Goal: Task Accomplishment & Management: Use online tool/utility

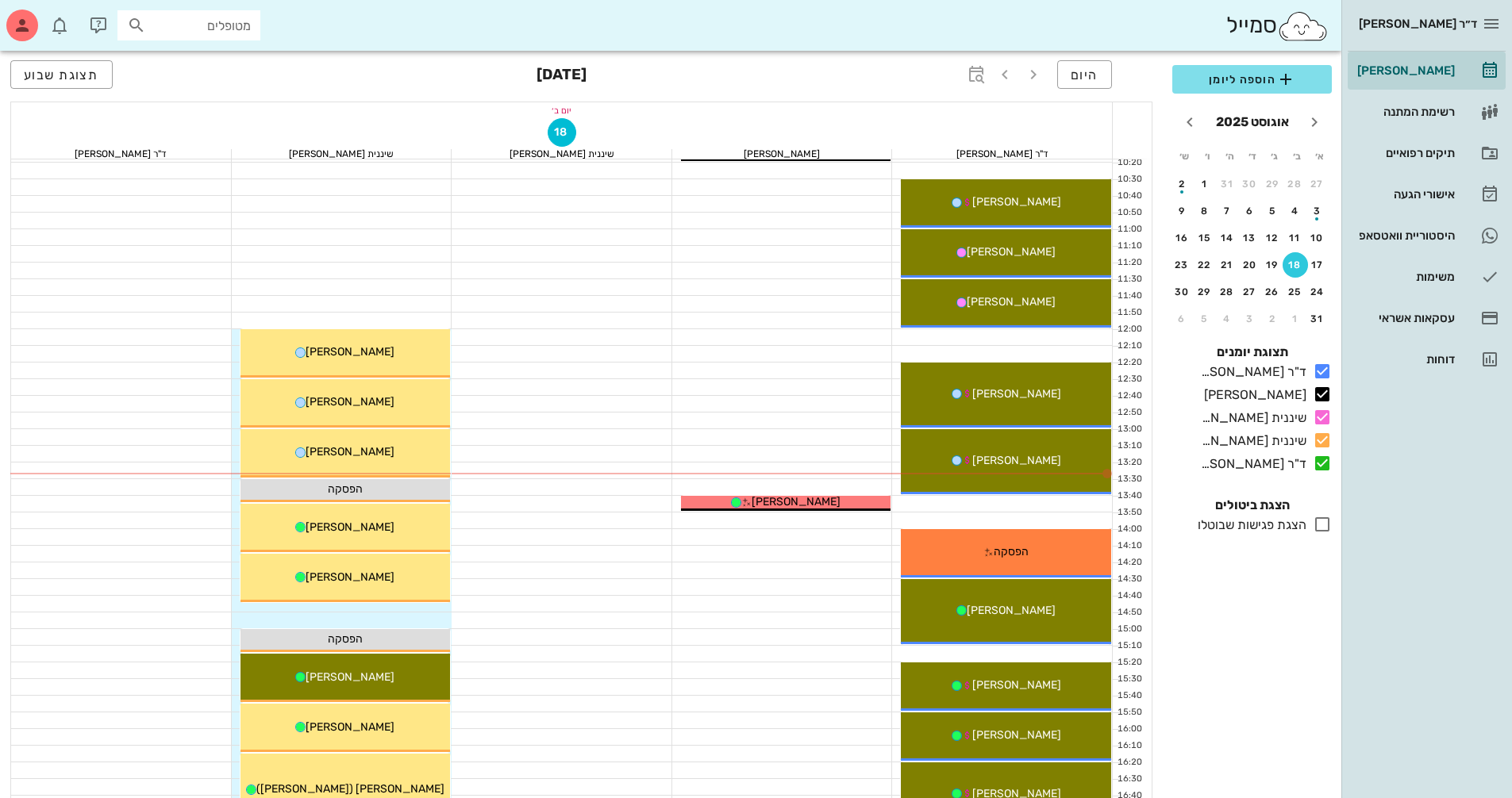
scroll to position [476, 0]
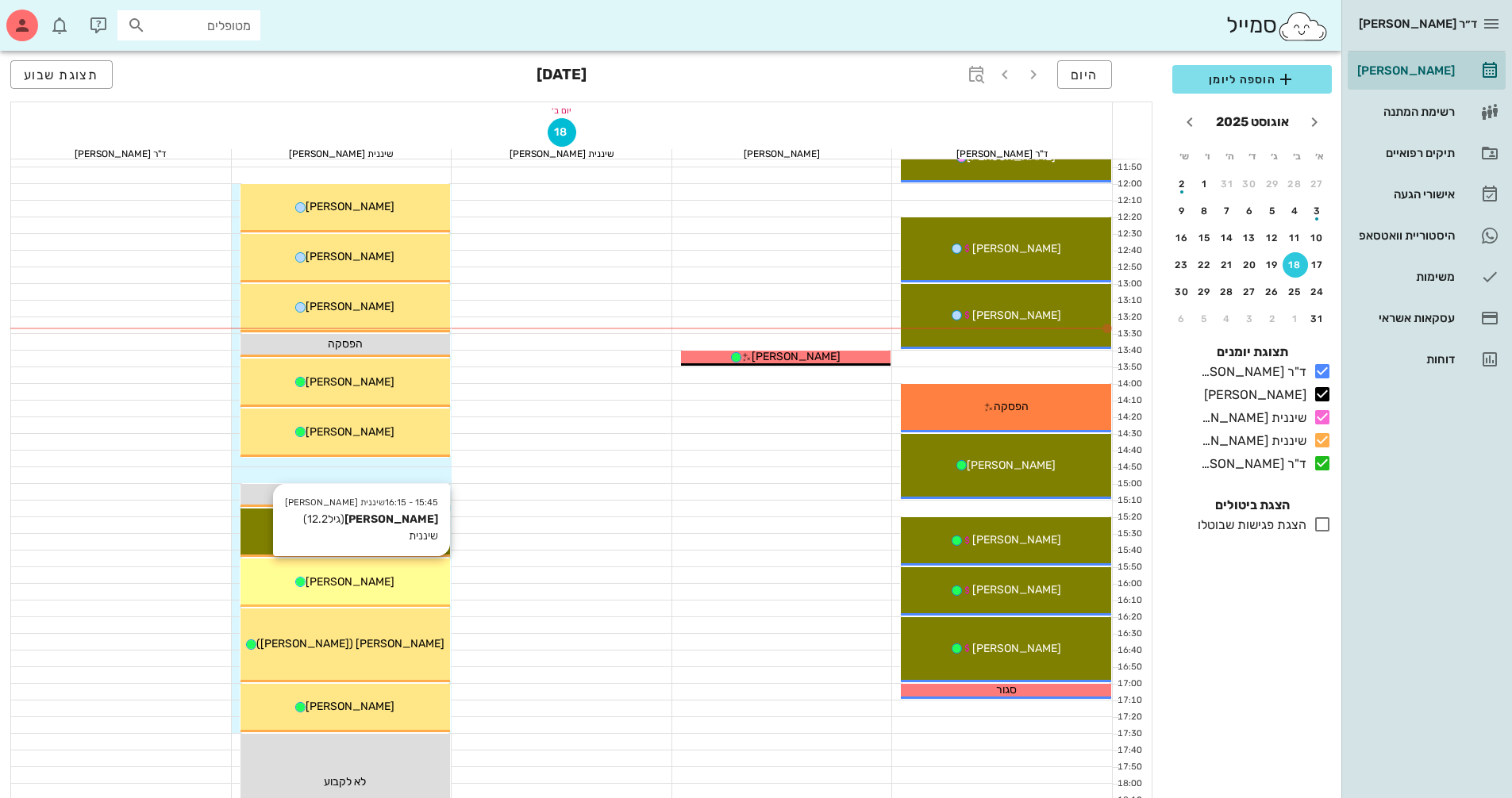
click at [393, 592] on div "15:45 - 16:15 שיננית [PERSON_NAME] (גיל 12.2 ) שיננית [PERSON_NAME]" at bounding box center [345, 583] width 211 height 48
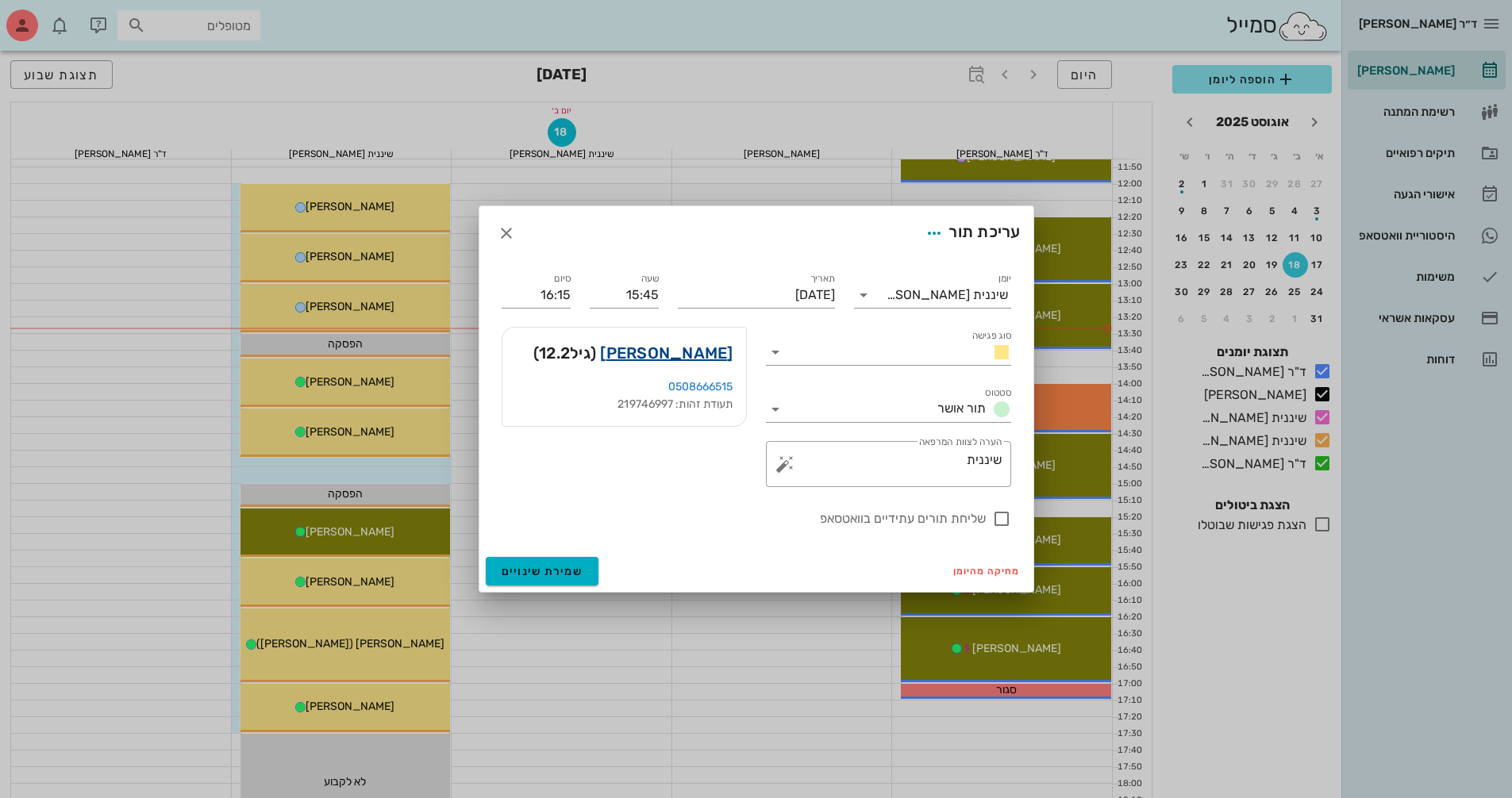
click at [706, 353] on link "[PERSON_NAME]" at bounding box center [666, 352] width 133 height 25
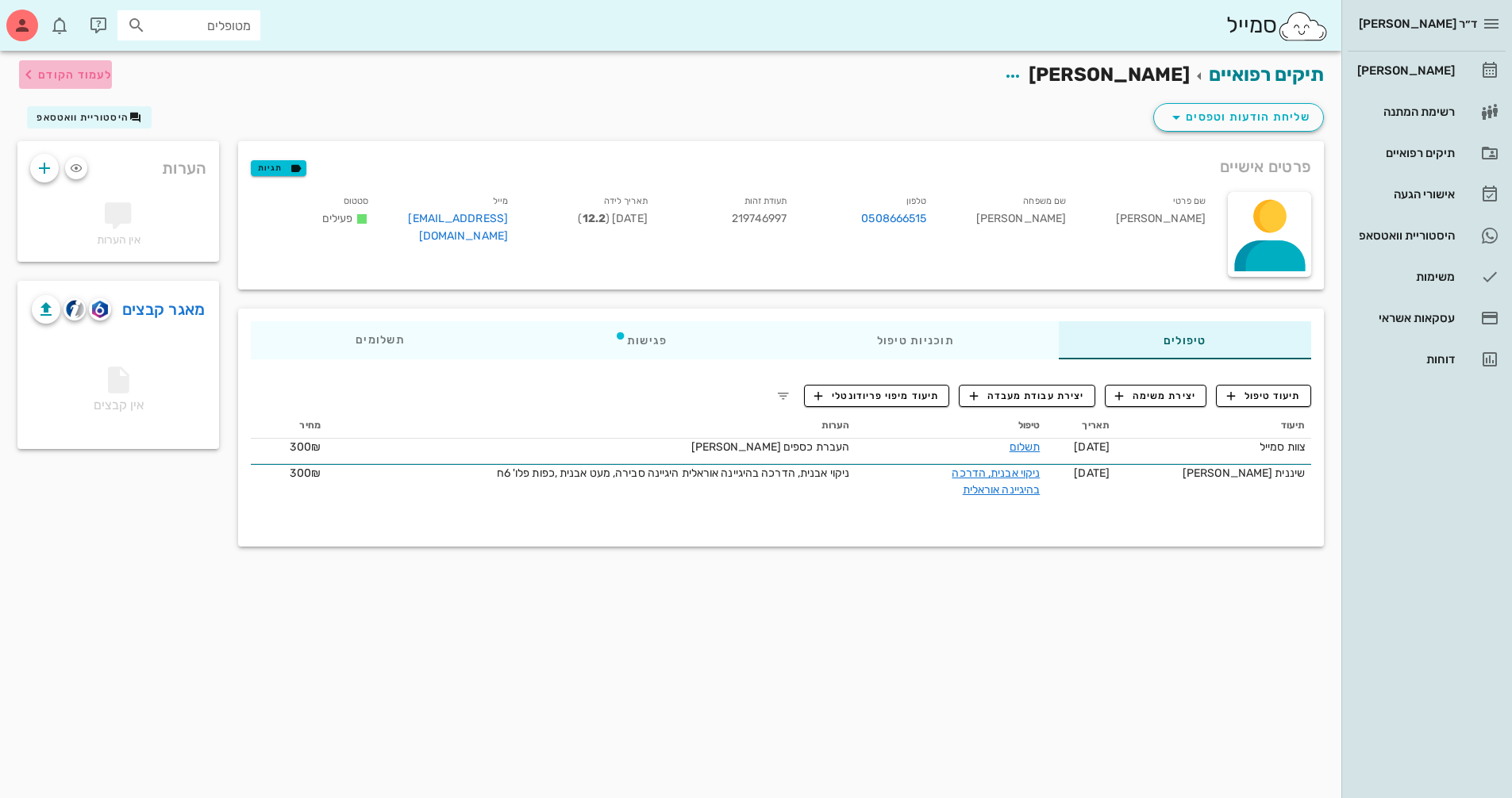
click at [67, 77] on span "לעמוד הקודם" at bounding box center [75, 75] width 74 height 13
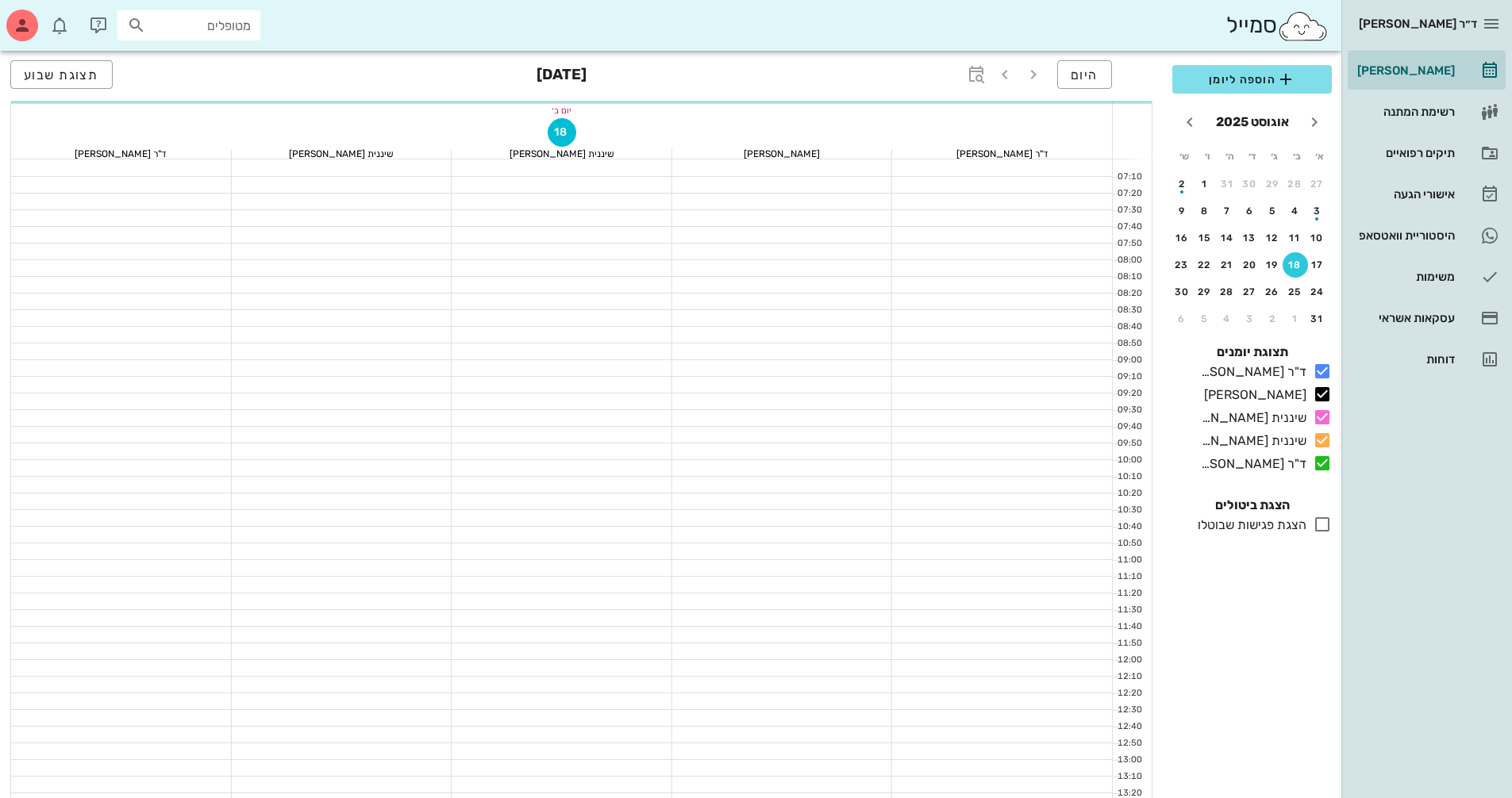
scroll to position [476, 0]
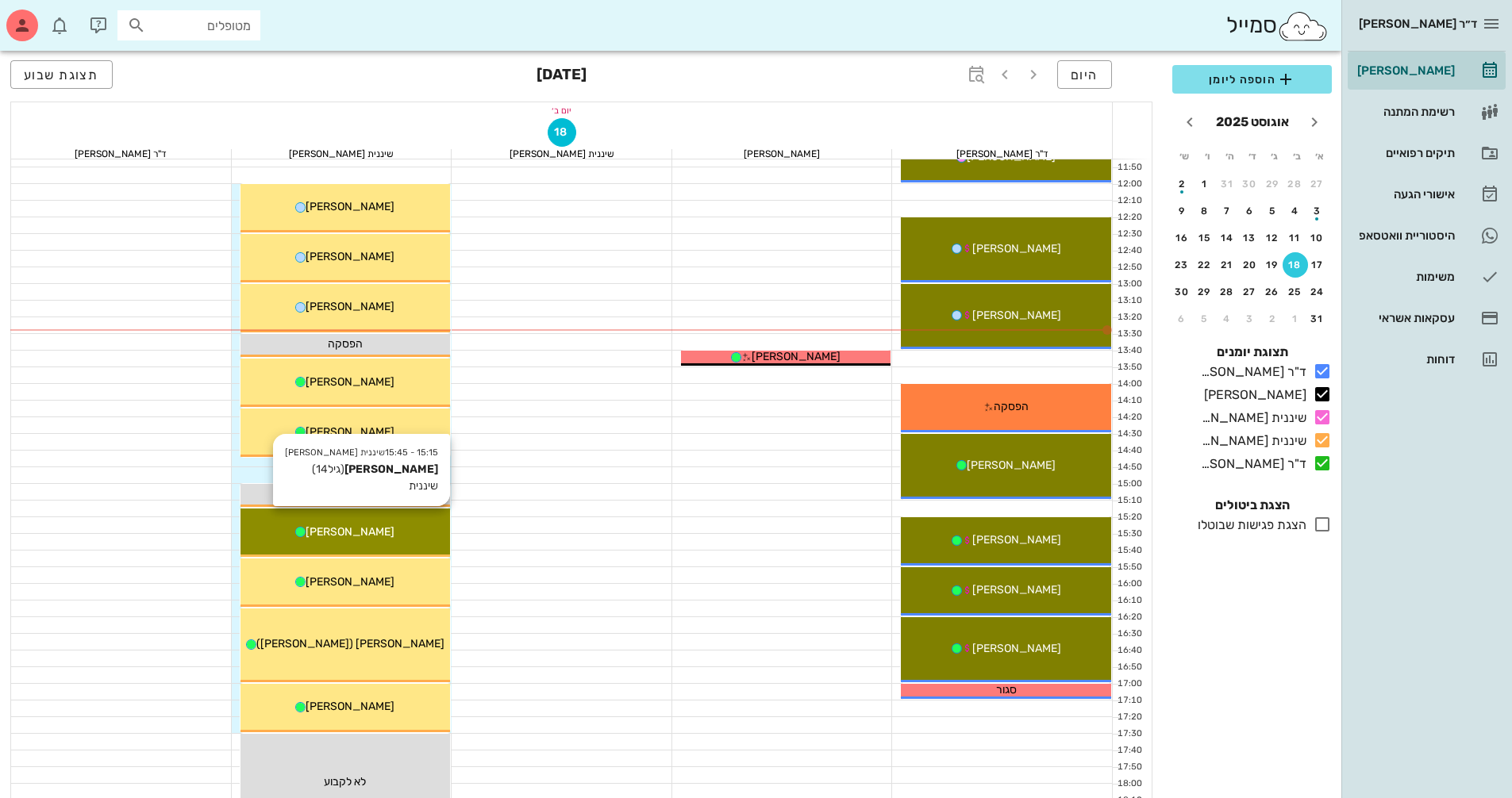
click at [383, 531] on div "[PERSON_NAME]" at bounding box center [345, 532] width 211 height 16
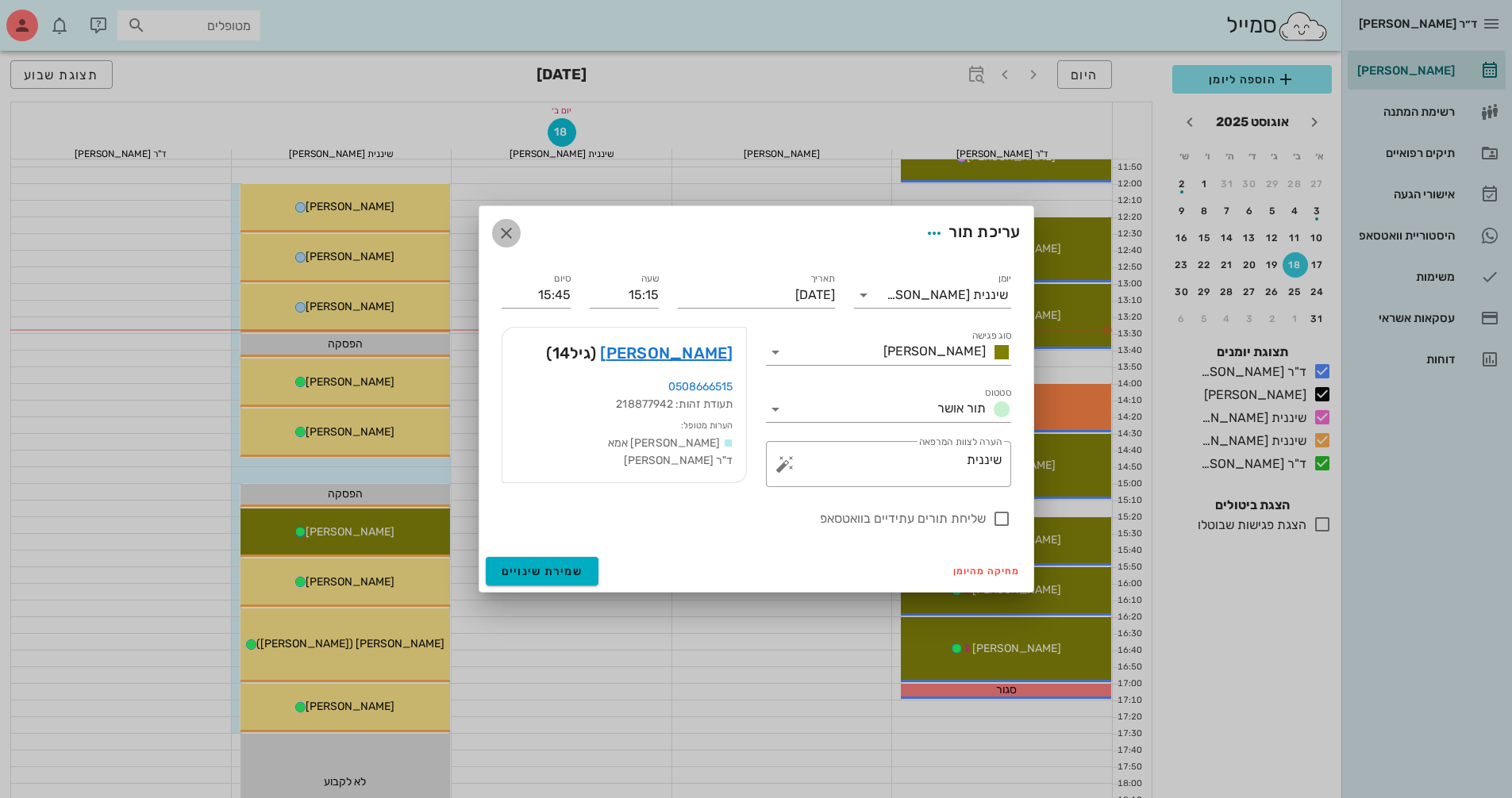
click at [492, 233] on span "button" at bounding box center [506, 233] width 29 height 19
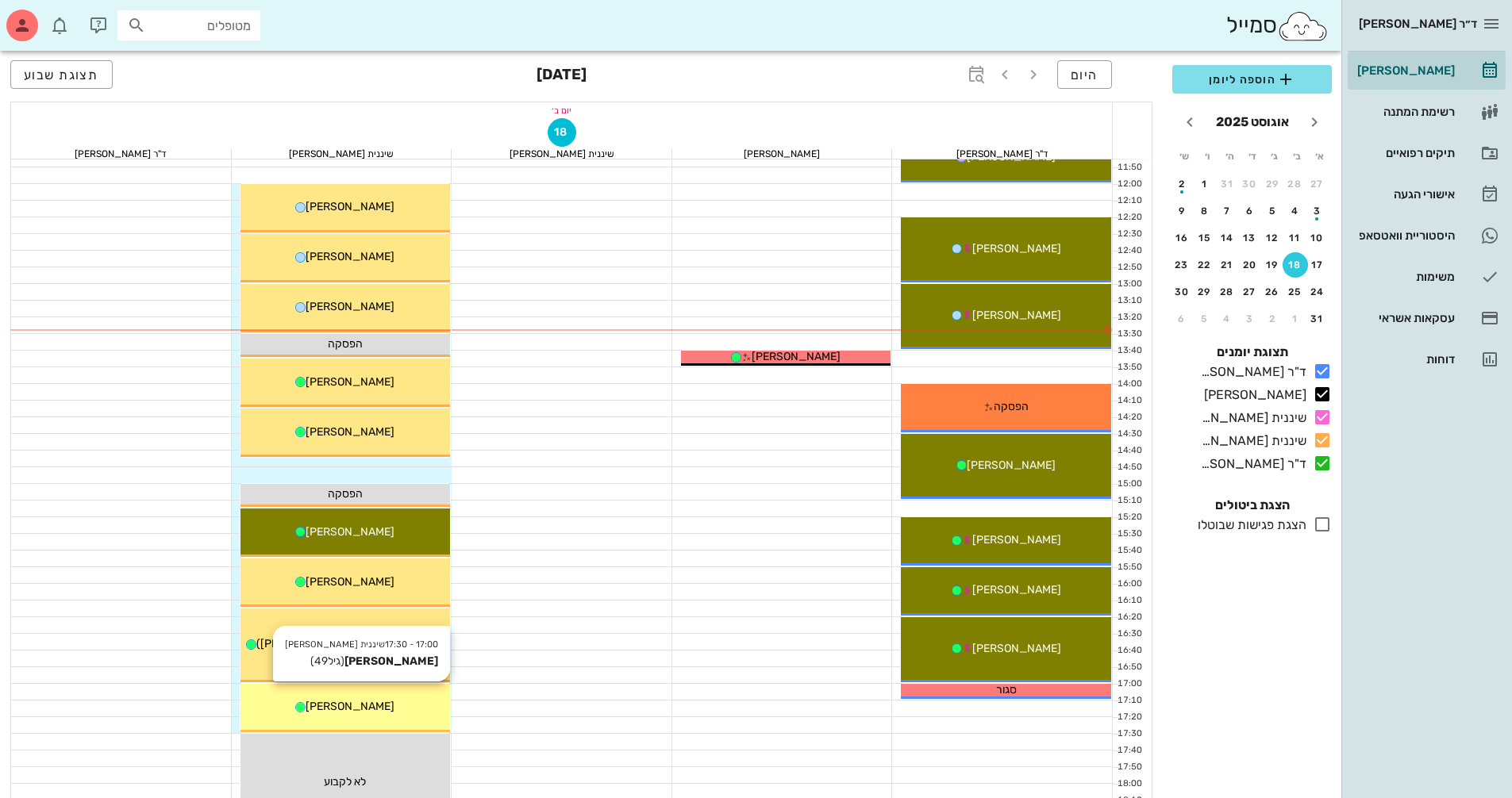
click at [422, 716] on div "17:00 - 17:30 שיננית [PERSON_NAME] (גיל 49 ) [PERSON_NAME]" at bounding box center [345, 708] width 211 height 48
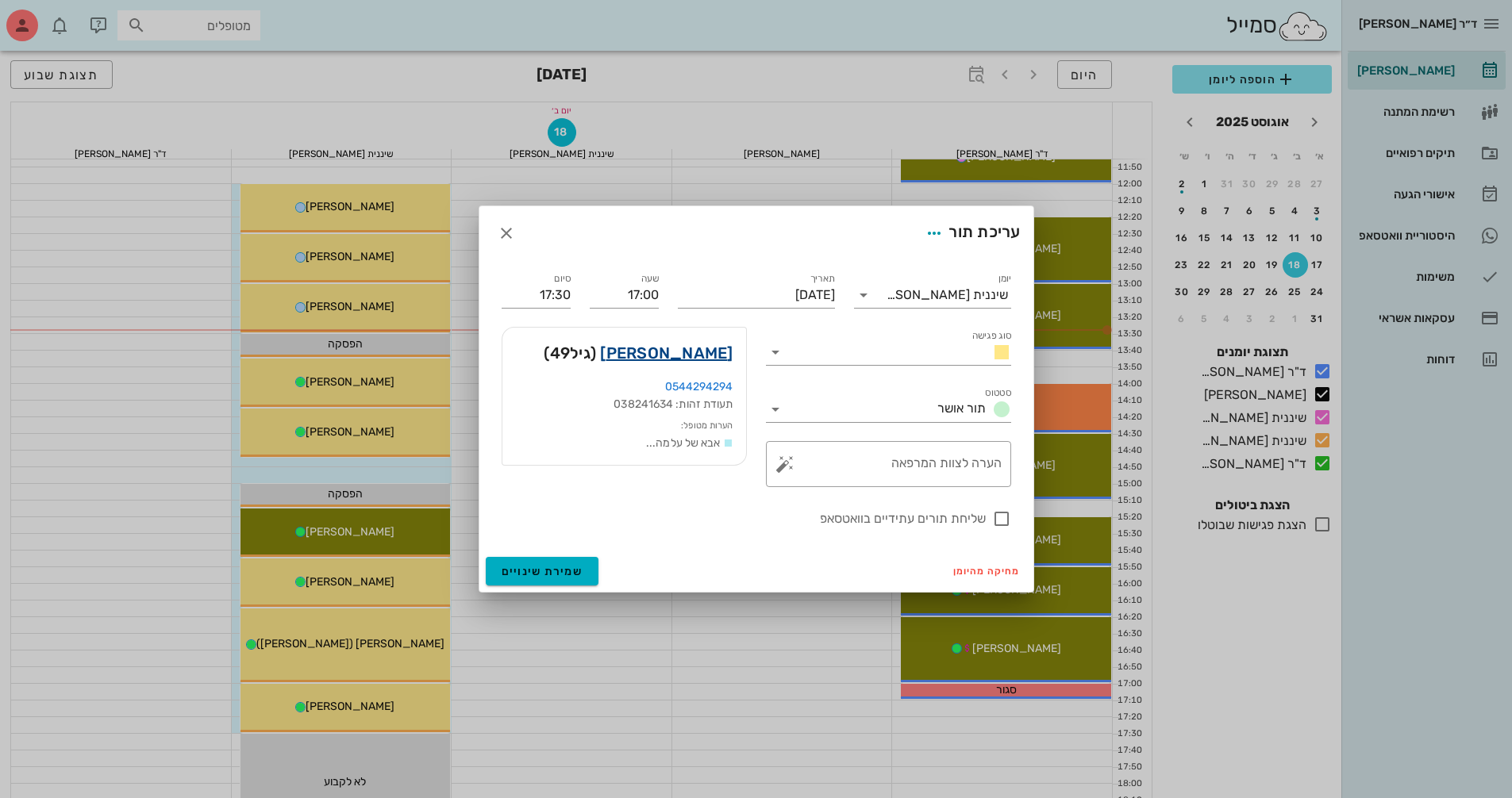
click at [702, 351] on link "[PERSON_NAME]" at bounding box center [666, 352] width 133 height 25
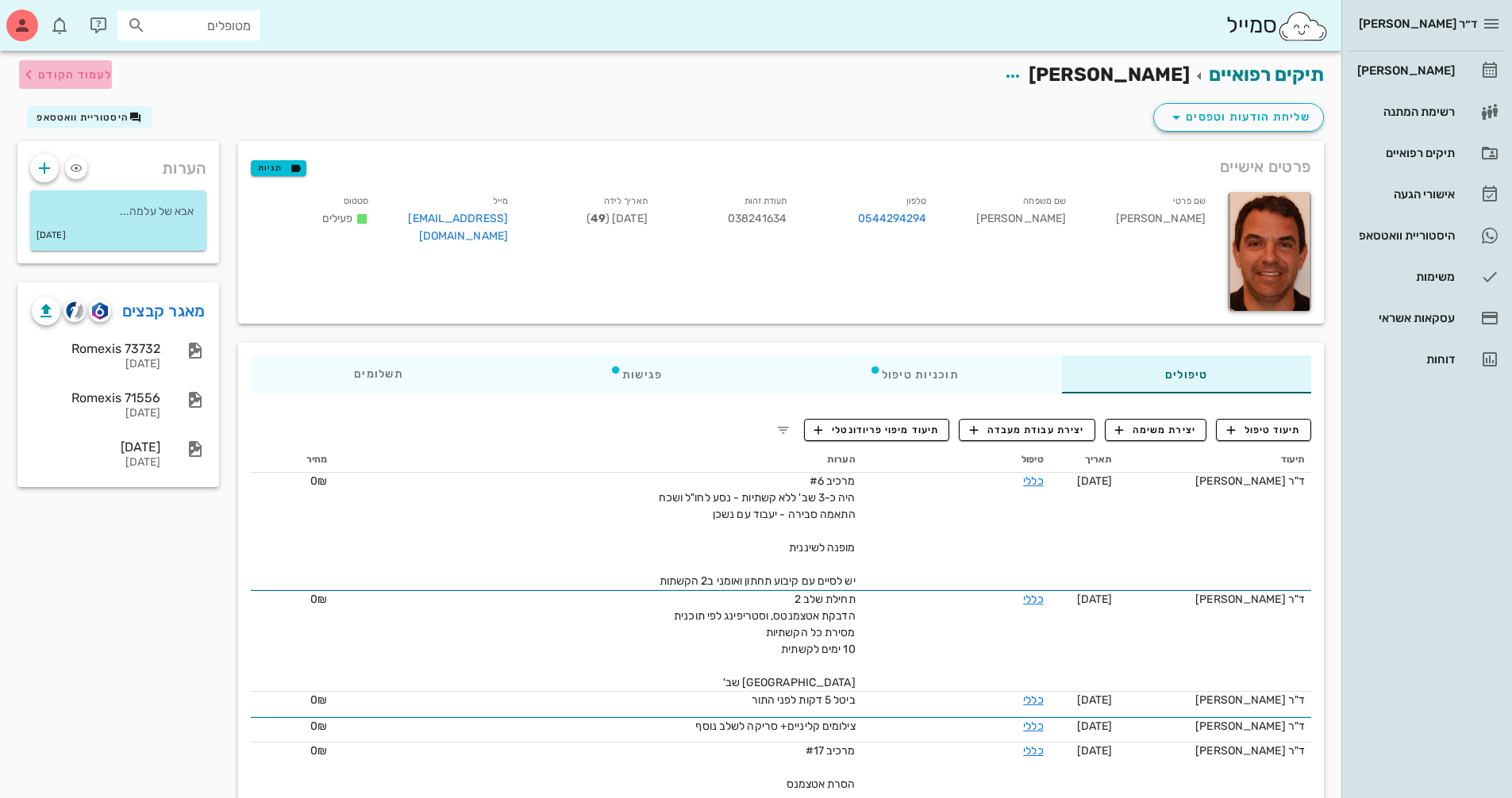
click at [48, 69] on span "לעמוד הקודם" at bounding box center [75, 75] width 74 height 13
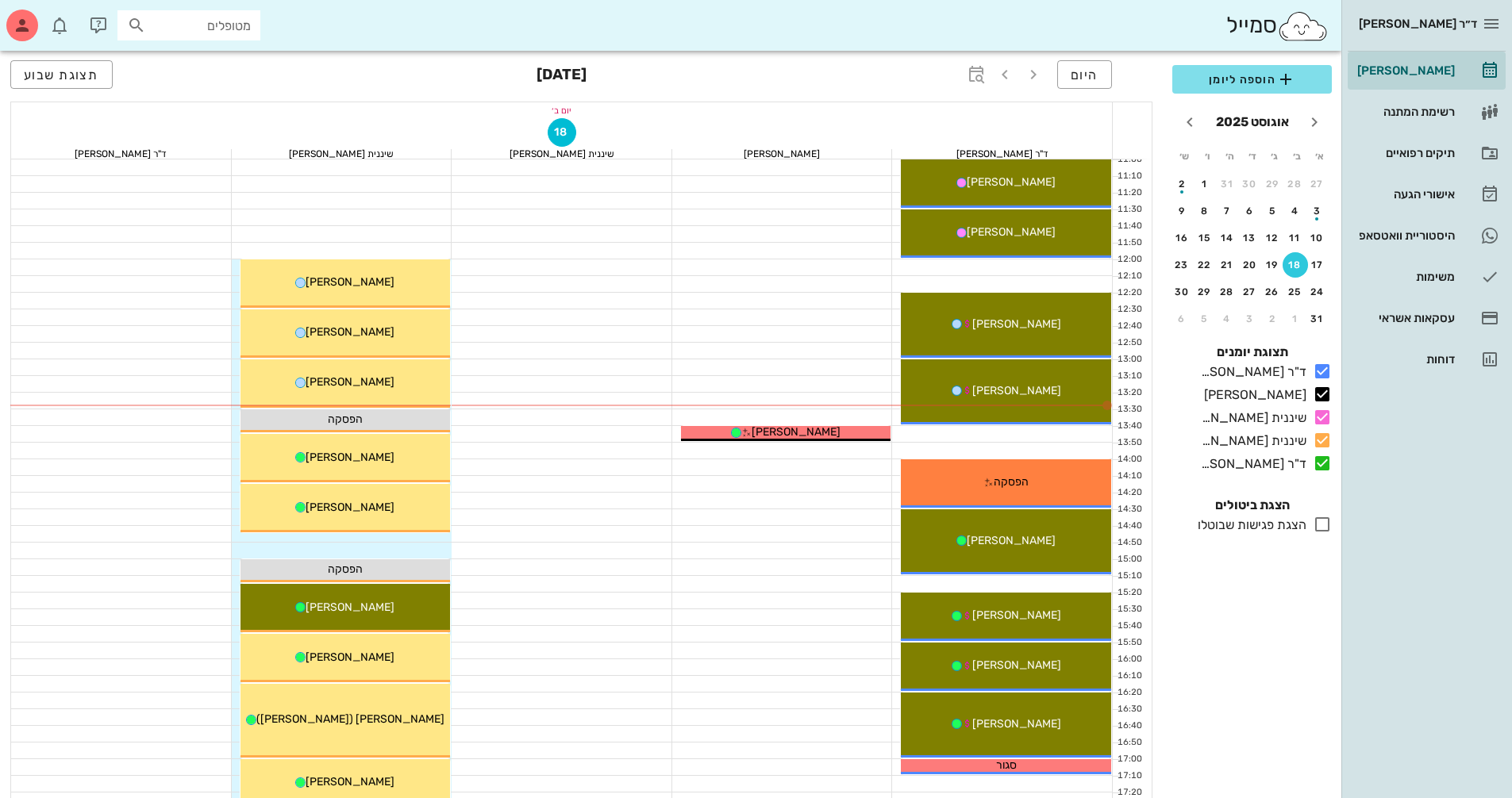
scroll to position [397, 0]
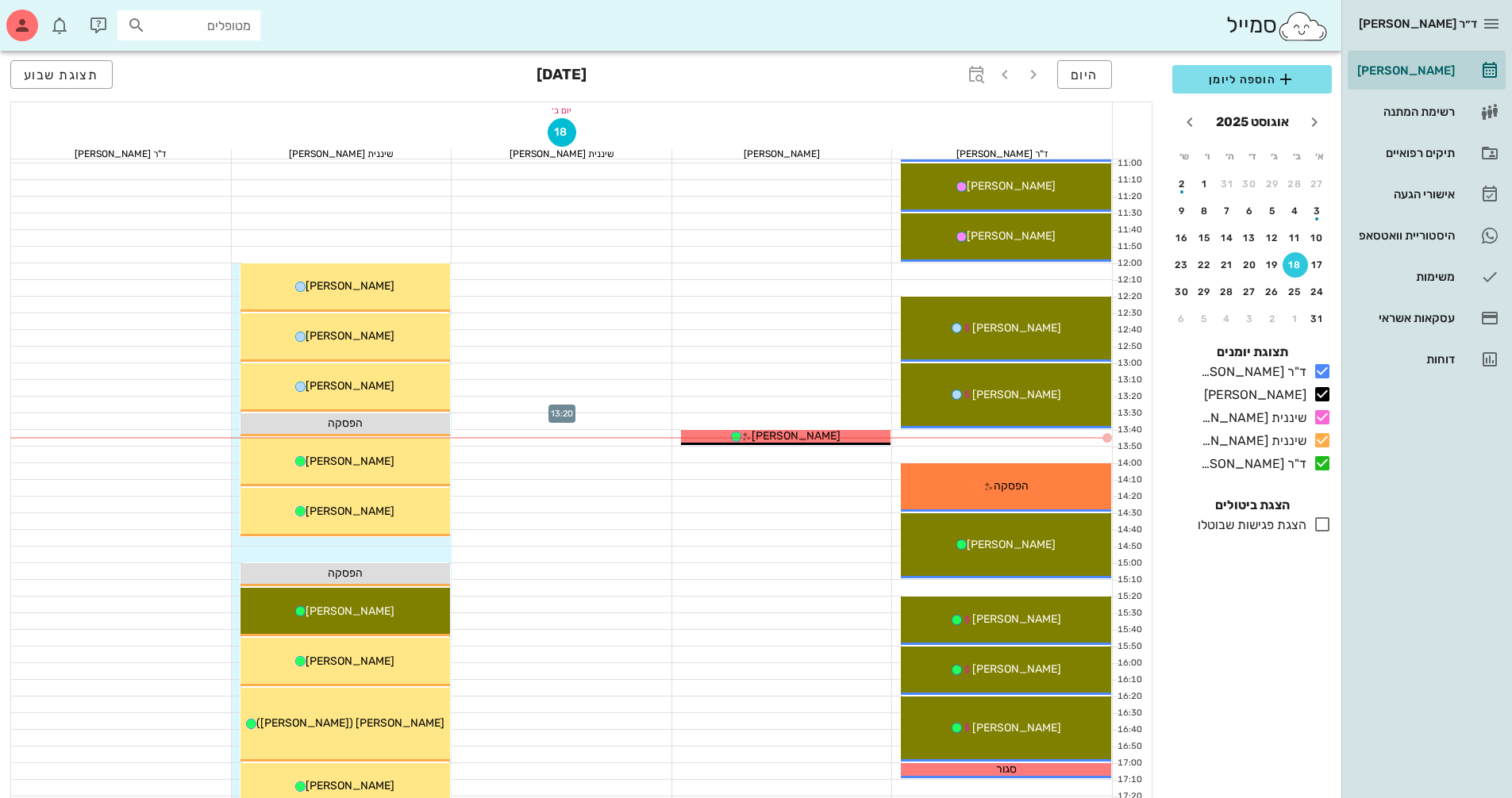
drag, startPoint x: 649, startPoint y: 396, endPoint x: 694, endPoint y: 379, distance: 48.1
click at [649, 392] on div at bounding box center [561, 462] width 220 height 1399
click at [1174, 489] on div "הצגת ביטולים הצגת פגישות שבוטלו" at bounding box center [1252, 515] width 179 height 58
click at [811, 436] on span "[PERSON_NAME]" at bounding box center [796, 436] width 89 height 13
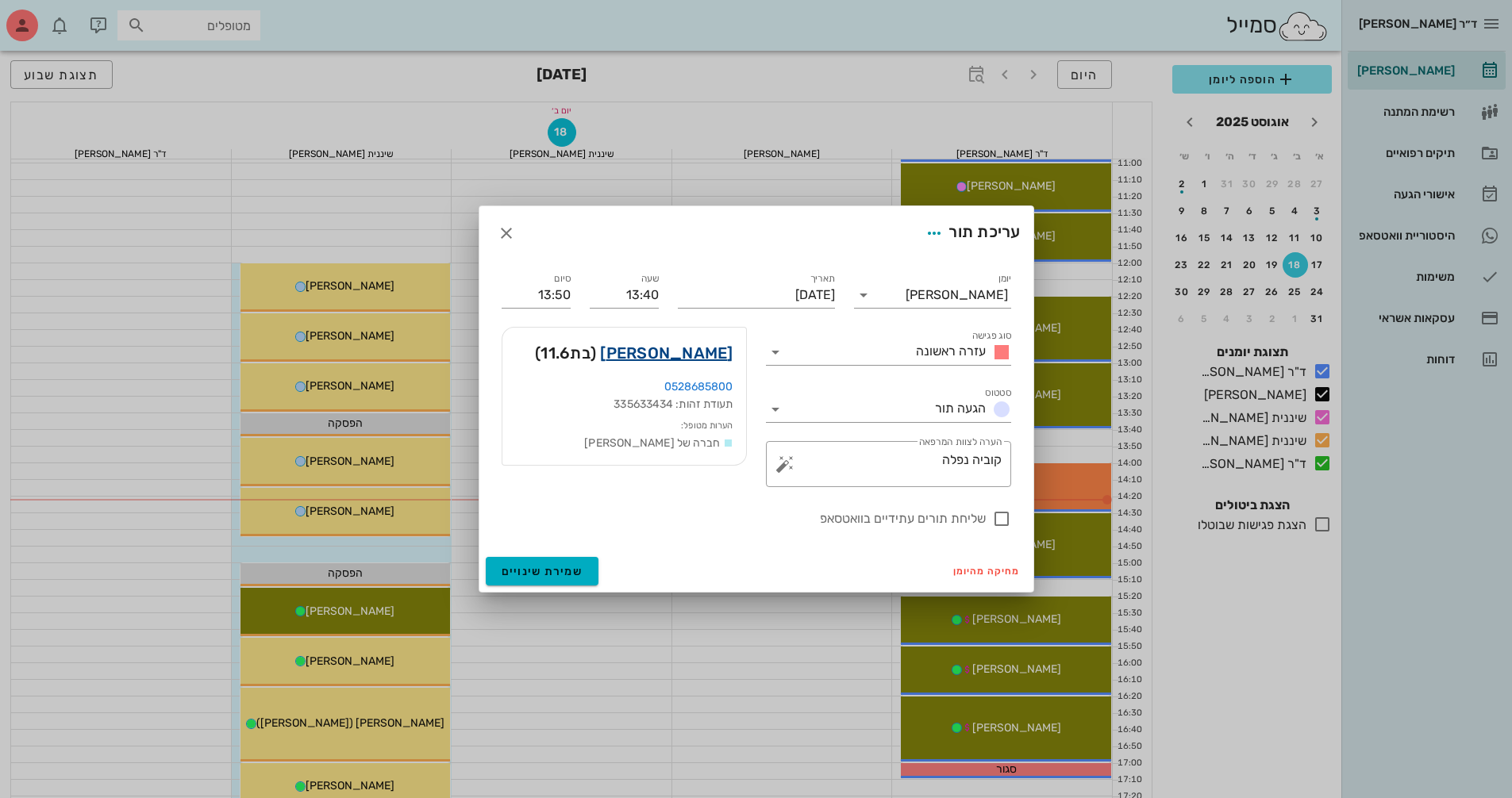
click at [710, 354] on link "[PERSON_NAME]" at bounding box center [666, 352] width 133 height 25
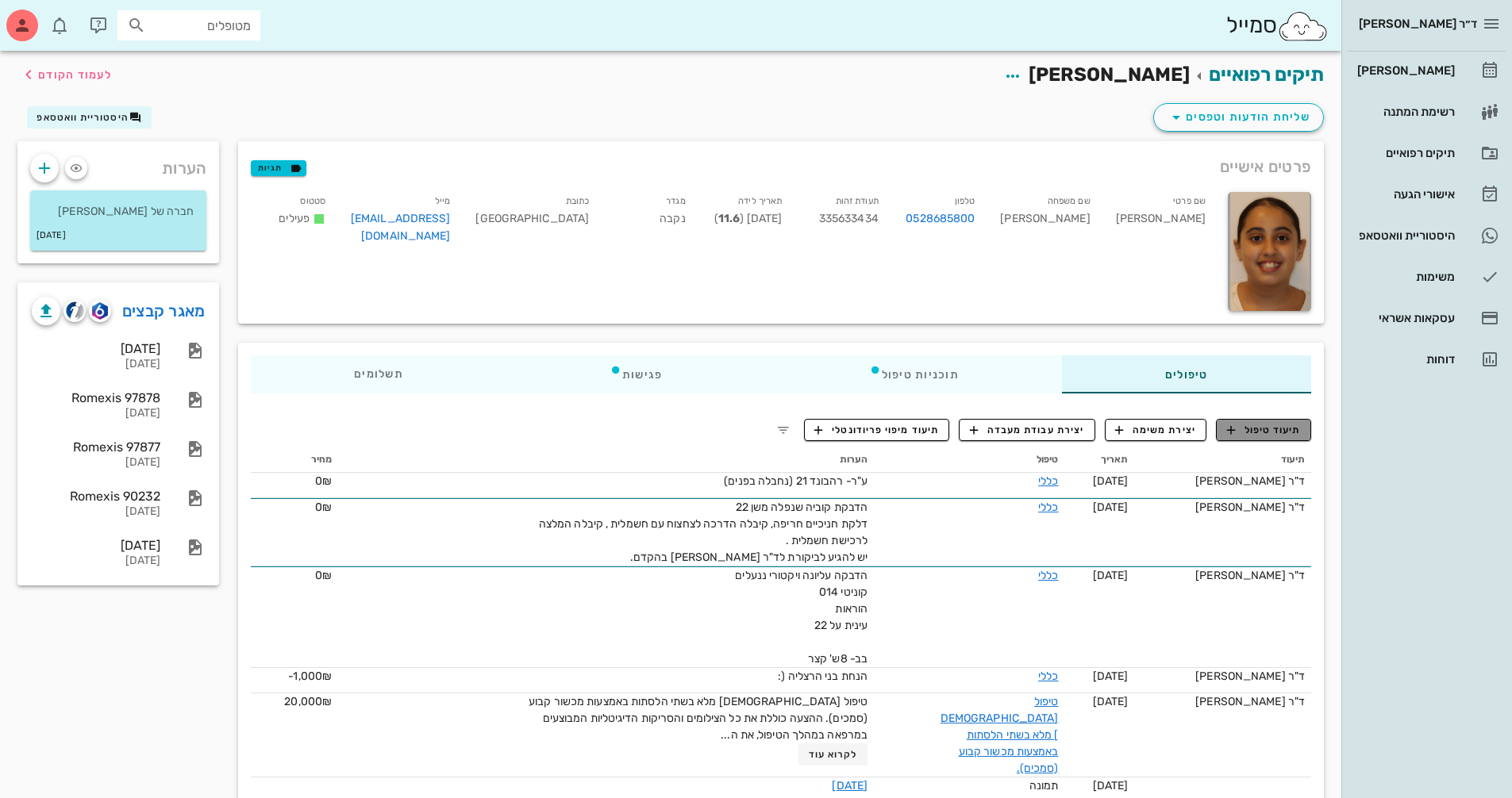
click at [1272, 431] on span "תיעוד טיפול" at bounding box center [1264, 429] width 74 height 14
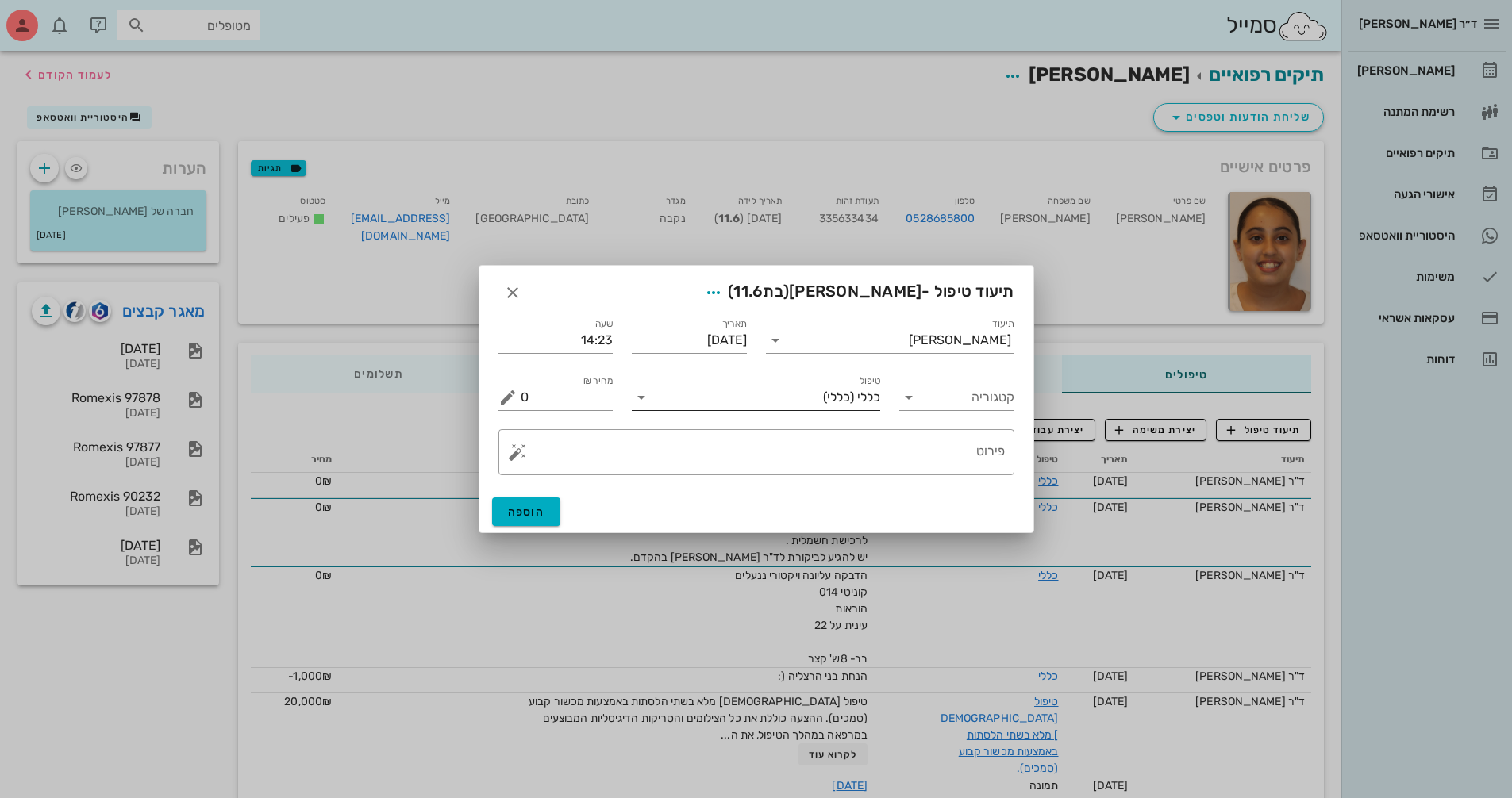
click at [640, 407] on div "טיפול כללי (כללי)" at bounding box center [756, 397] width 248 height 25
type input "ע"
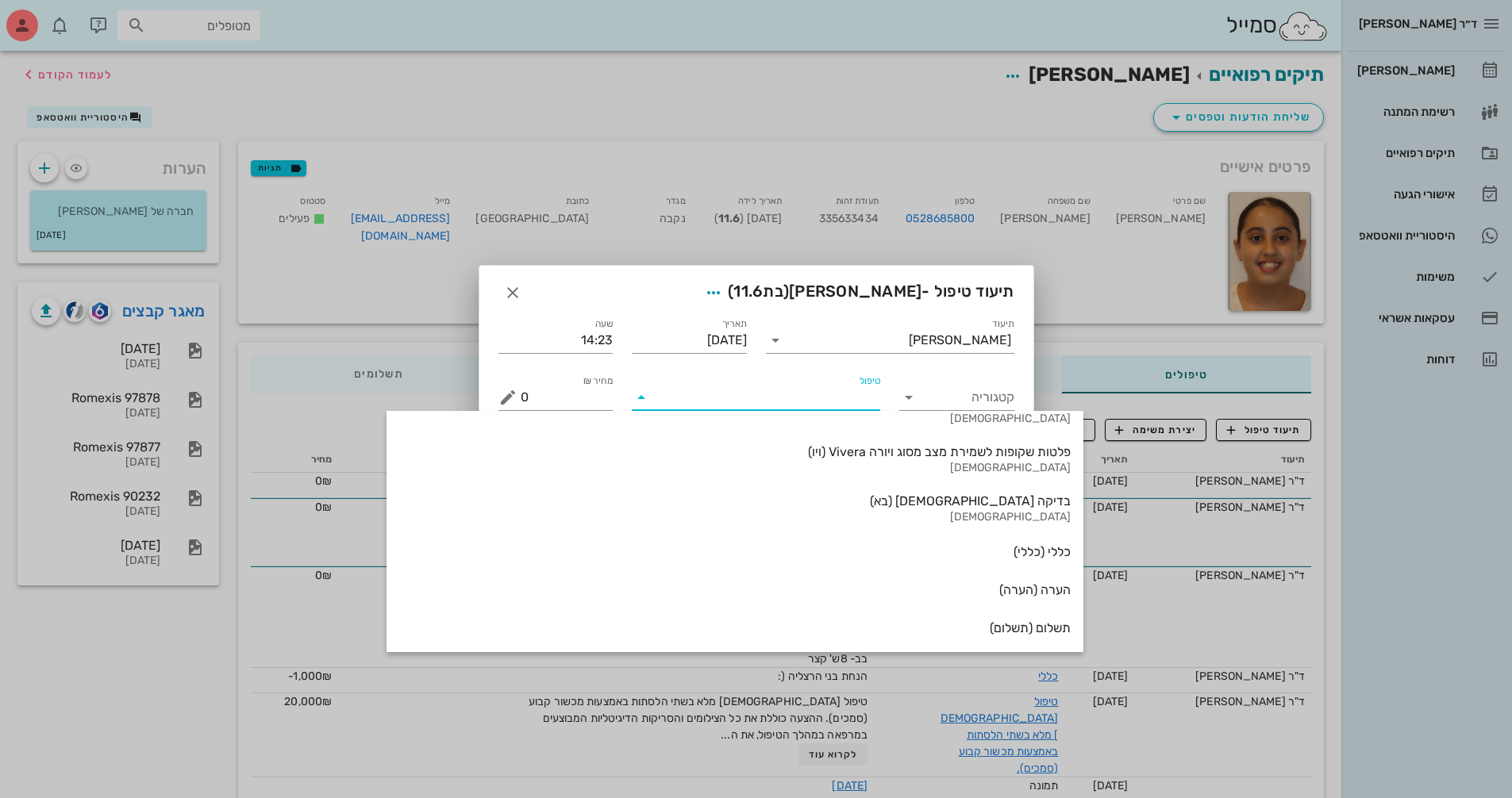
scroll to position [1656, 0]
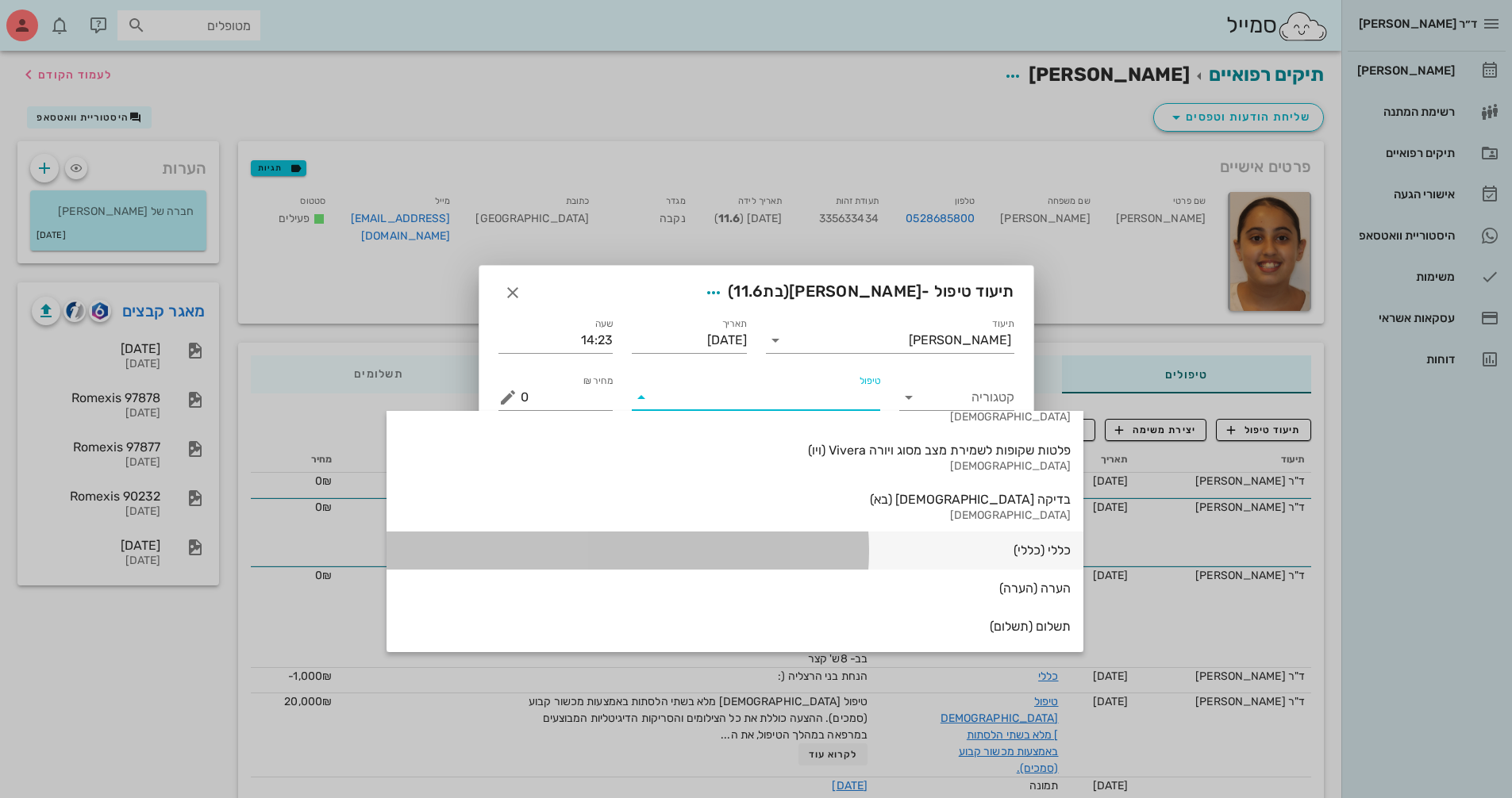
click at [833, 551] on div "כללי (כללי)" at bounding box center [734, 550] width 671 height 15
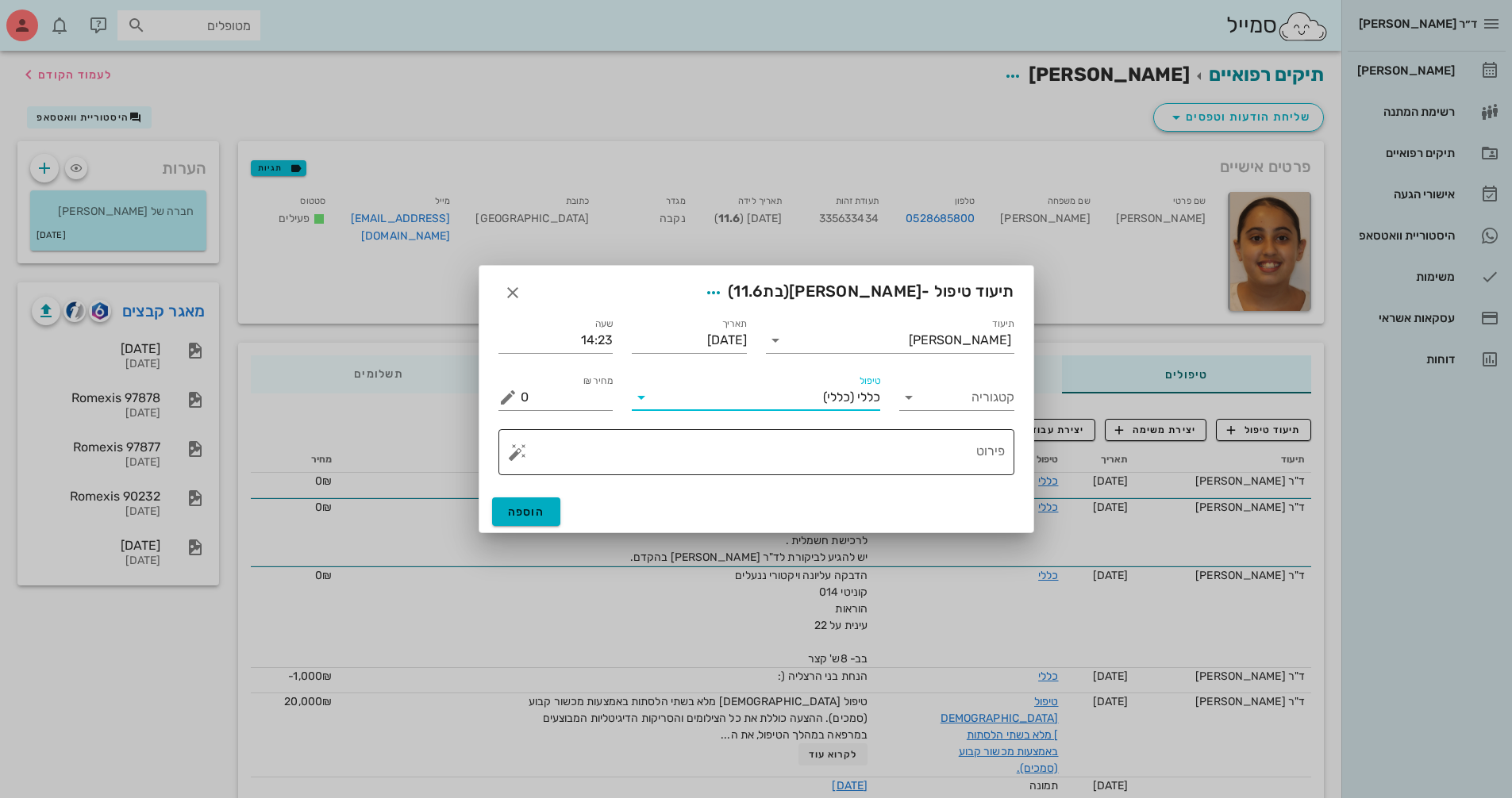
click at [962, 440] on textarea "פירוט" at bounding box center [762, 456] width 484 height 38
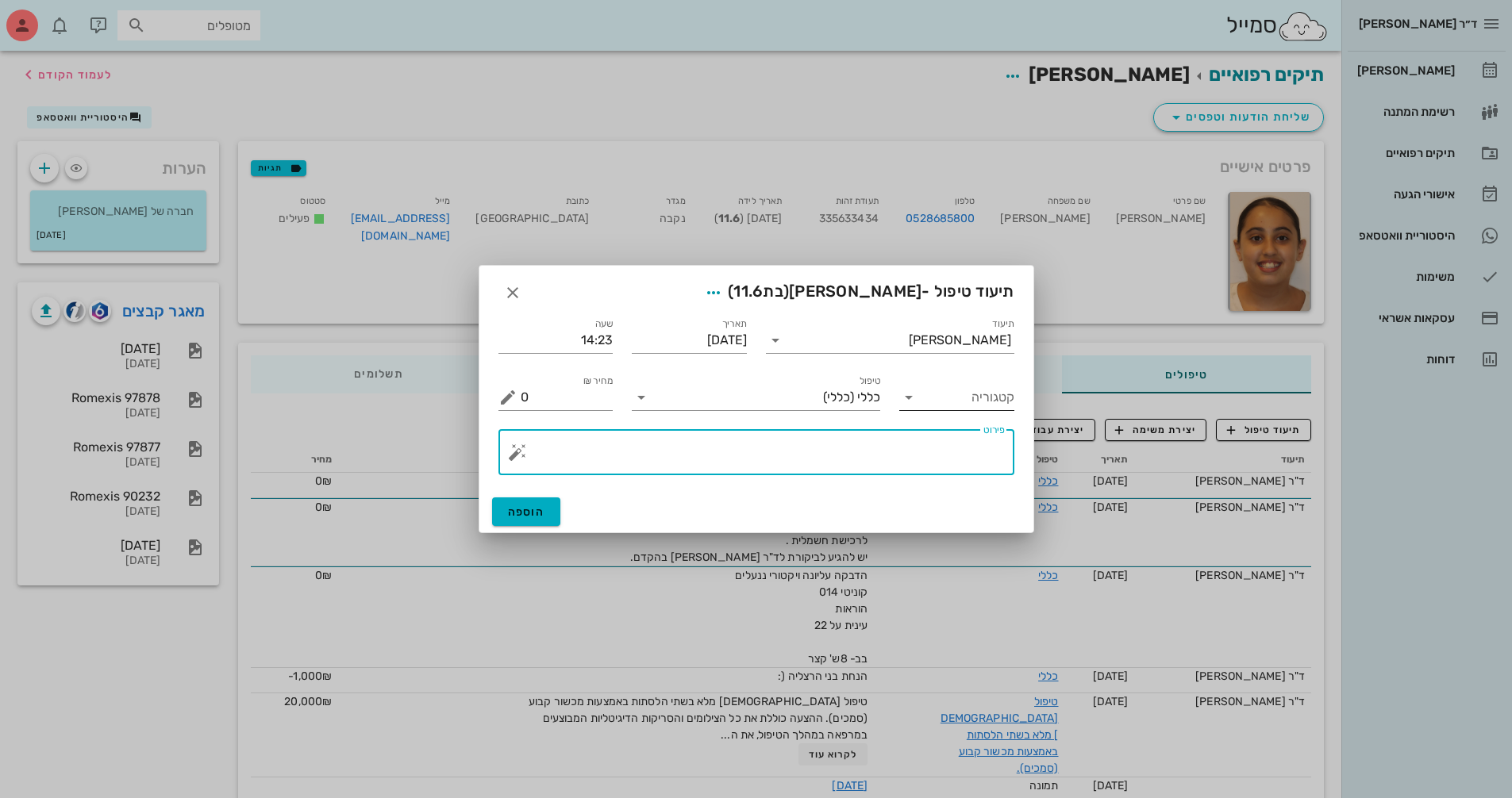
click at [903, 401] on icon at bounding box center [908, 397] width 19 height 19
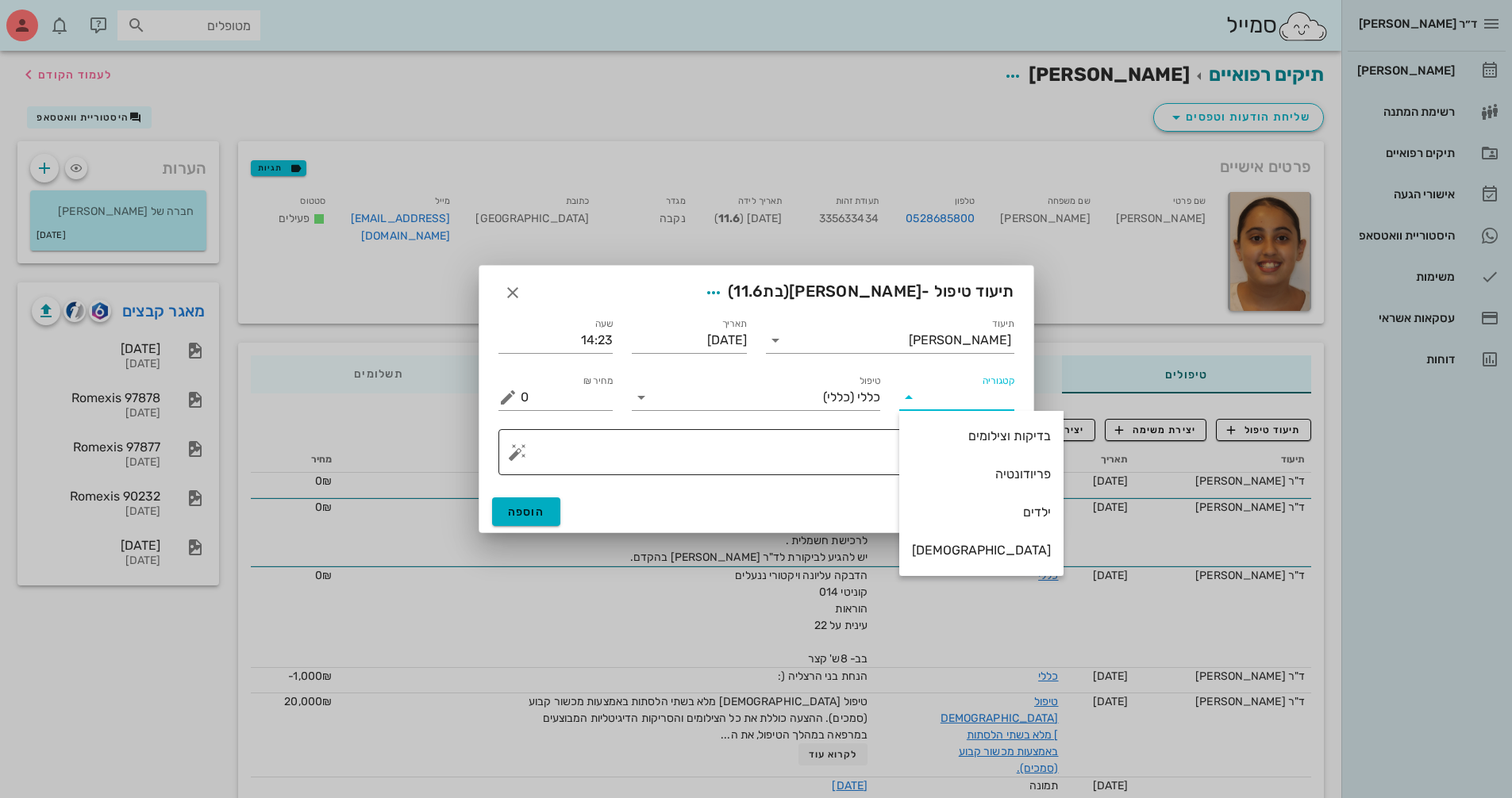
click at [512, 459] on button "button" at bounding box center [517, 451] width 19 height 19
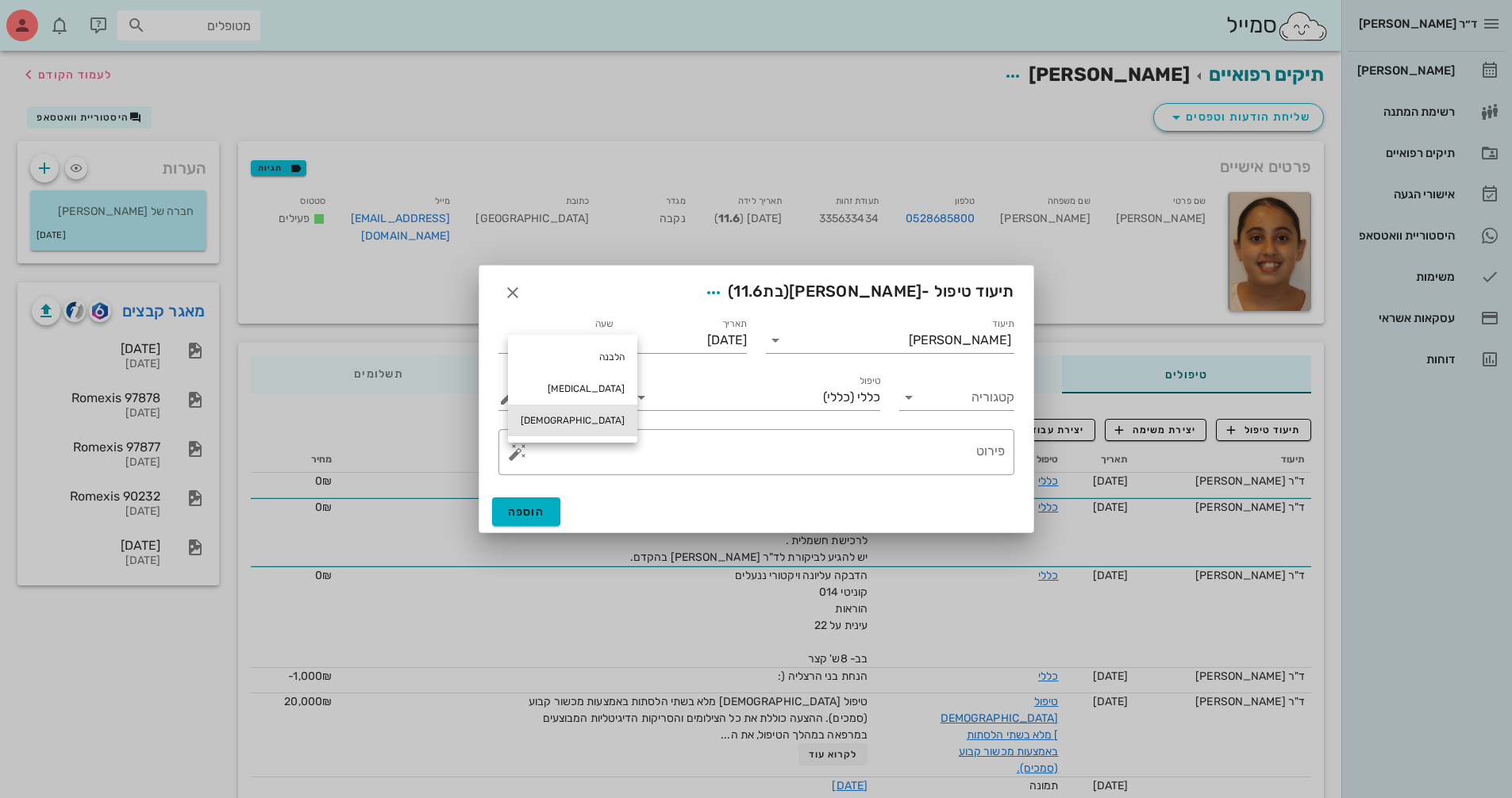
click at [543, 432] on div "[DEMOGRAPHIC_DATA]" at bounding box center [573, 420] width 129 height 32
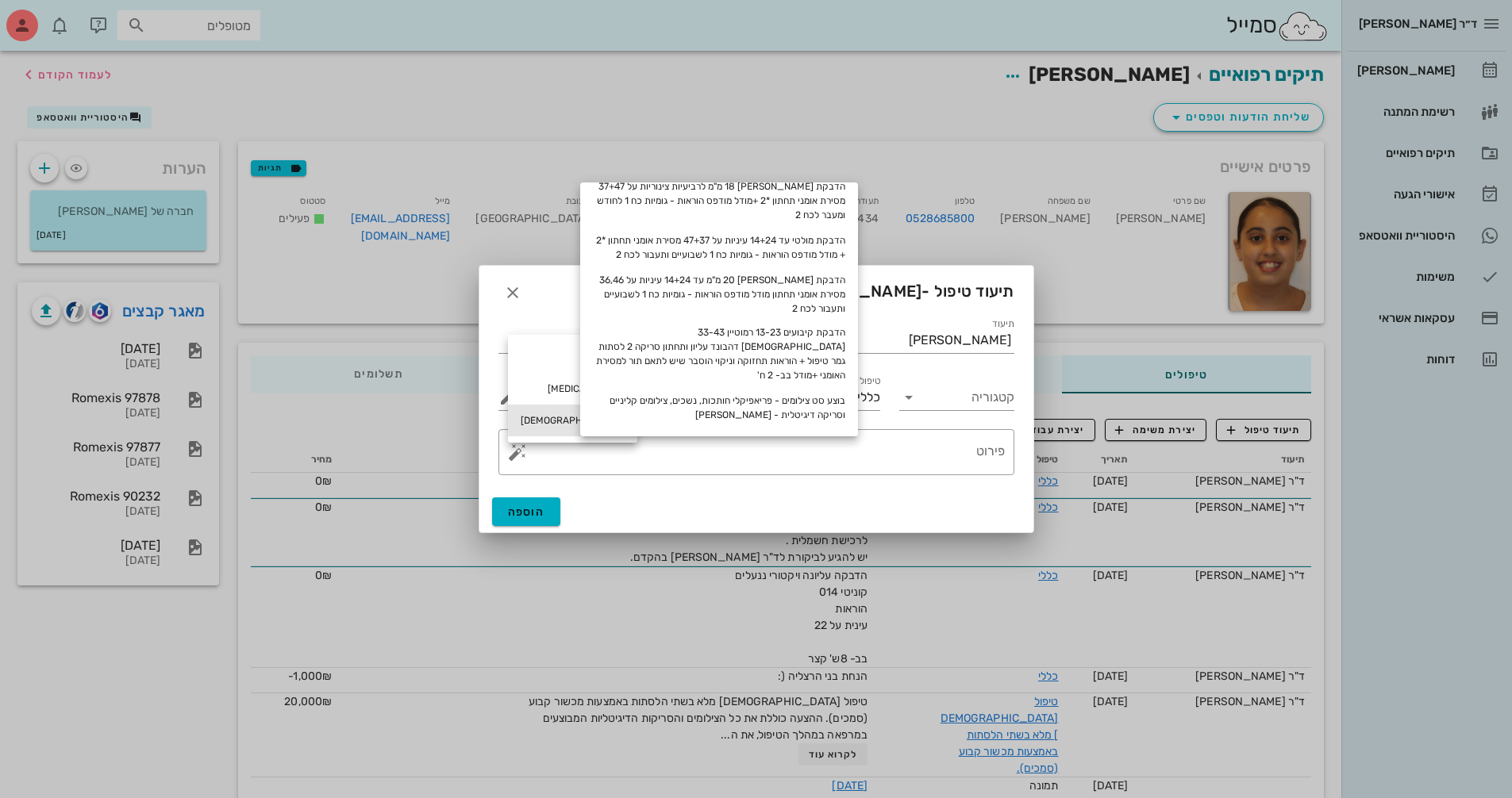
scroll to position [0, 0]
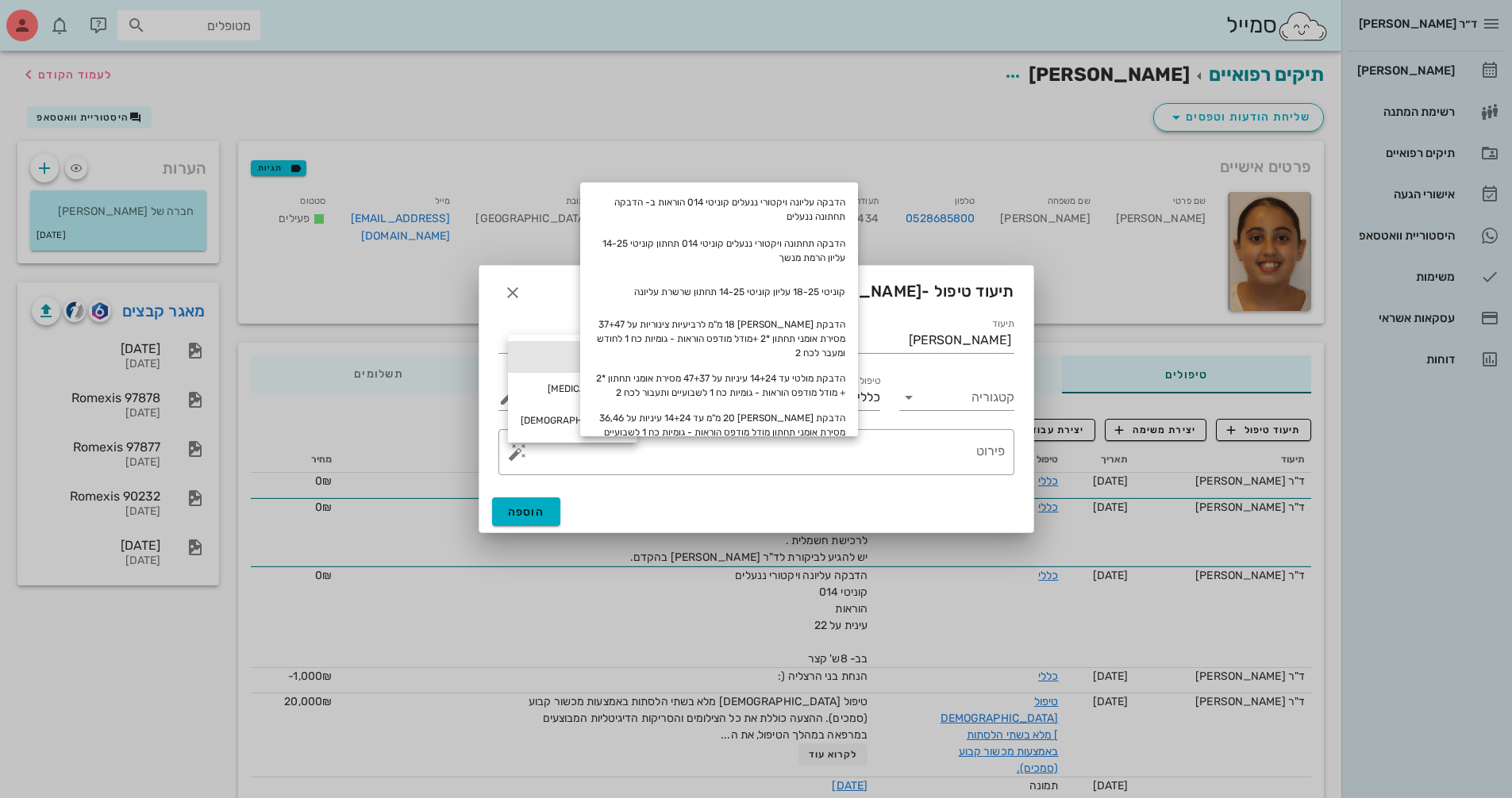
click at [556, 359] on div "הלבנה" at bounding box center [573, 356] width 129 height 32
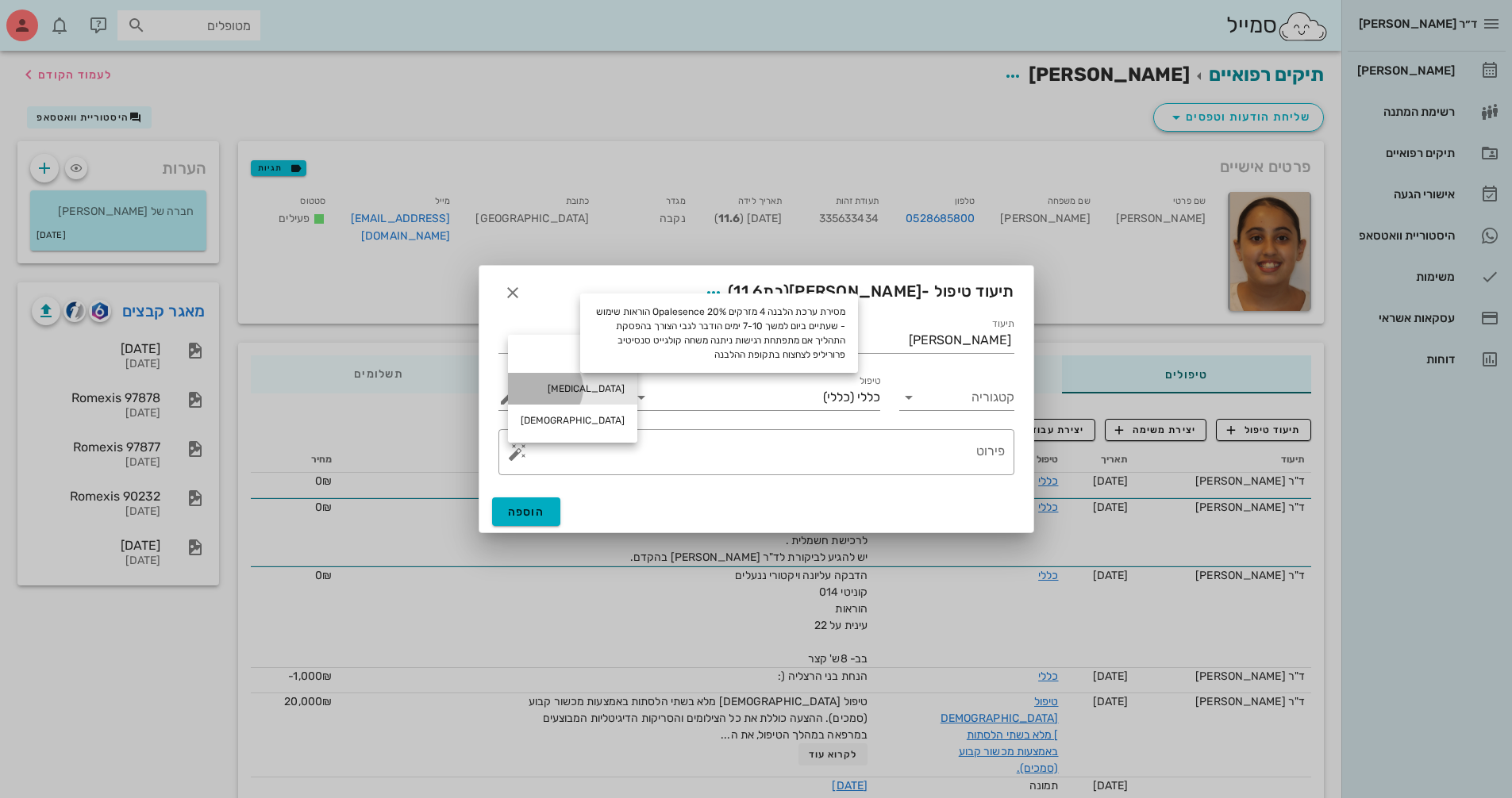
click at [533, 386] on div "[MEDICAL_DATA]" at bounding box center [573, 388] width 129 height 32
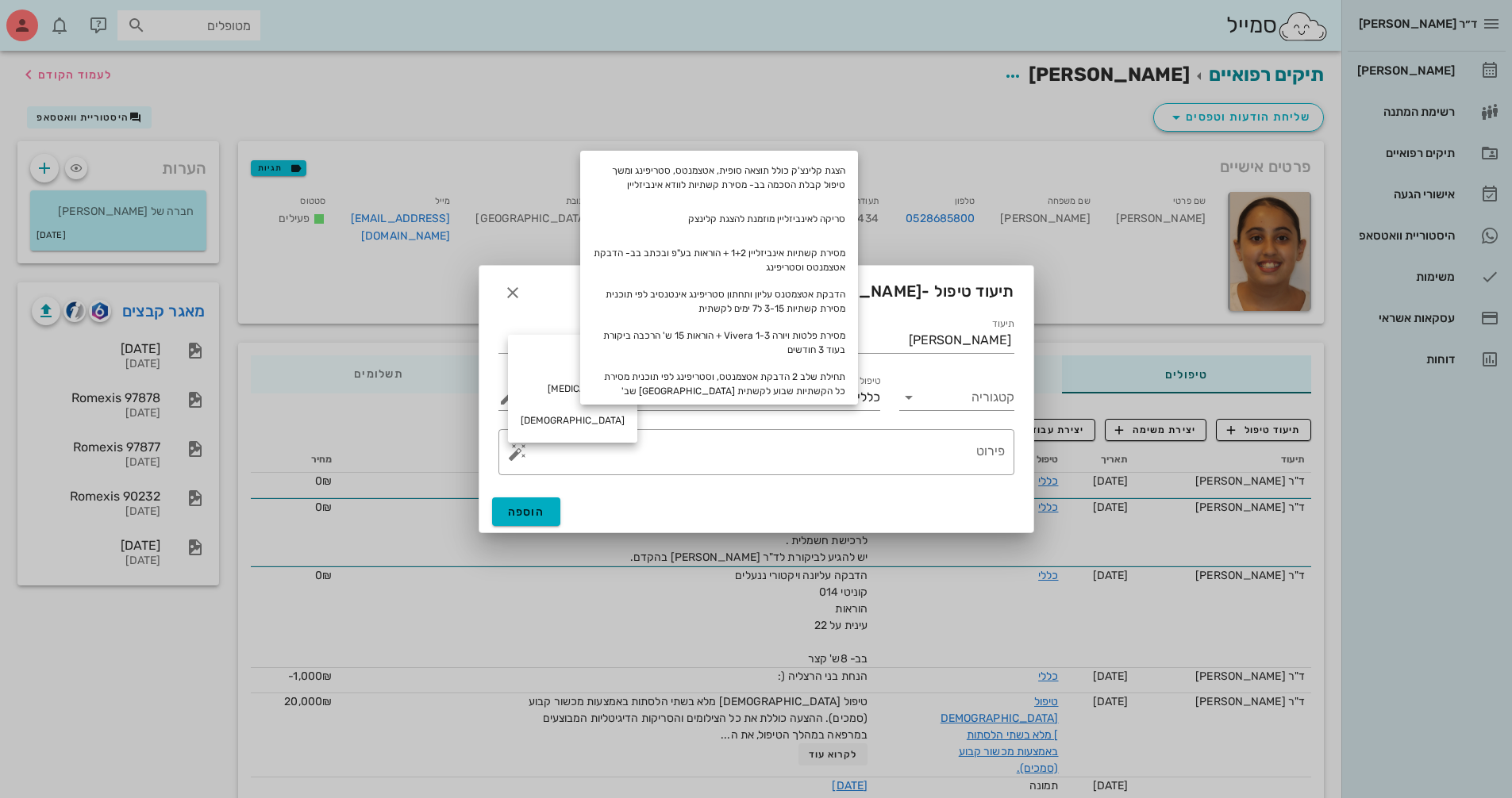
click at [945, 365] on div "קטגוריה" at bounding box center [957, 392] width 134 height 57
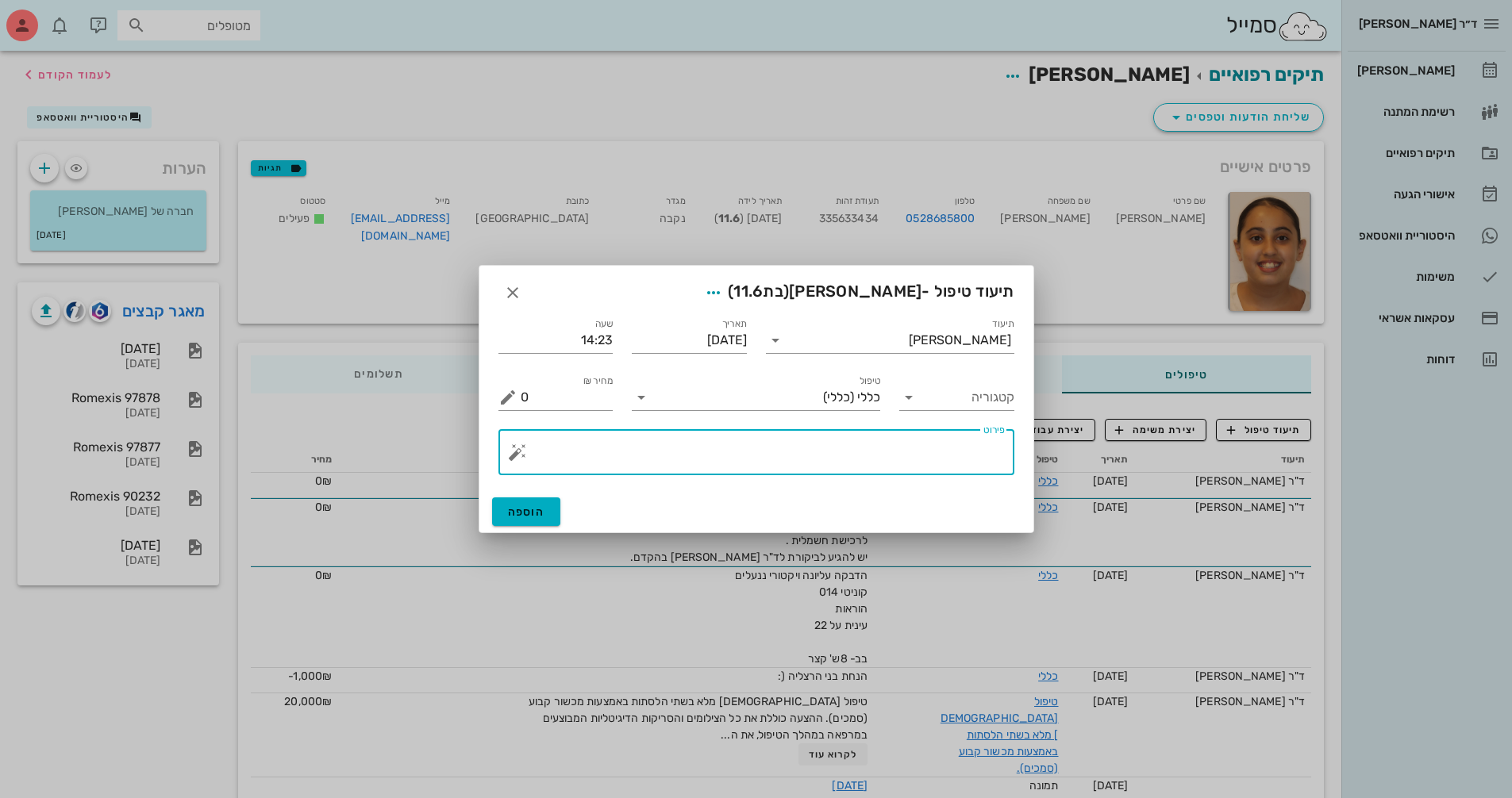
click at [792, 455] on textarea "פירוט" at bounding box center [762, 456] width 484 height 38
type textarea "ע"ר-ריבונד שן 15"
click at [524, 511] on span "הוספה" at bounding box center [527, 512] width 38 height 13
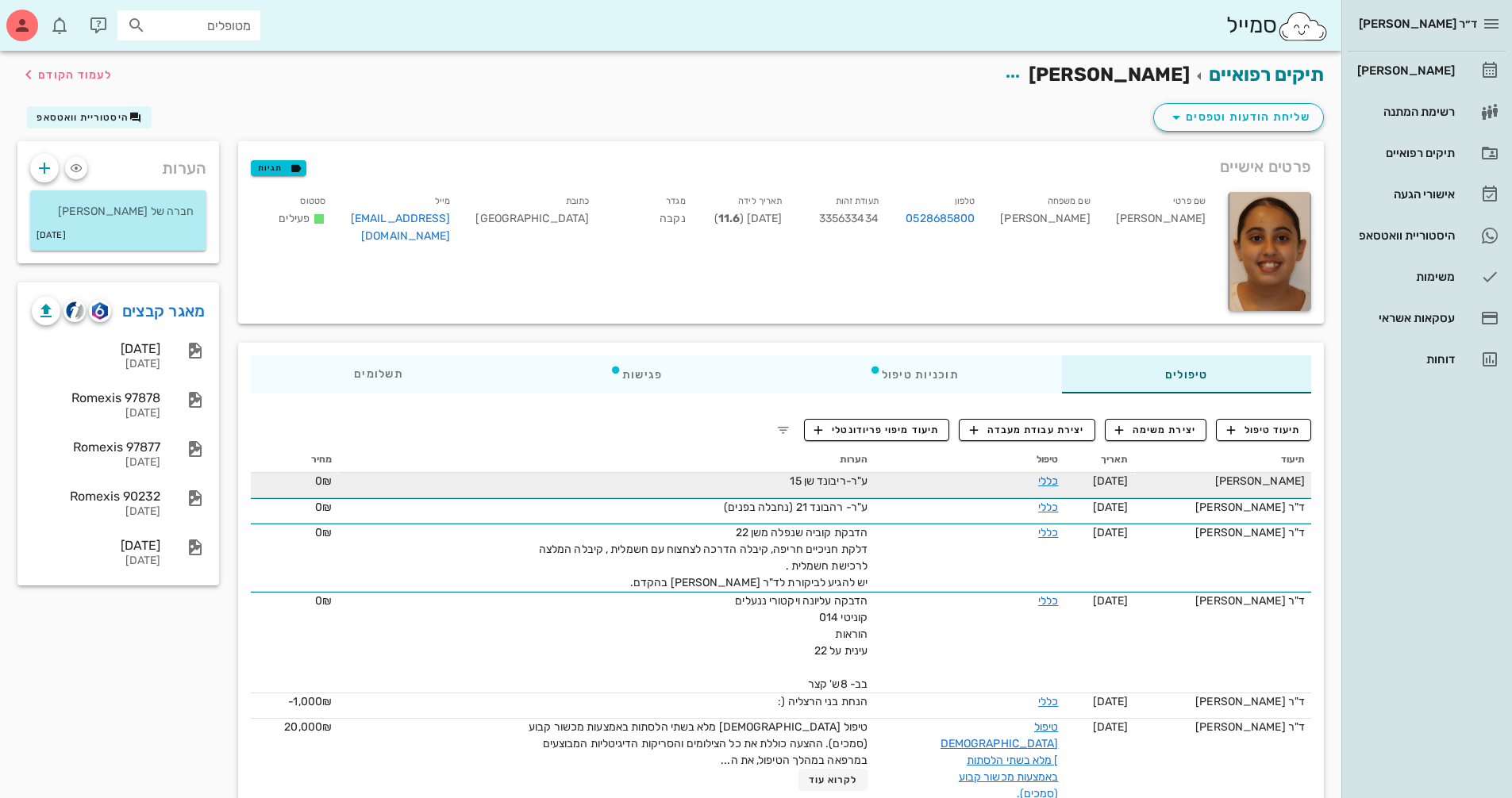
click at [821, 481] on span "ע"ר-ריבונד שן 15" at bounding box center [829, 481] width 78 height 13
click at [1038, 483] on link "כללי" at bounding box center [1048, 481] width 20 height 13
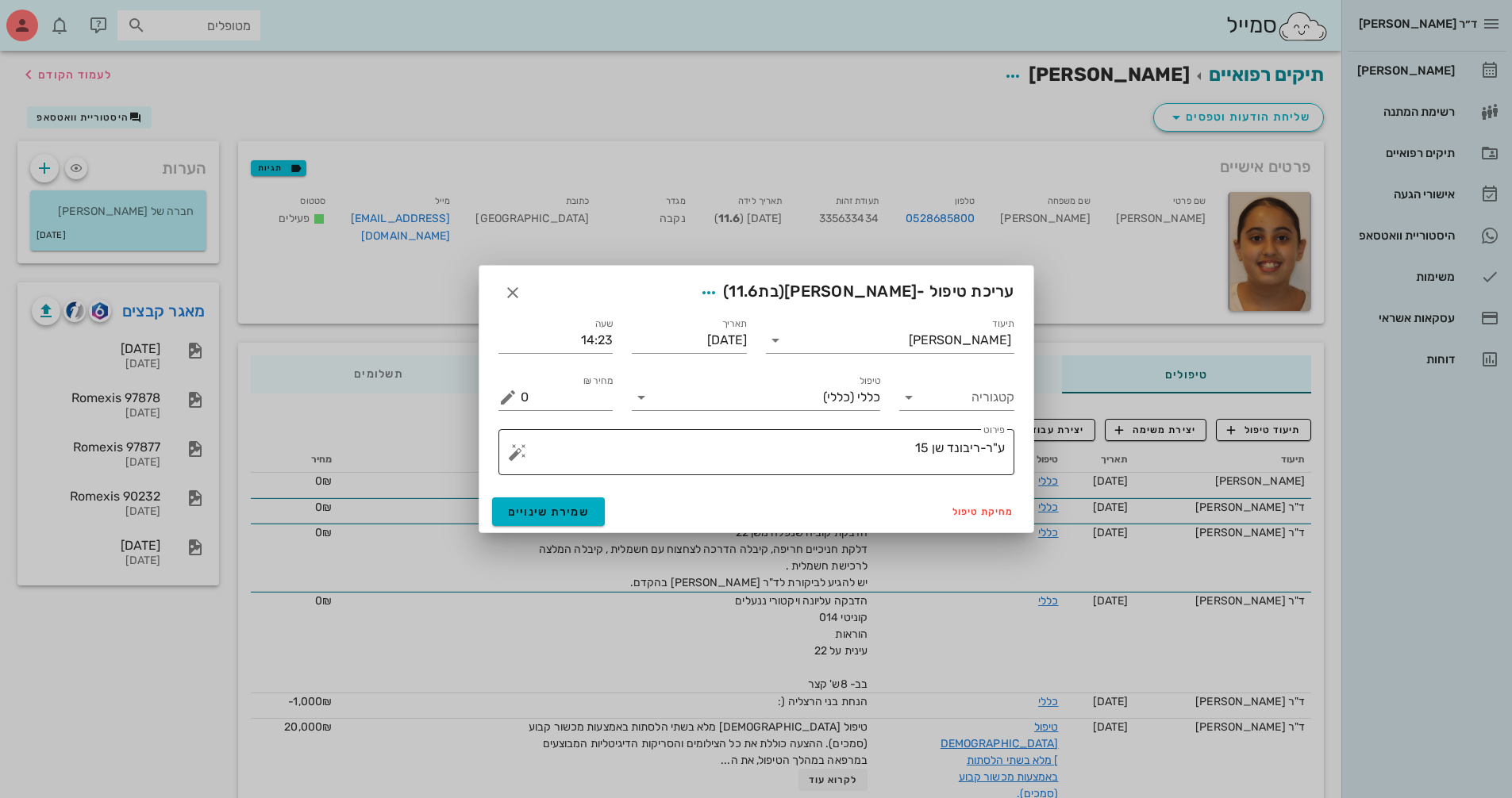
click at [966, 447] on textarea "ע"ר-ריבונד שן 15" at bounding box center [762, 456] width 484 height 38
click at [969, 448] on textarea "ע"ר-ריבונד שן 15" at bounding box center [762, 456] width 484 height 38
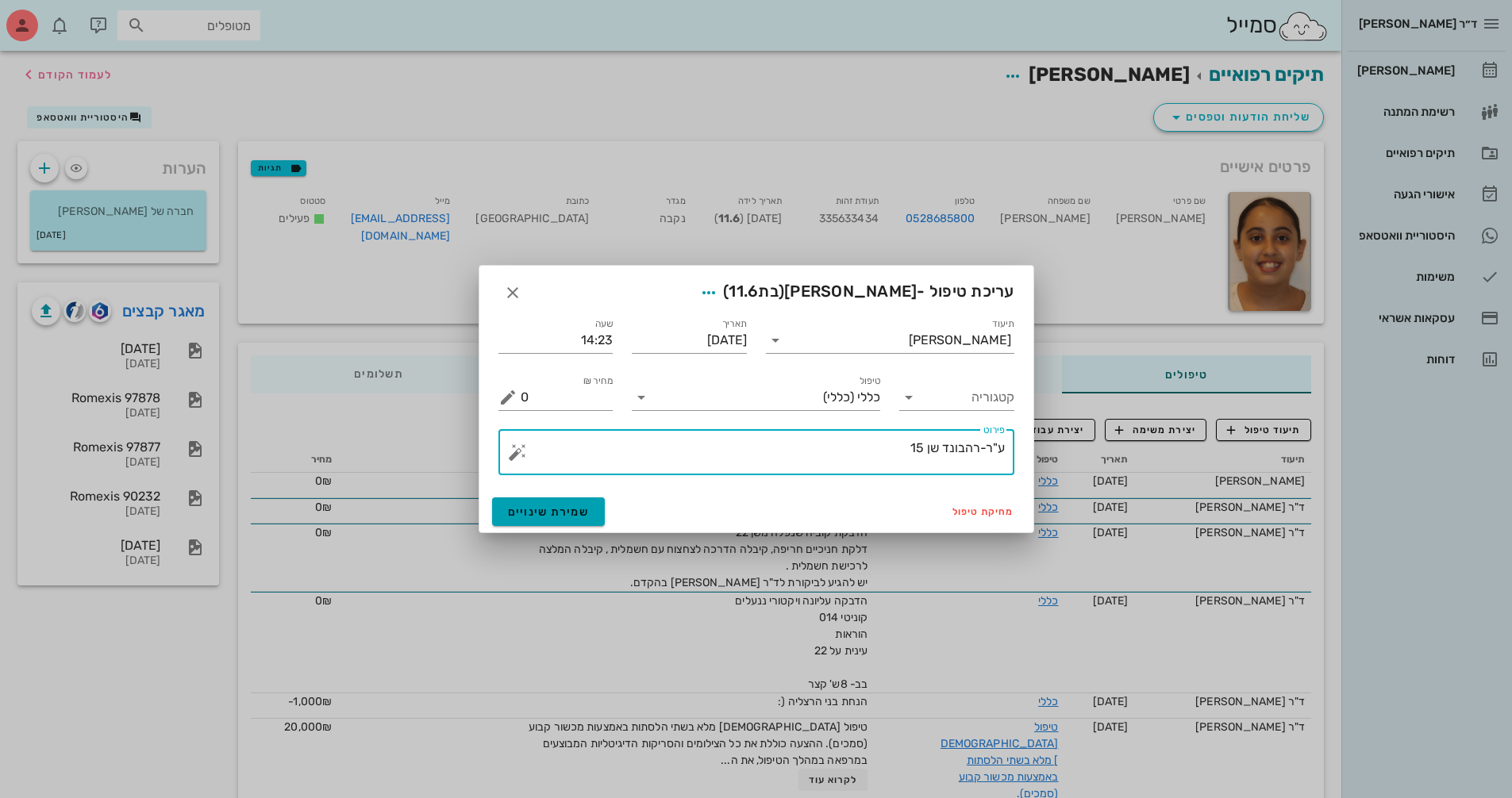
type textarea "ע"ר-רהבונד שן 15"
click at [560, 508] on span "שמירת שינויים" at bounding box center [549, 512] width 82 height 13
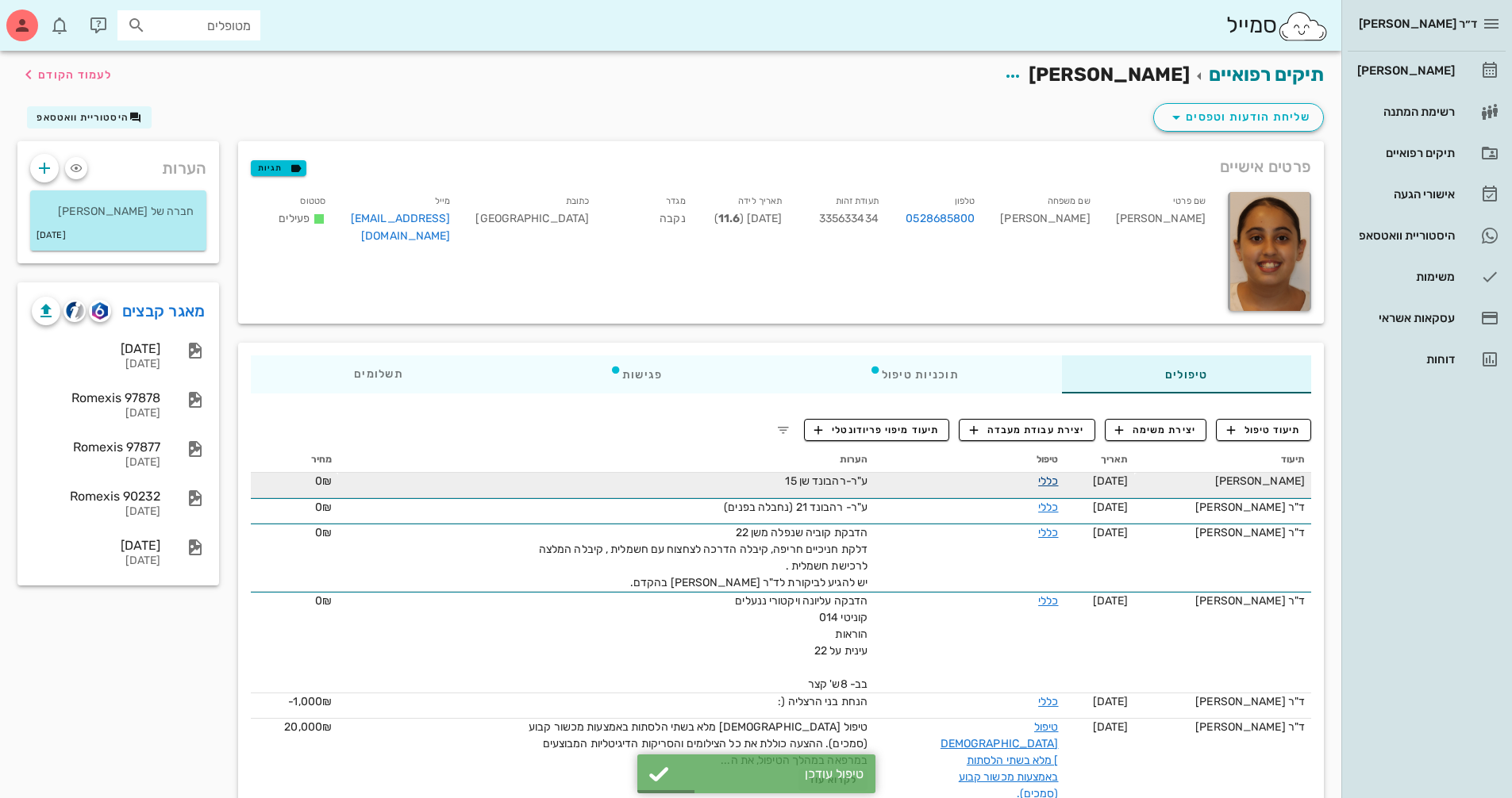
click at [1044, 482] on link "כללי" at bounding box center [1048, 481] width 20 height 13
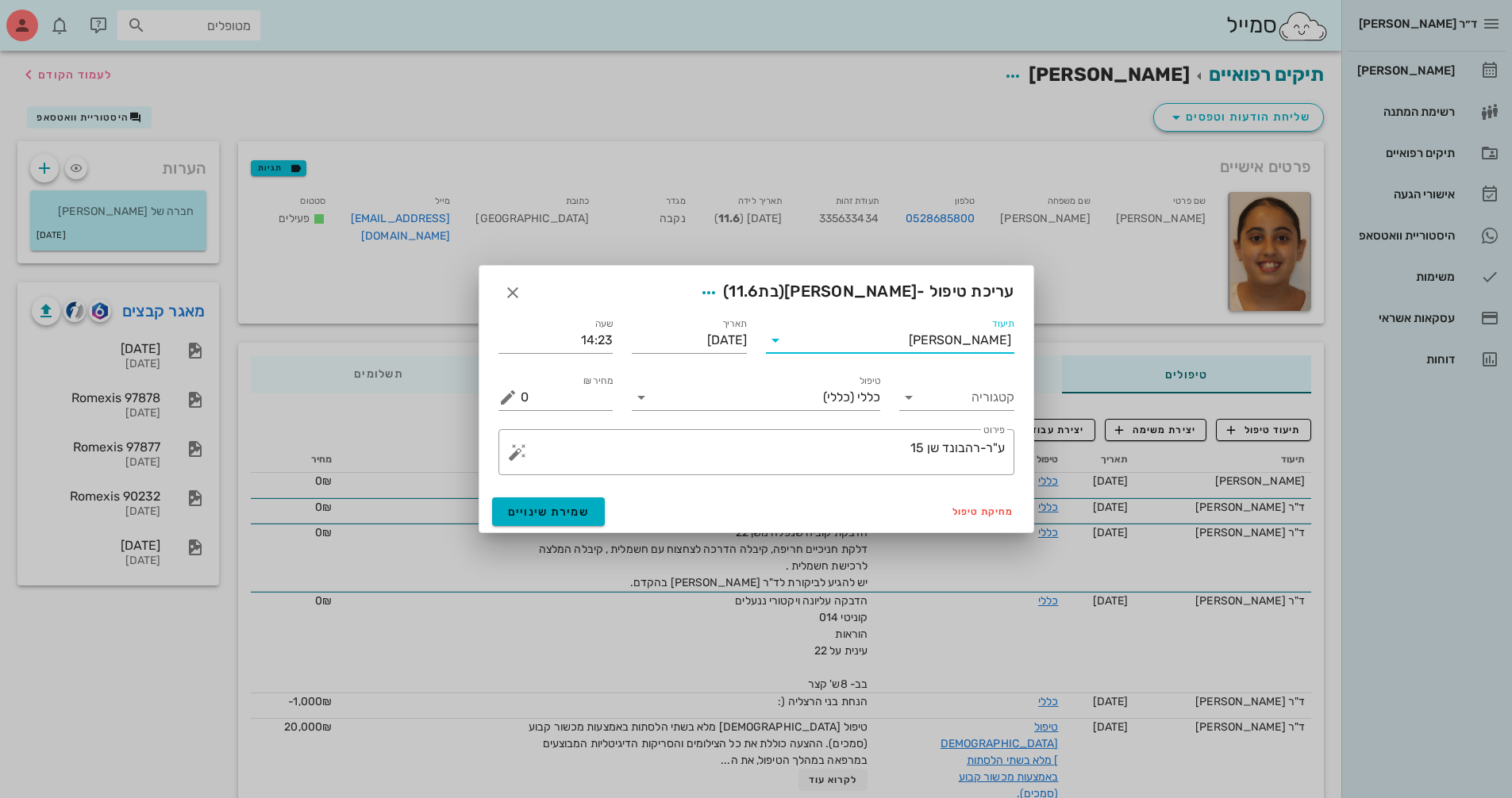
click at [909, 342] on input "תיעוד" at bounding box center [848, 340] width 120 height 25
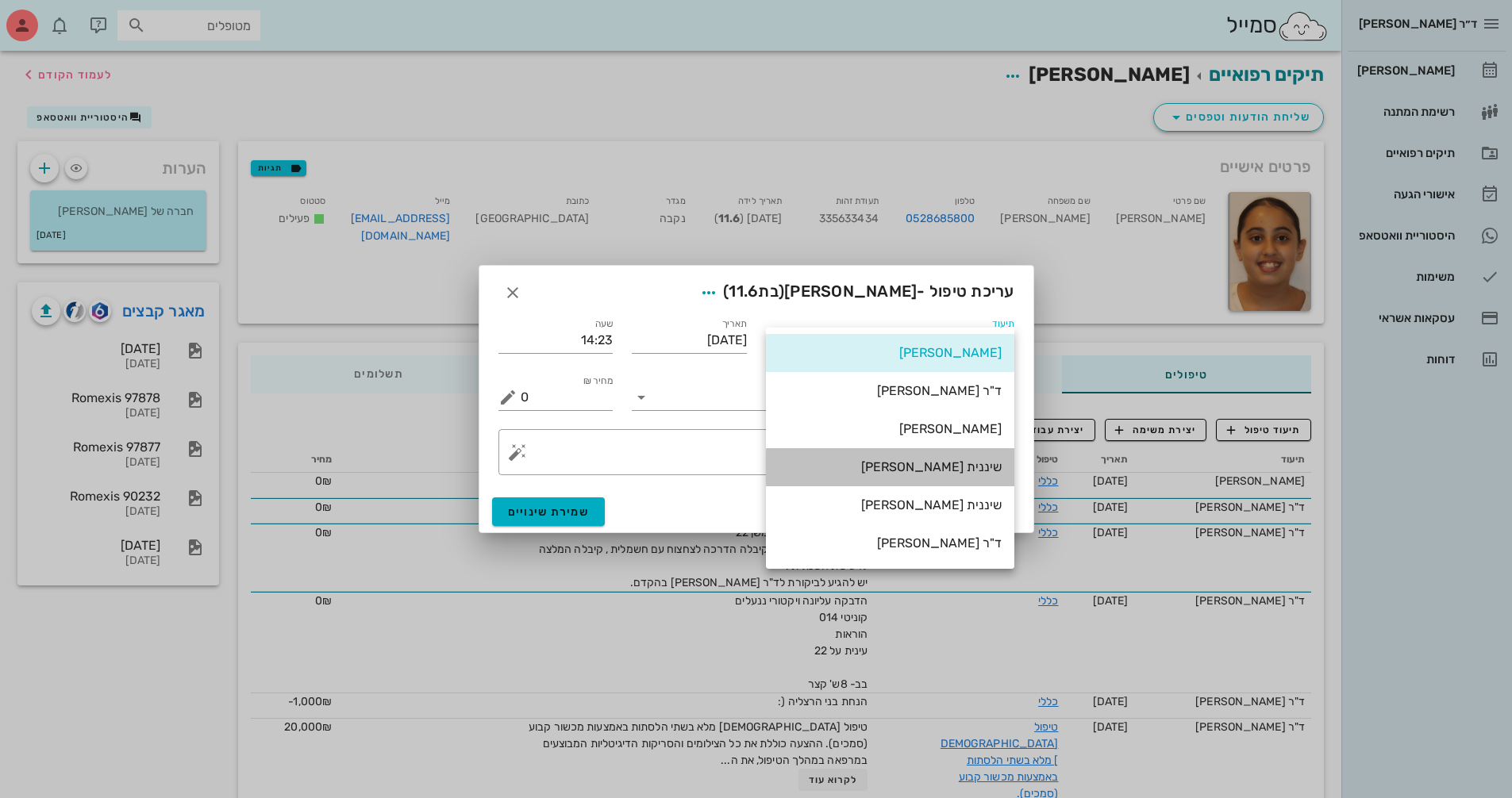
click at [954, 467] on div "שיננית [PERSON_NAME]" at bounding box center [890, 467] width 223 height 15
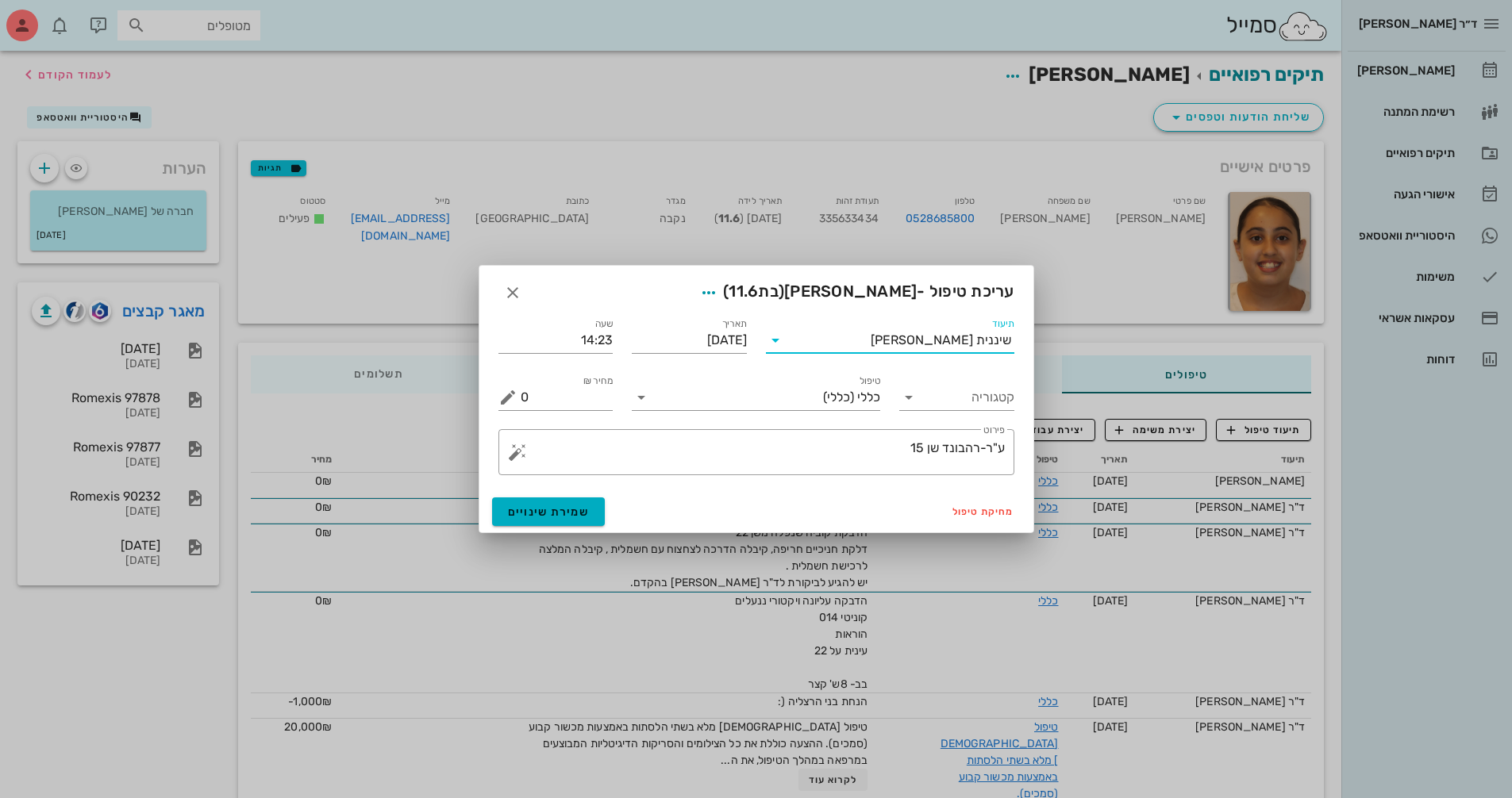
click at [571, 496] on div "מחיקת טיפול שמירת שינויים" at bounding box center [756, 511] width 554 height 41
click at [556, 509] on span "שמירת שינויים" at bounding box center [549, 512] width 82 height 13
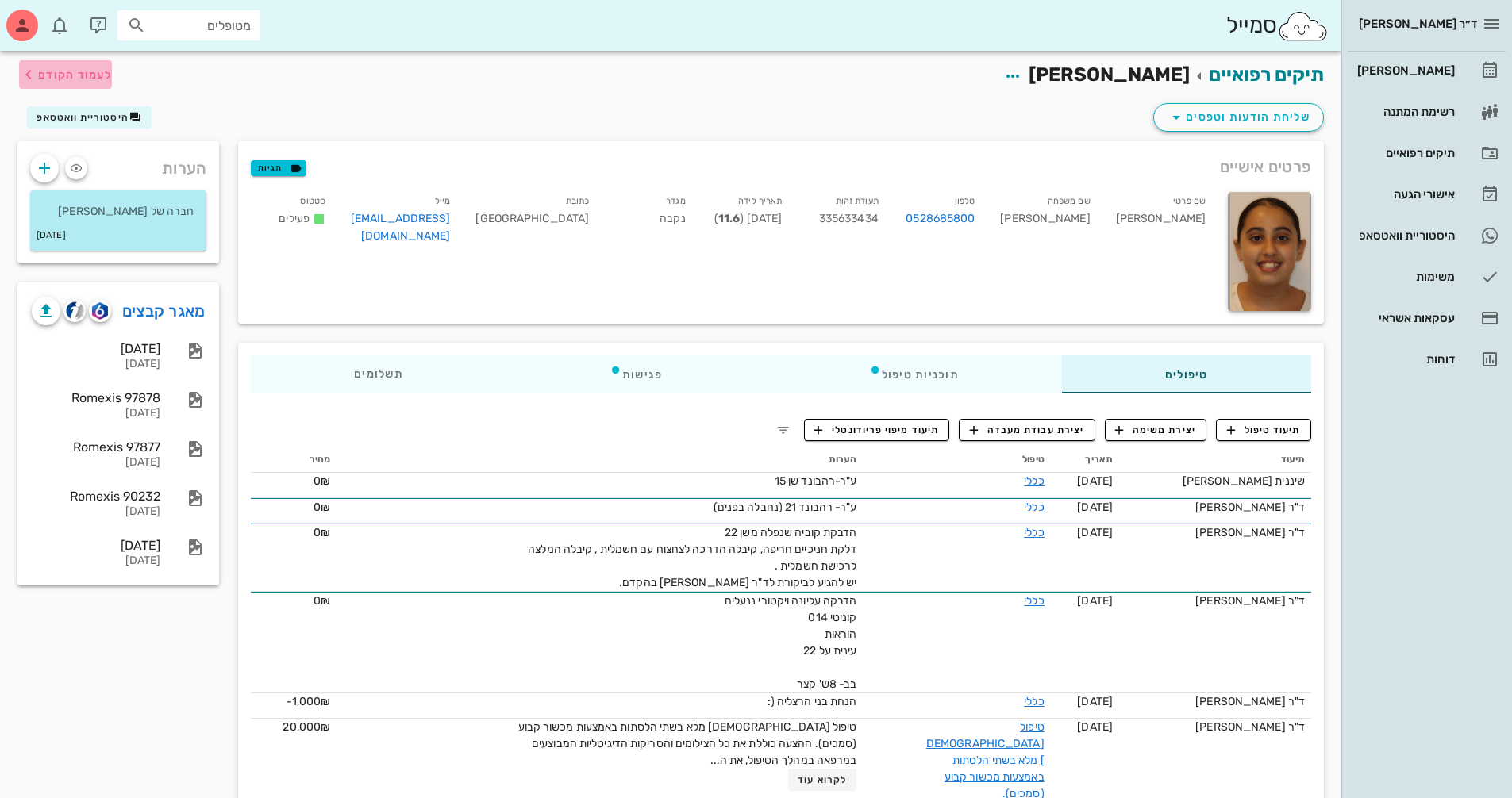
click at [75, 83] on span "לעמוד הקודם" at bounding box center [65, 74] width 93 height 19
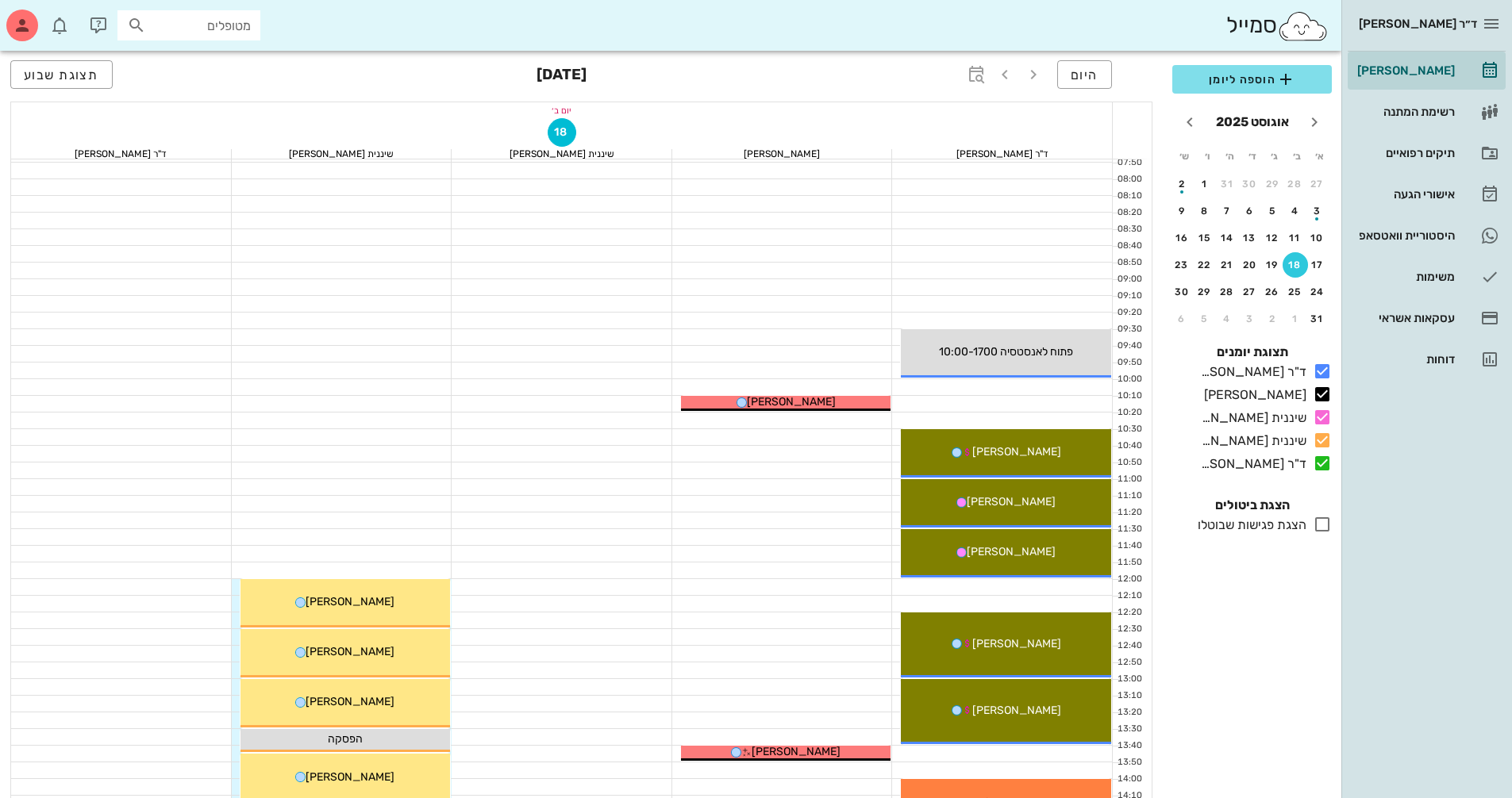
scroll to position [79, 0]
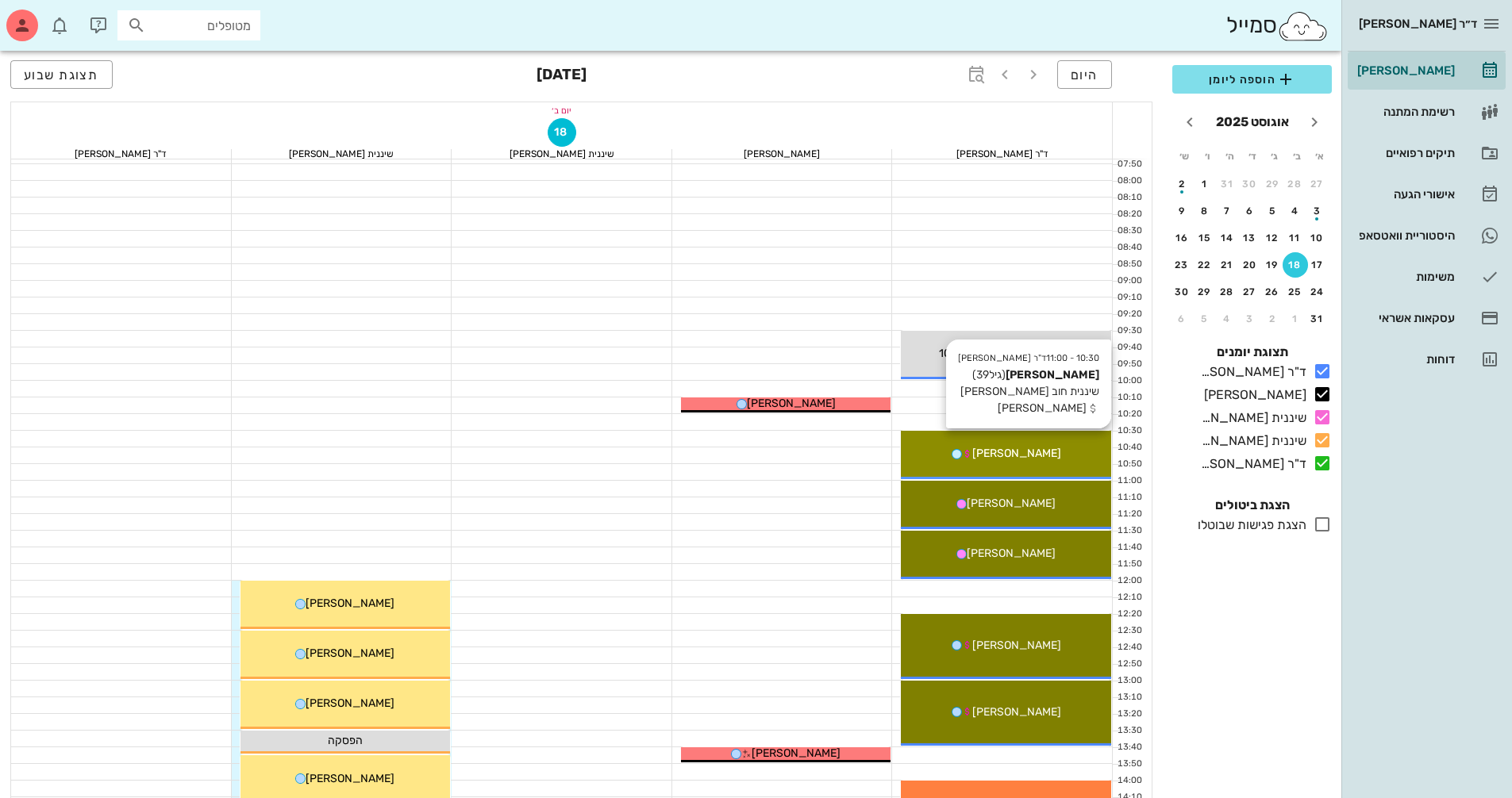
click at [1030, 461] on div "[PERSON_NAME]" at bounding box center [1006, 453] width 211 height 16
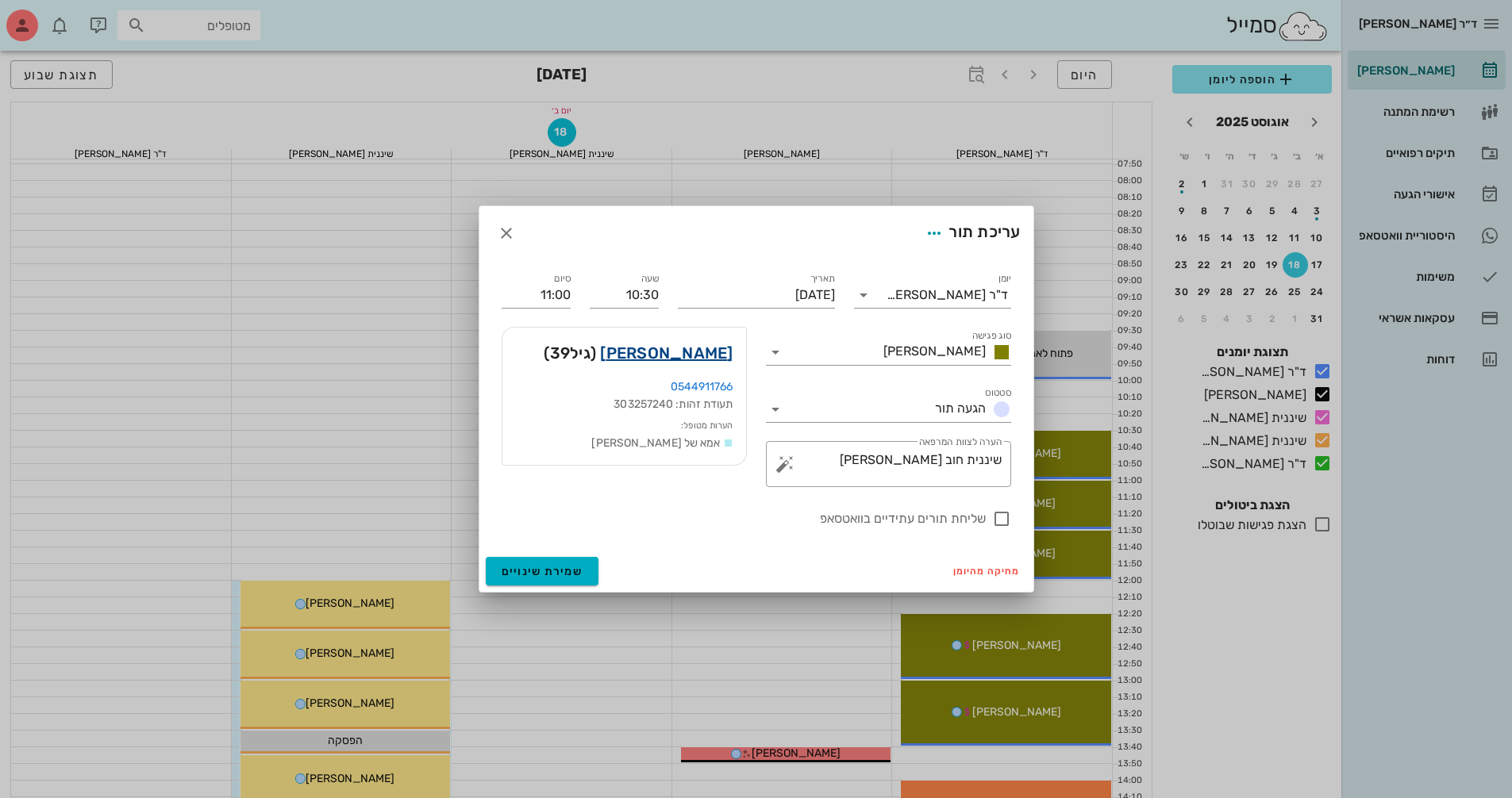
click at [677, 359] on link "[PERSON_NAME]" at bounding box center [666, 352] width 133 height 25
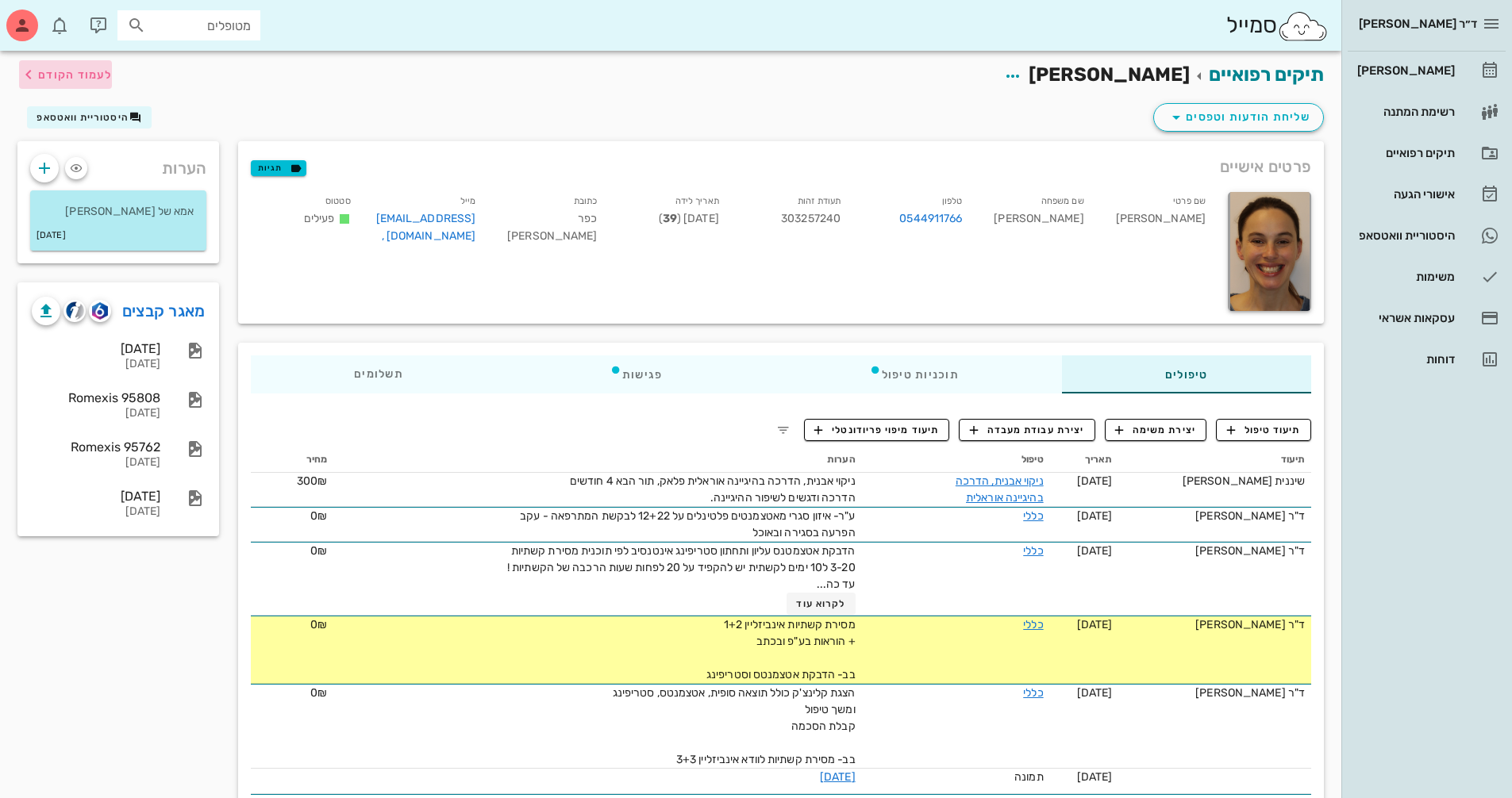
click at [97, 72] on span "לעמוד הקודם" at bounding box center [75, 75] width 74 height 13
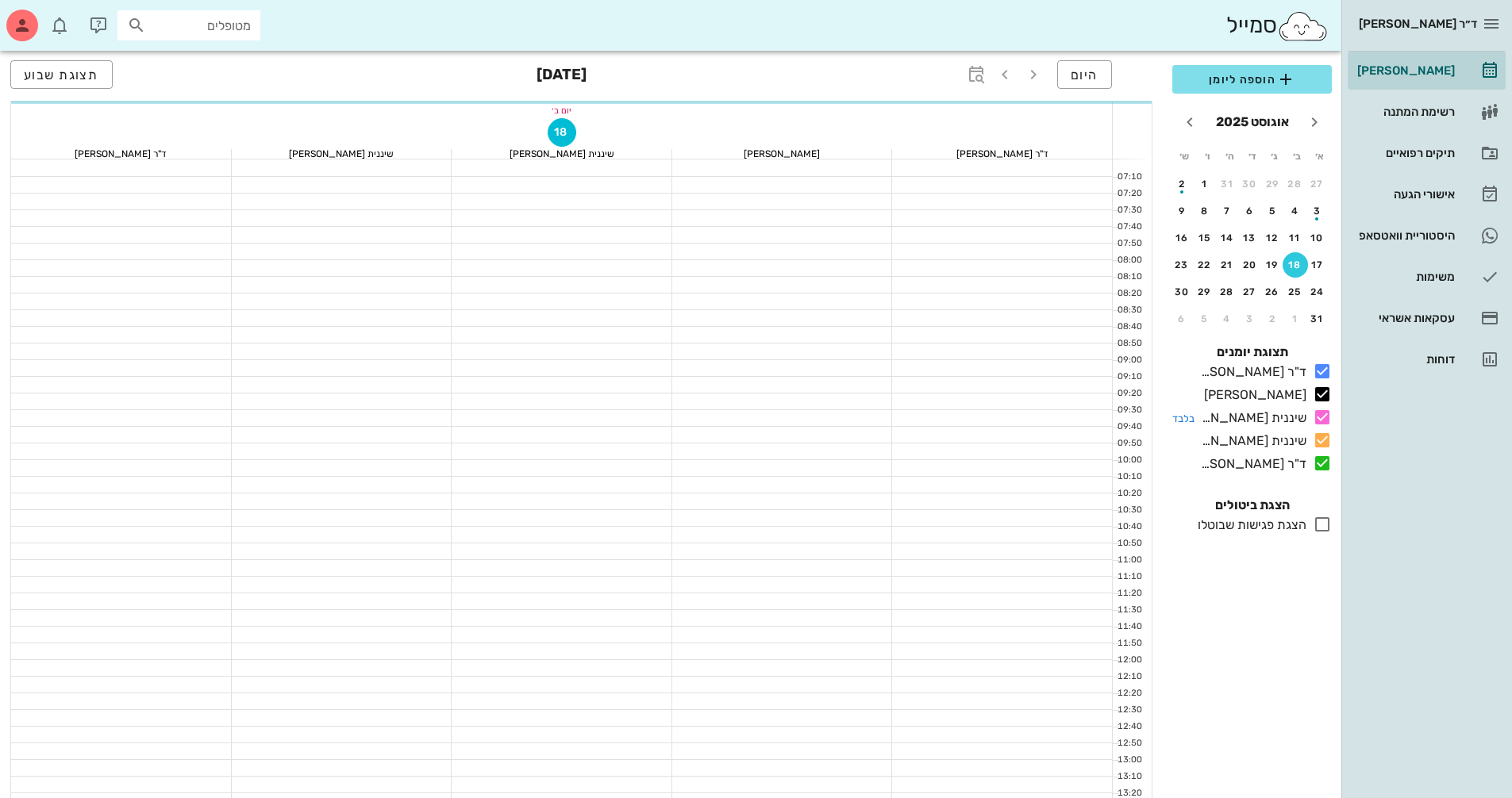
scroll to position [79, 0]
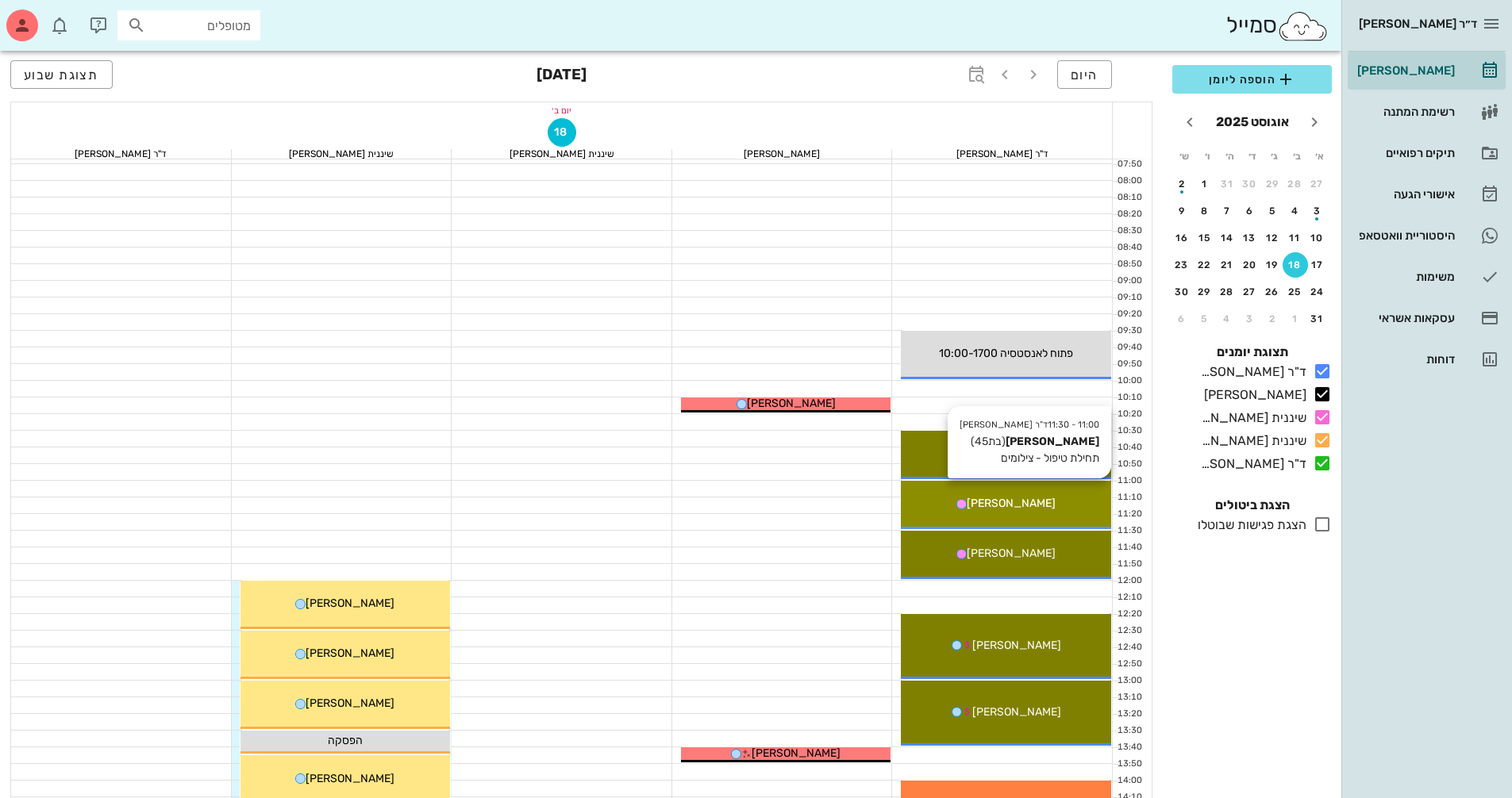
click at [1051, 498] on div "[PERSON_NAME]" at bounding box center [1006, 503] width 211 height 16
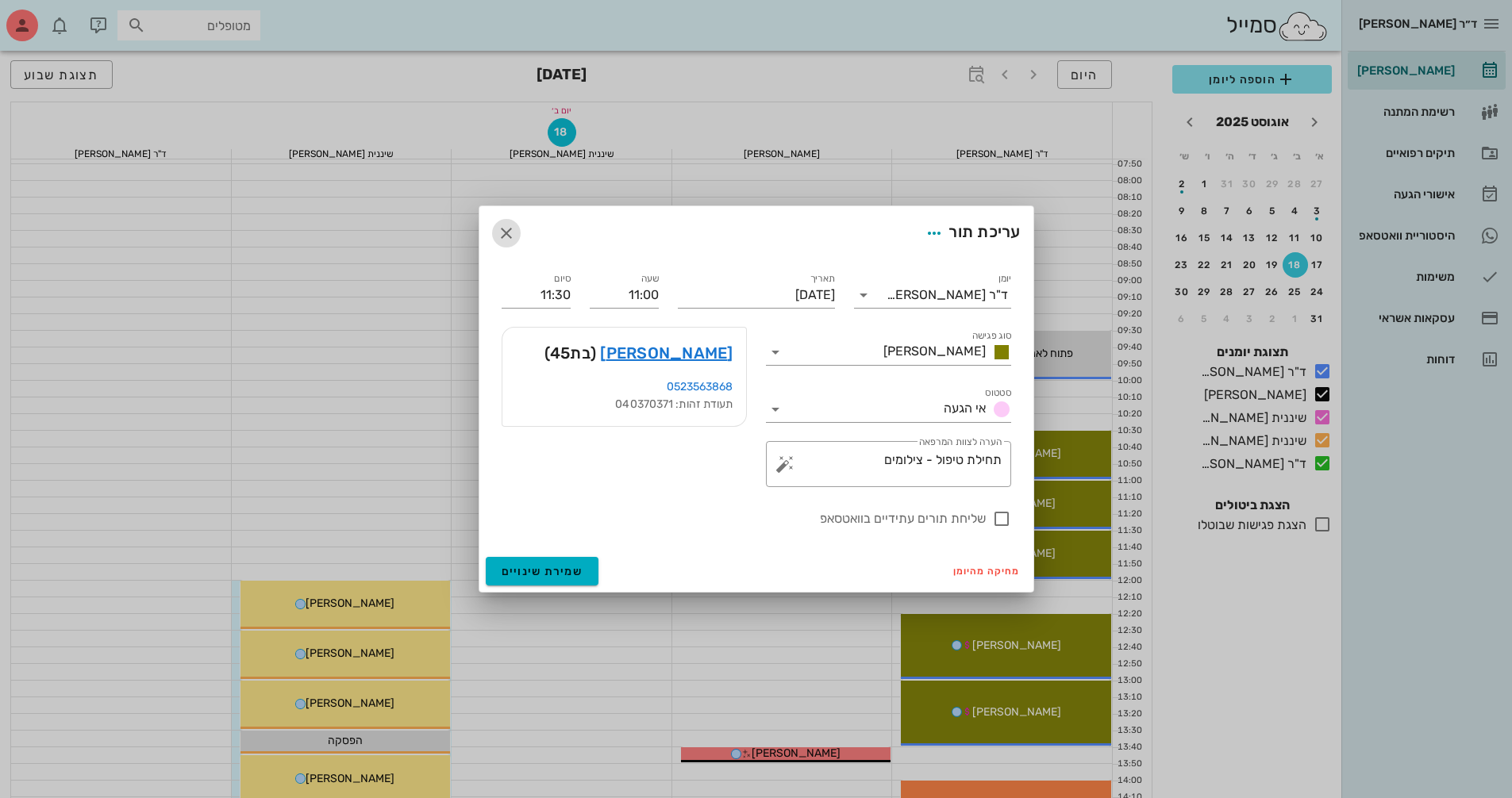
click at [502, 234] on icon "button" at bounding box center [506, 233] width 19 height 19
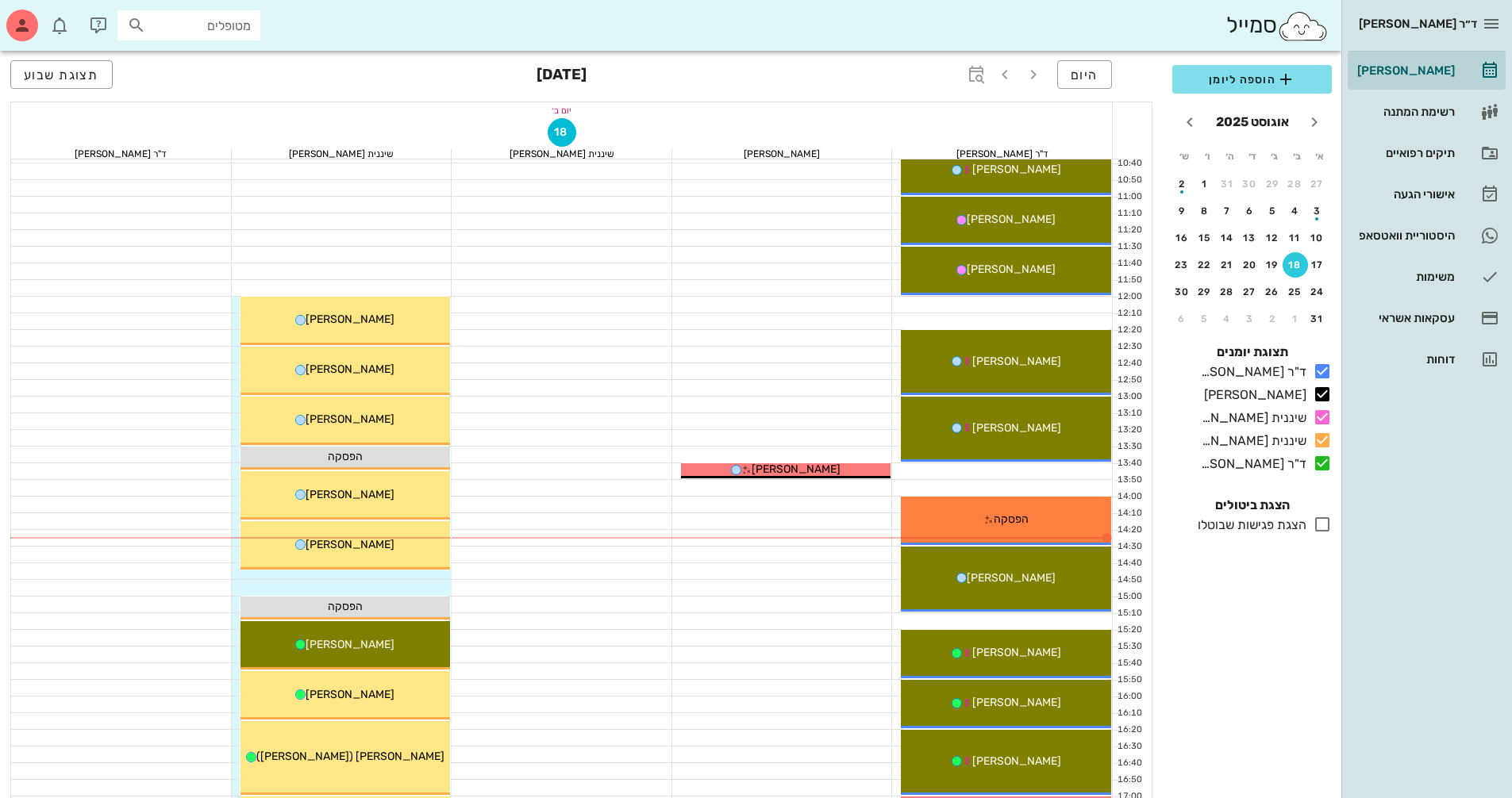
scroll to position [397, 0]
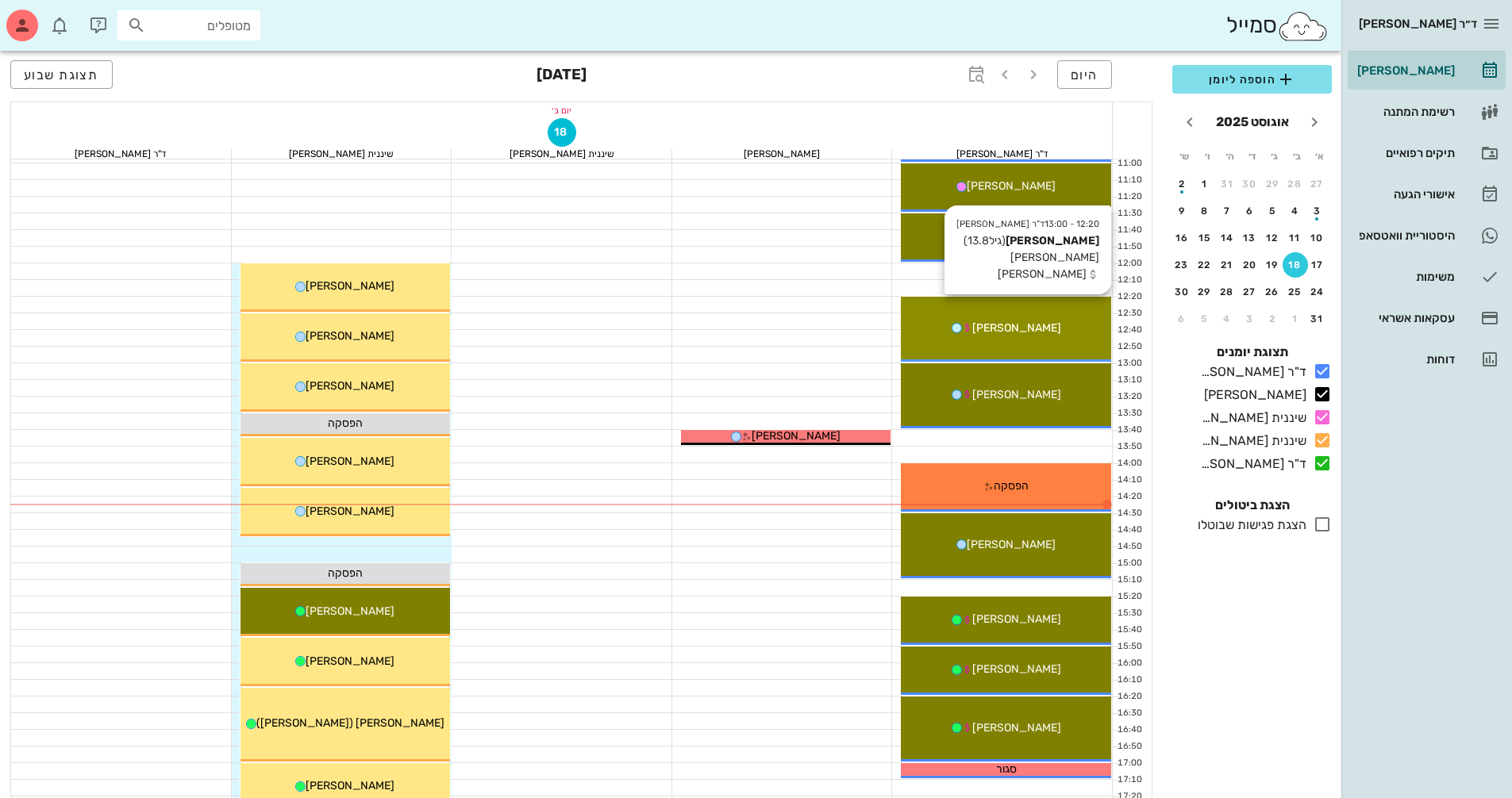
click at [1006, 320] on div "[PERSON_NAME]" at bounding box center [1006, 328] width 211 height 16
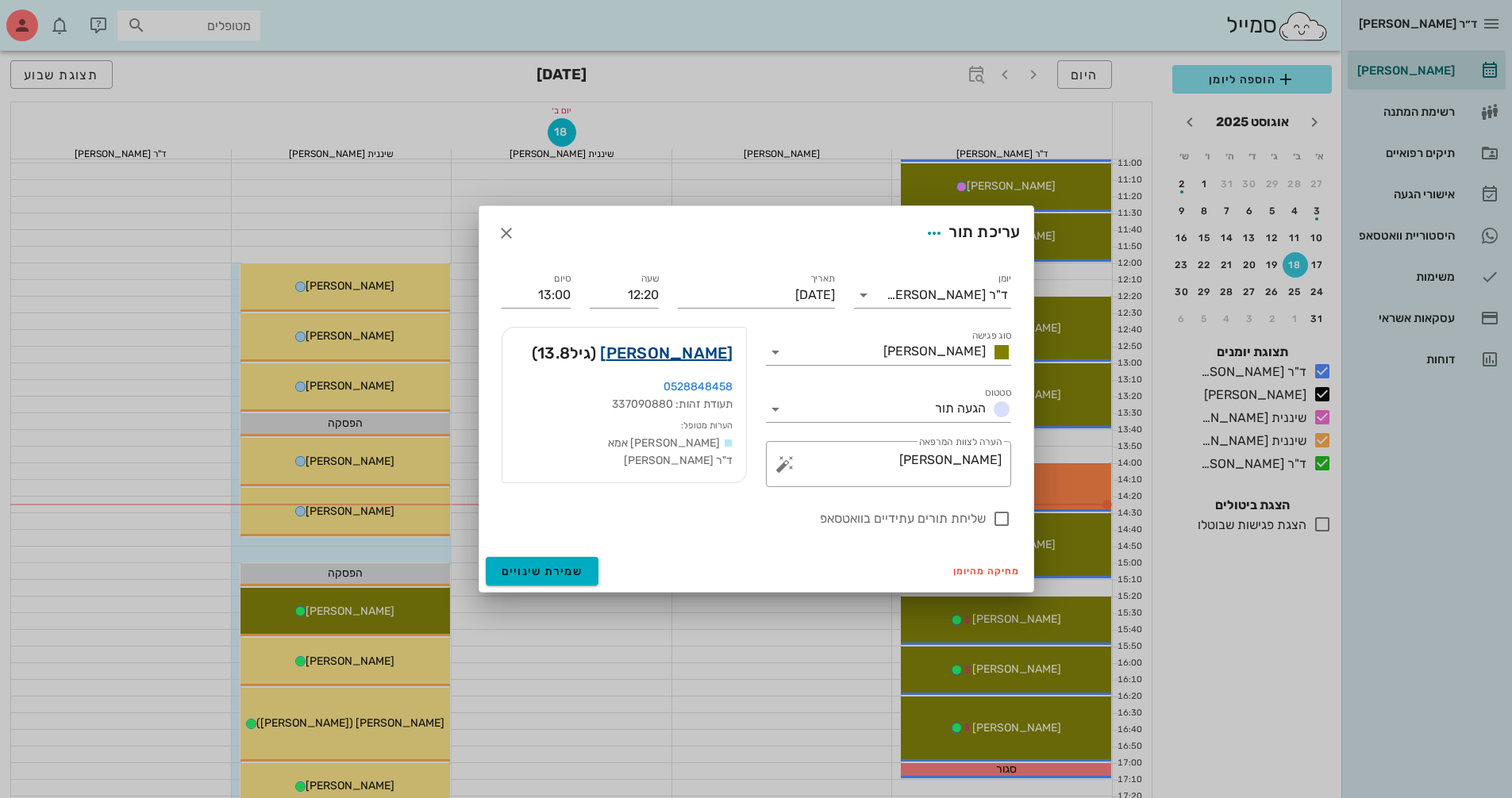
click at [704, 356] on link "[PERSON_NAME]" at bounding box center [666, 352] width 133 height 25
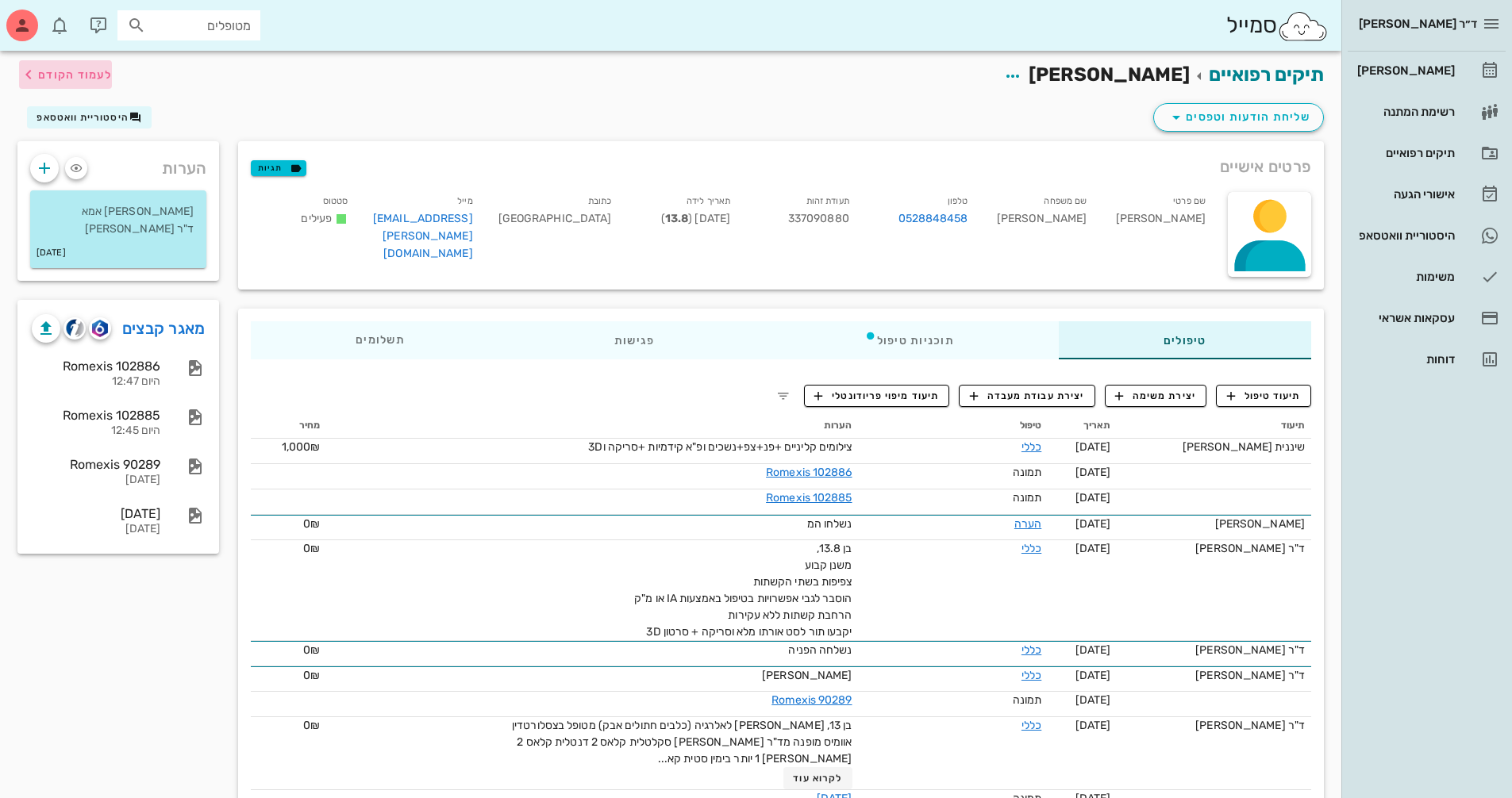
click at [69, 80] on span "לעמוד הקודם" at bounding box center [75, 75] width 74 height 13
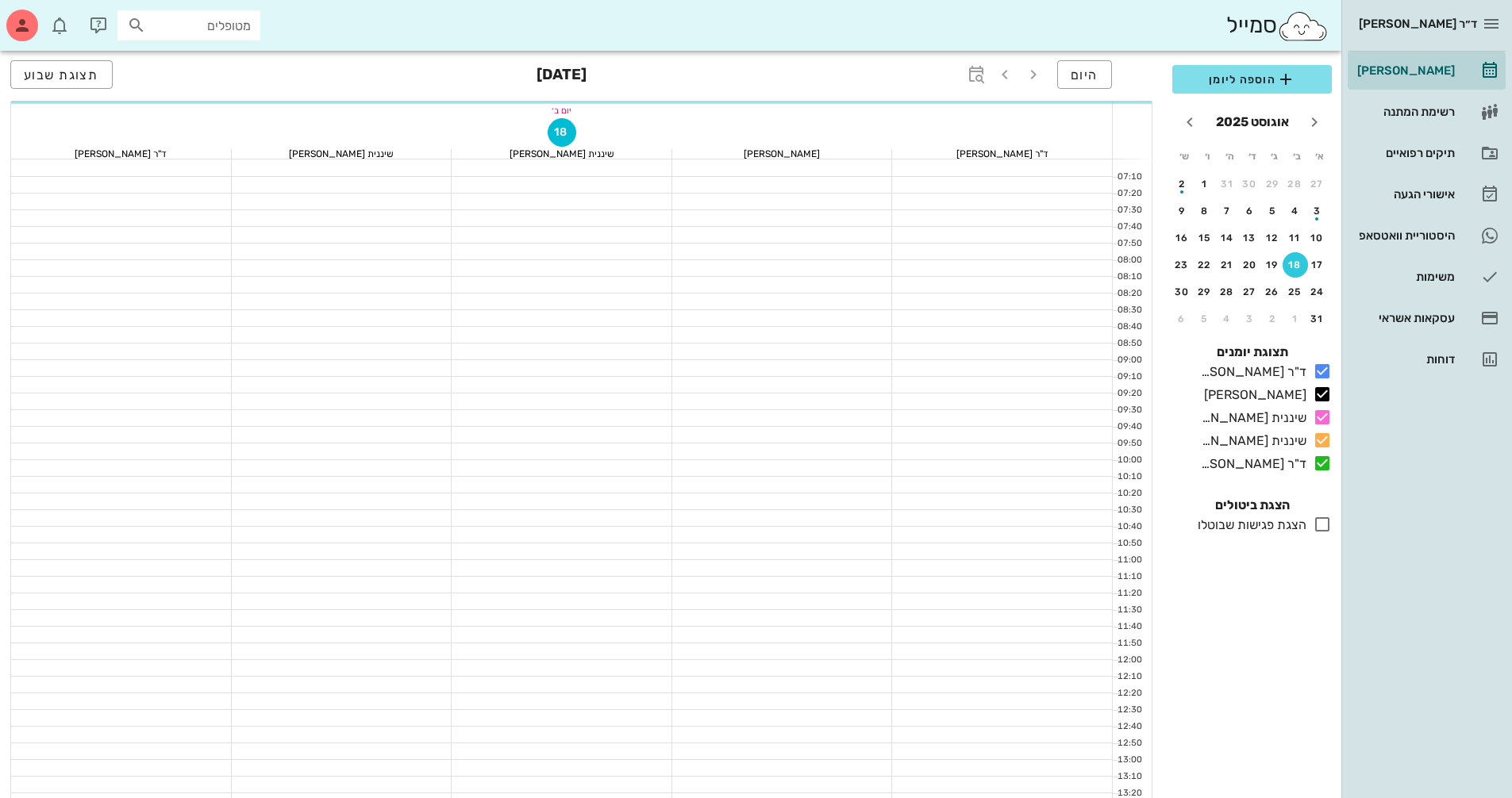
scroll to position [397, 0]
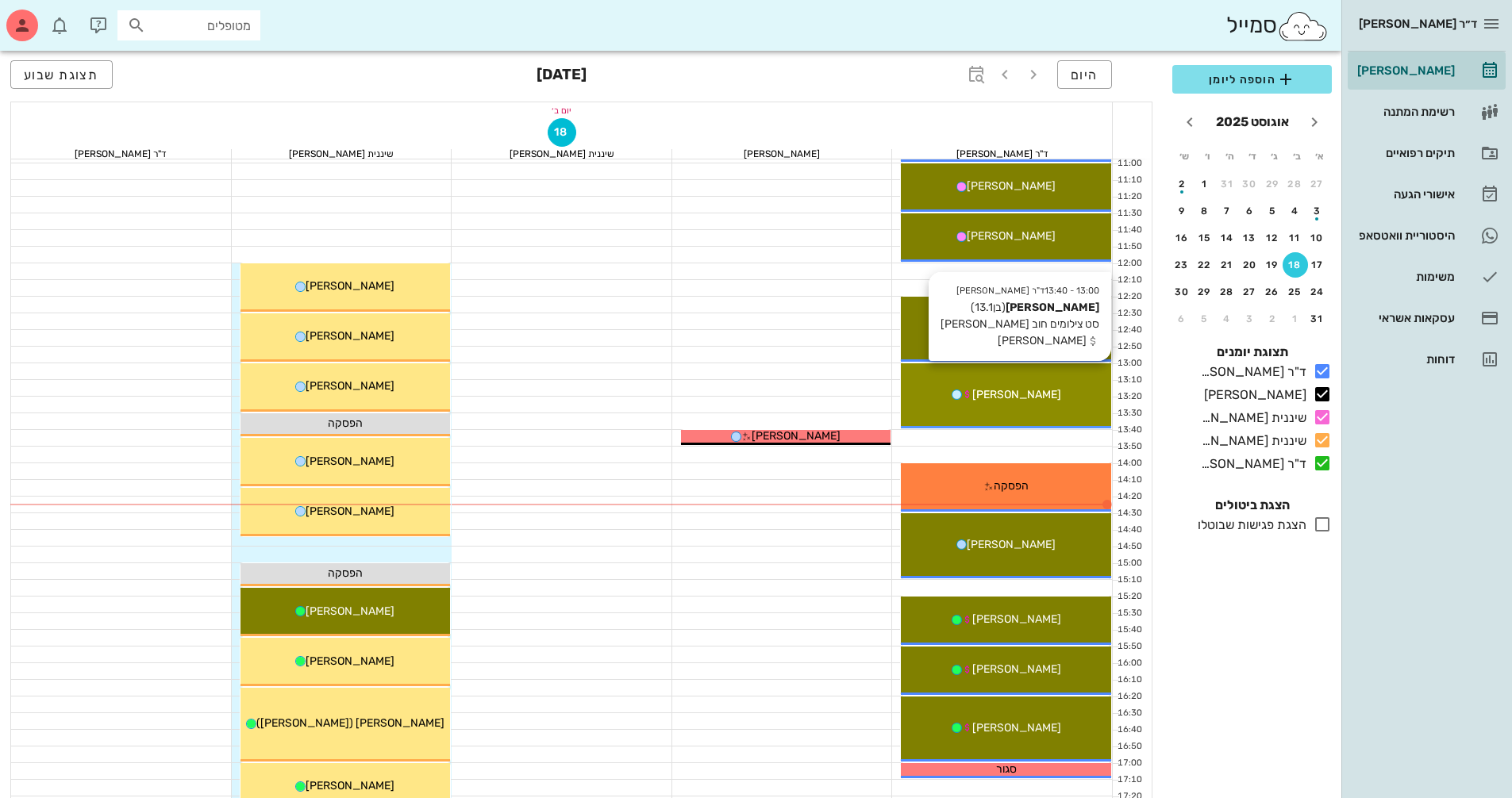
click at [1012, 389] on span "[PERSON_NAME]" at bounding box center [1016, 395] width 89 height 13
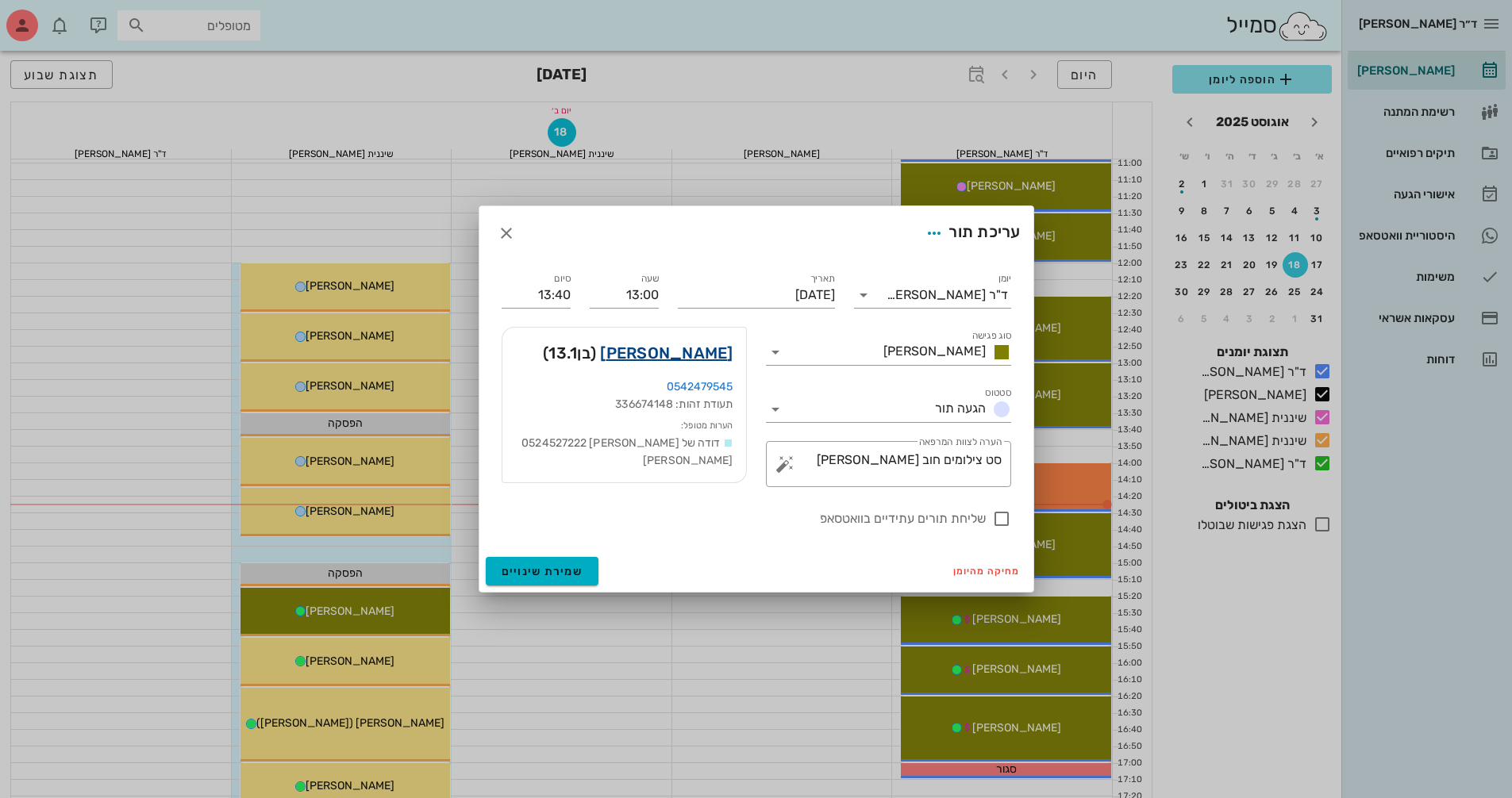
click at [705, 361] on link "[PERSON_NAME]" at bounding box center [666, 352] width 133 height 25
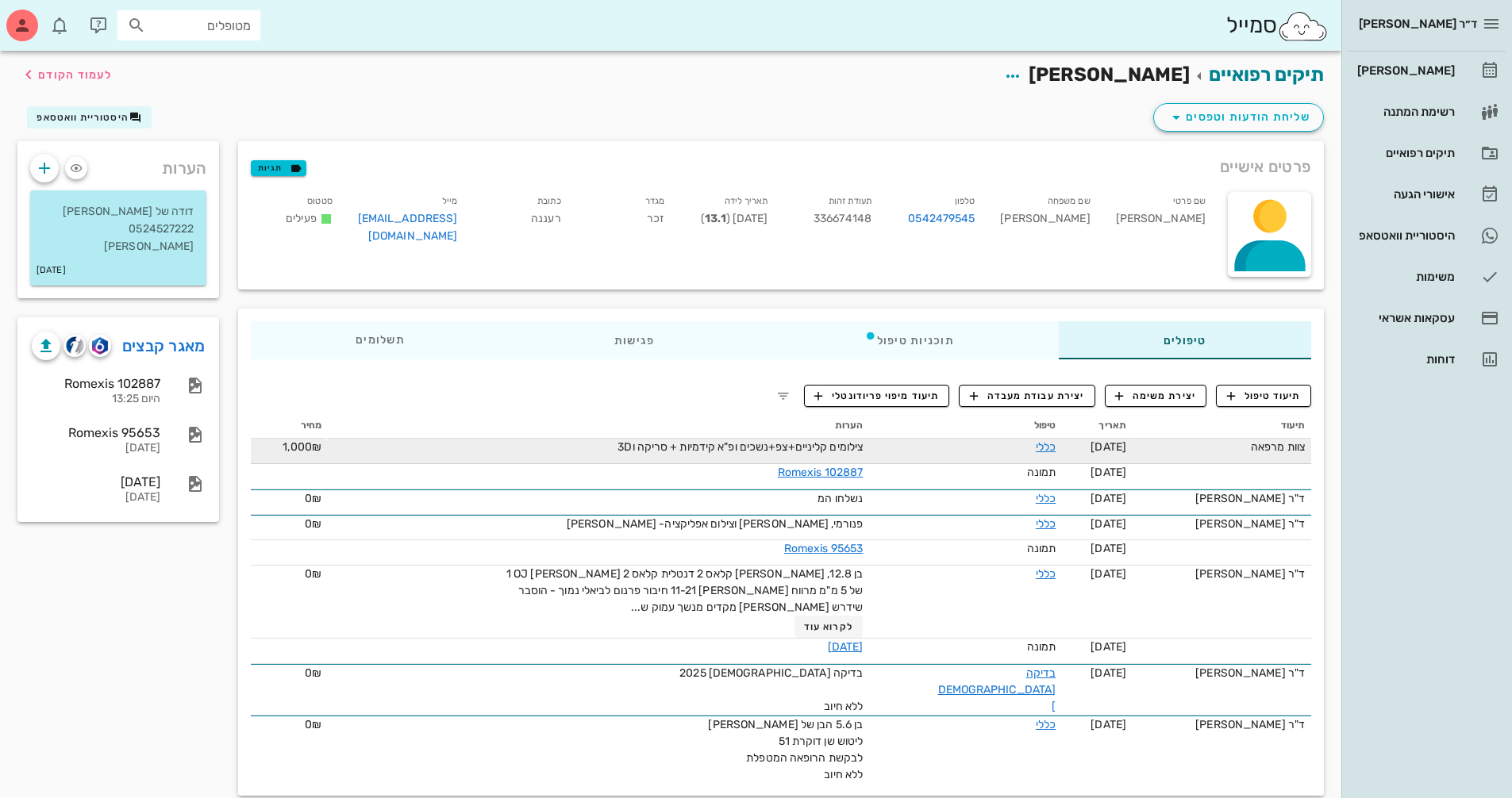
click at [1274, 448] on div "צוות מרפאה" at bounding box center [1222, 447] width 166 height 16
click at [1036, 447] on link "כללי" at bounding box center [1046, 447] width 20 height 13
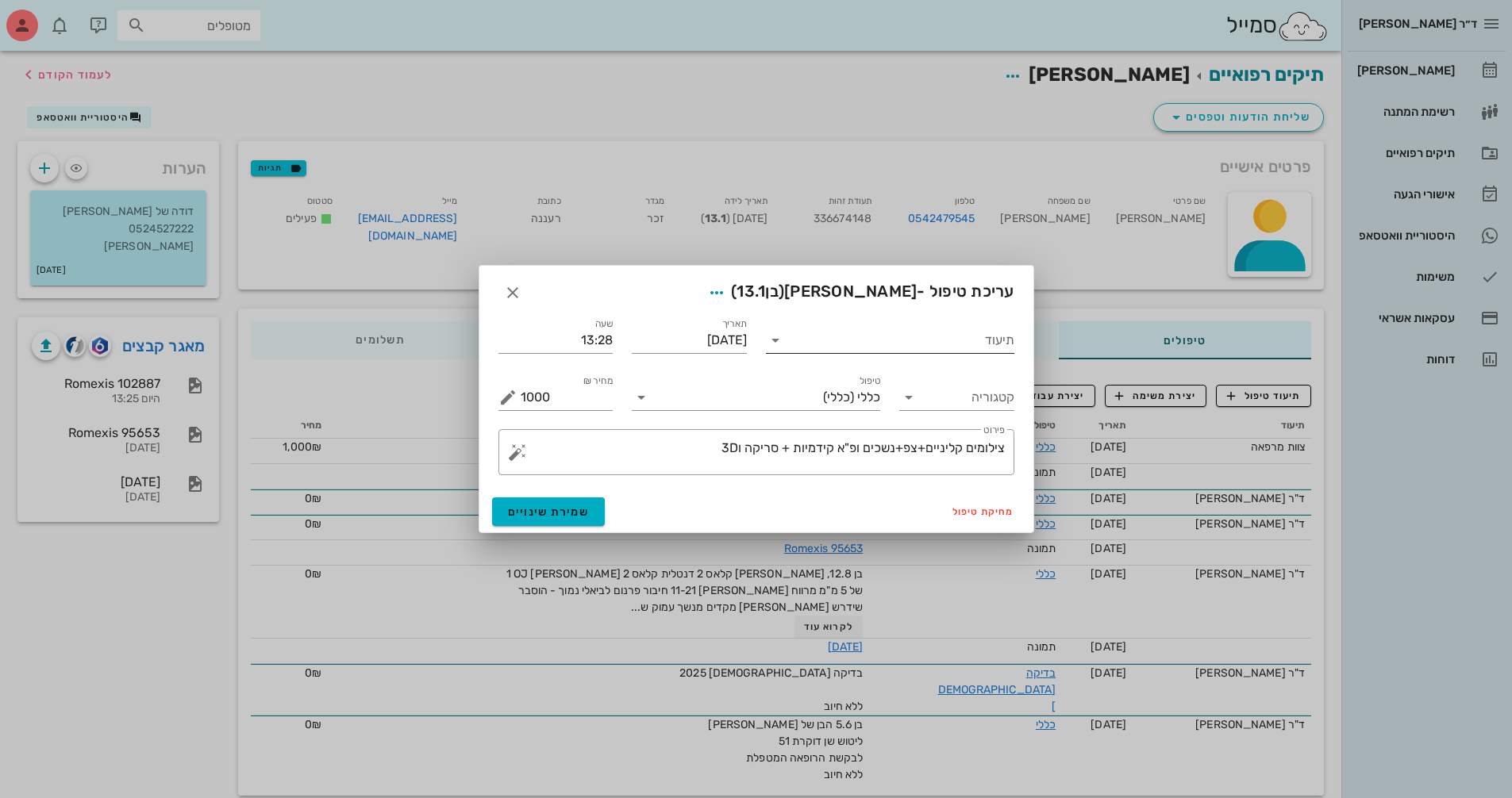
click at [801, 341] on input "תיעוד" at bounding box center [901, 340] width 226 height 25
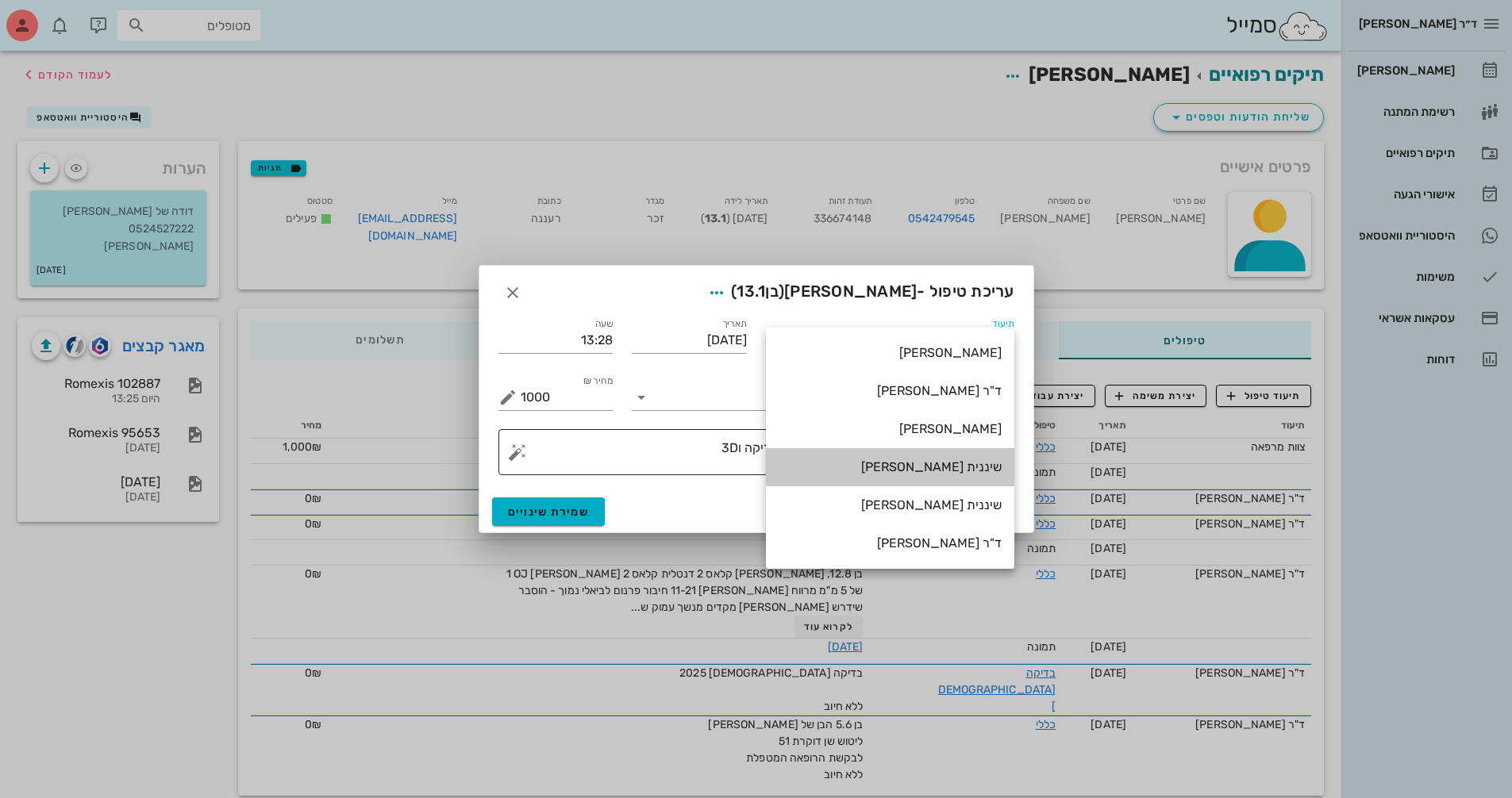
click at [996, 459] on div "שיננית [PERSON_NAME]" at bounding box center [890, 467] width 223 height 34
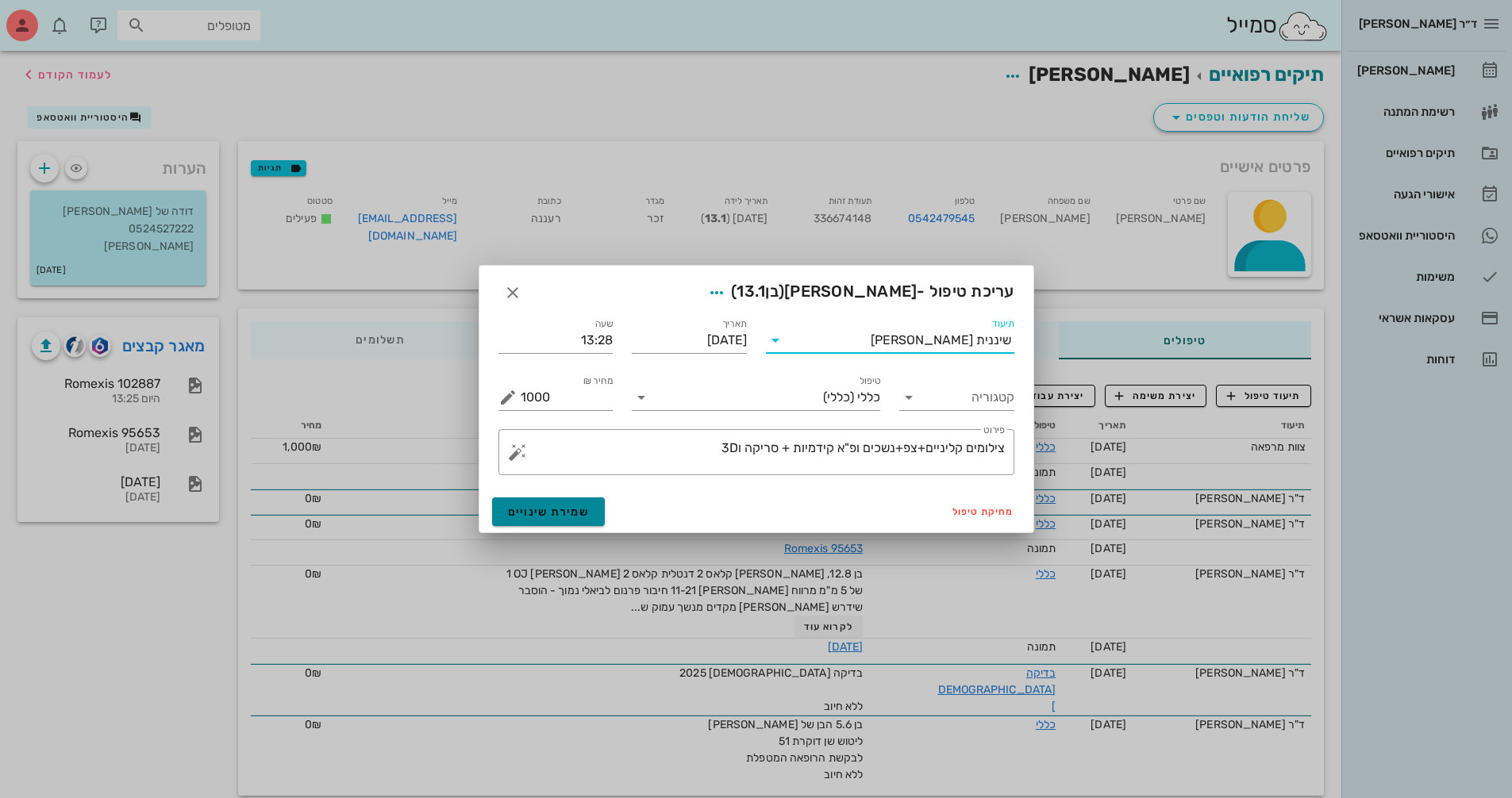
click at [588, 515] on button "שמירת שינויים" at bounding box center [548, 511] width 113 height 29
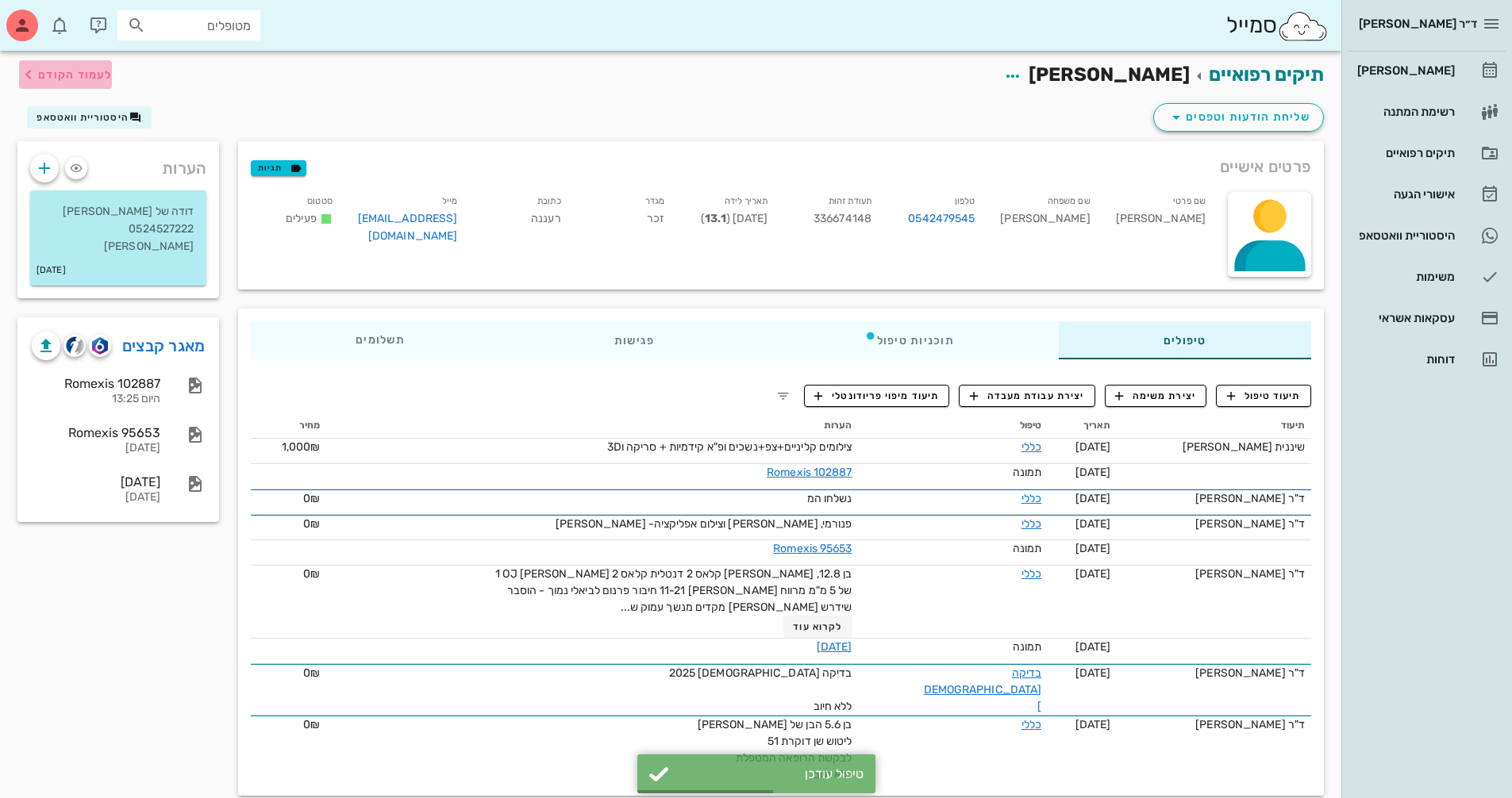
click at [45, 79] on span "לעמוד הקודם" at bounding box center [75, 75] width 74 height 13
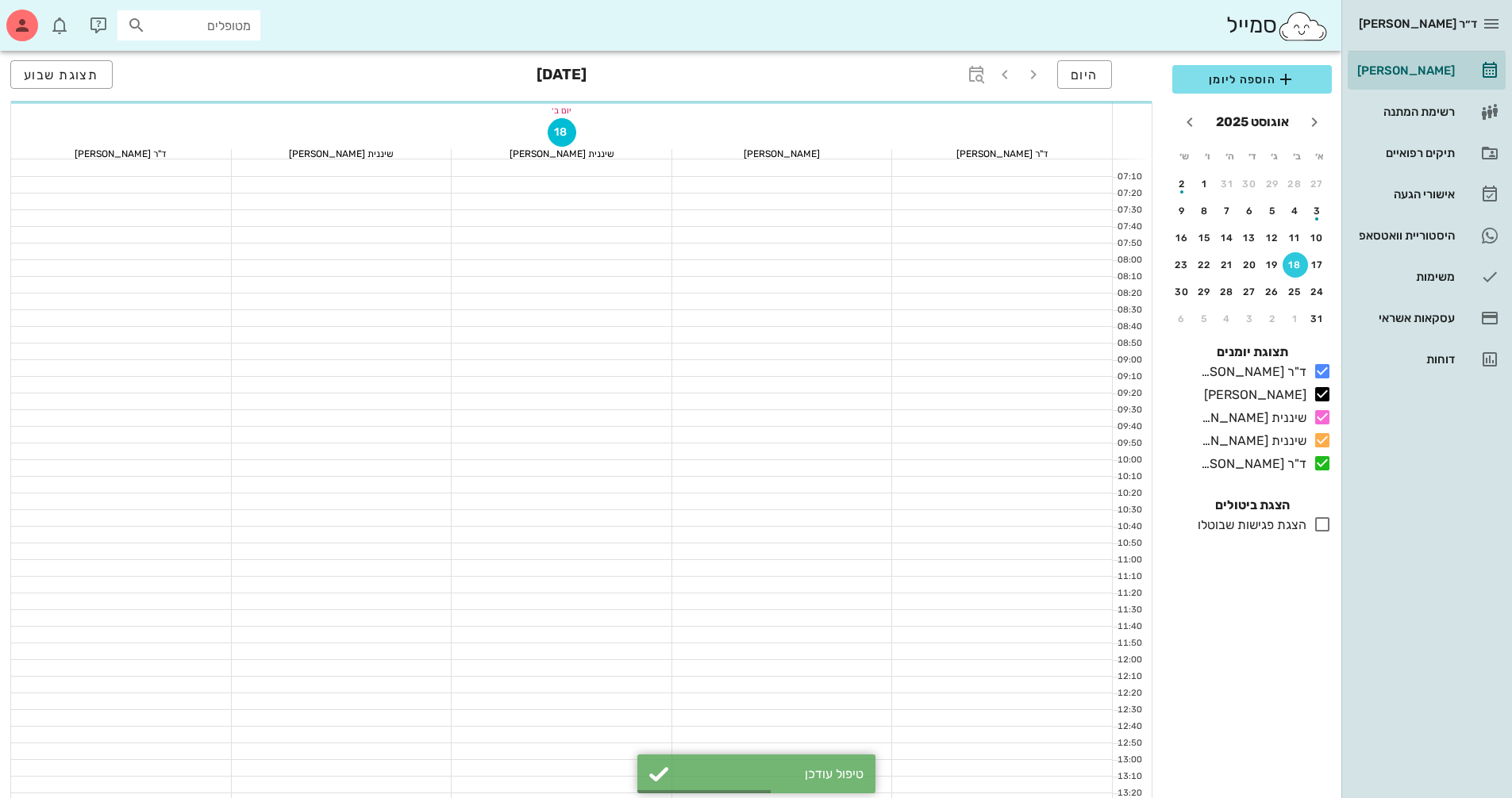
scroll to position [397, 0]
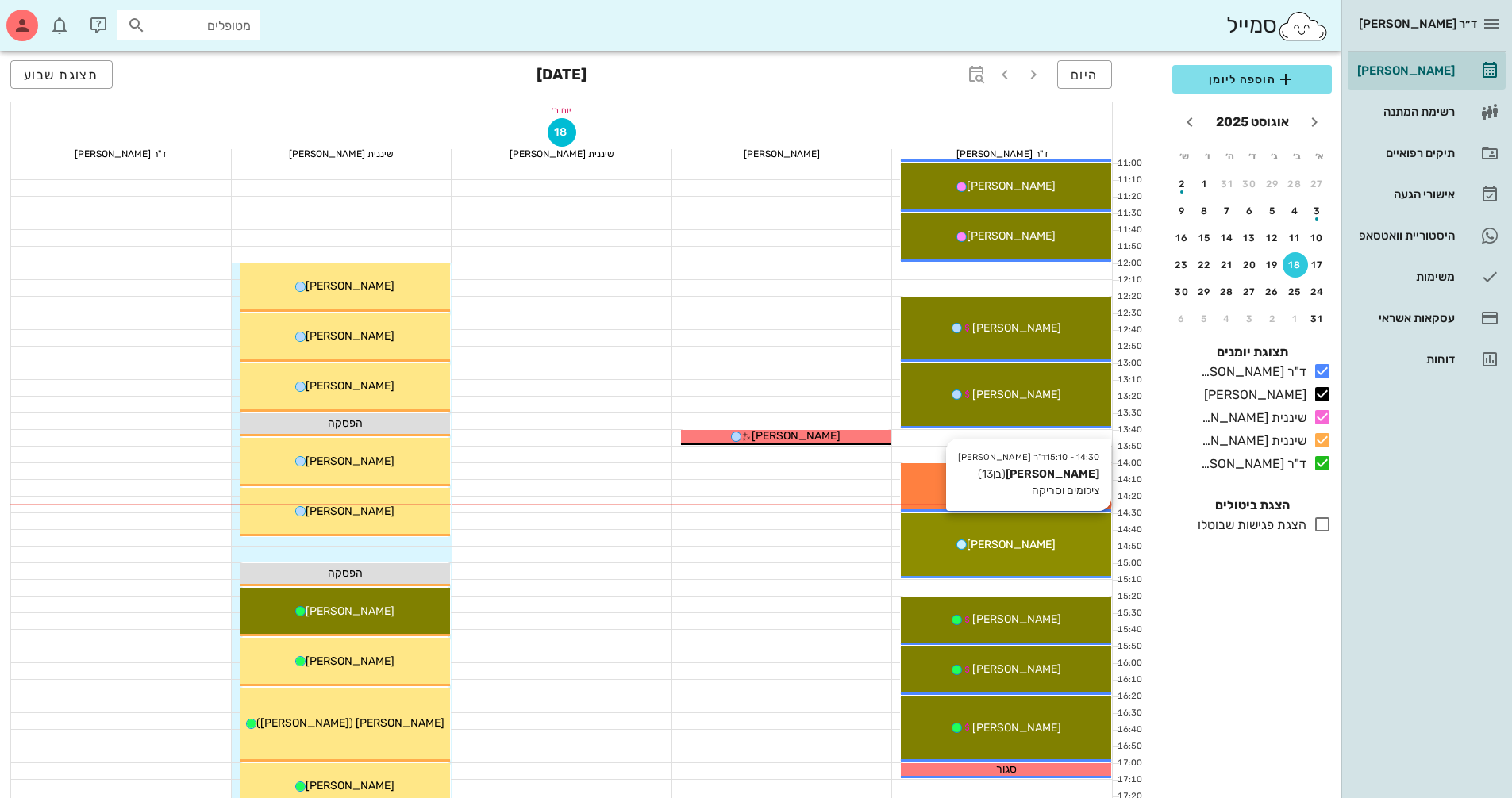
click at [1051, 530] on div "14:30 - 15:10 ד"ר [PERSON_NAME] (בן 13 ) צילומים וסריקה [PERSON_NAME]" at bounding box center [1006, 546] width 211 height 65
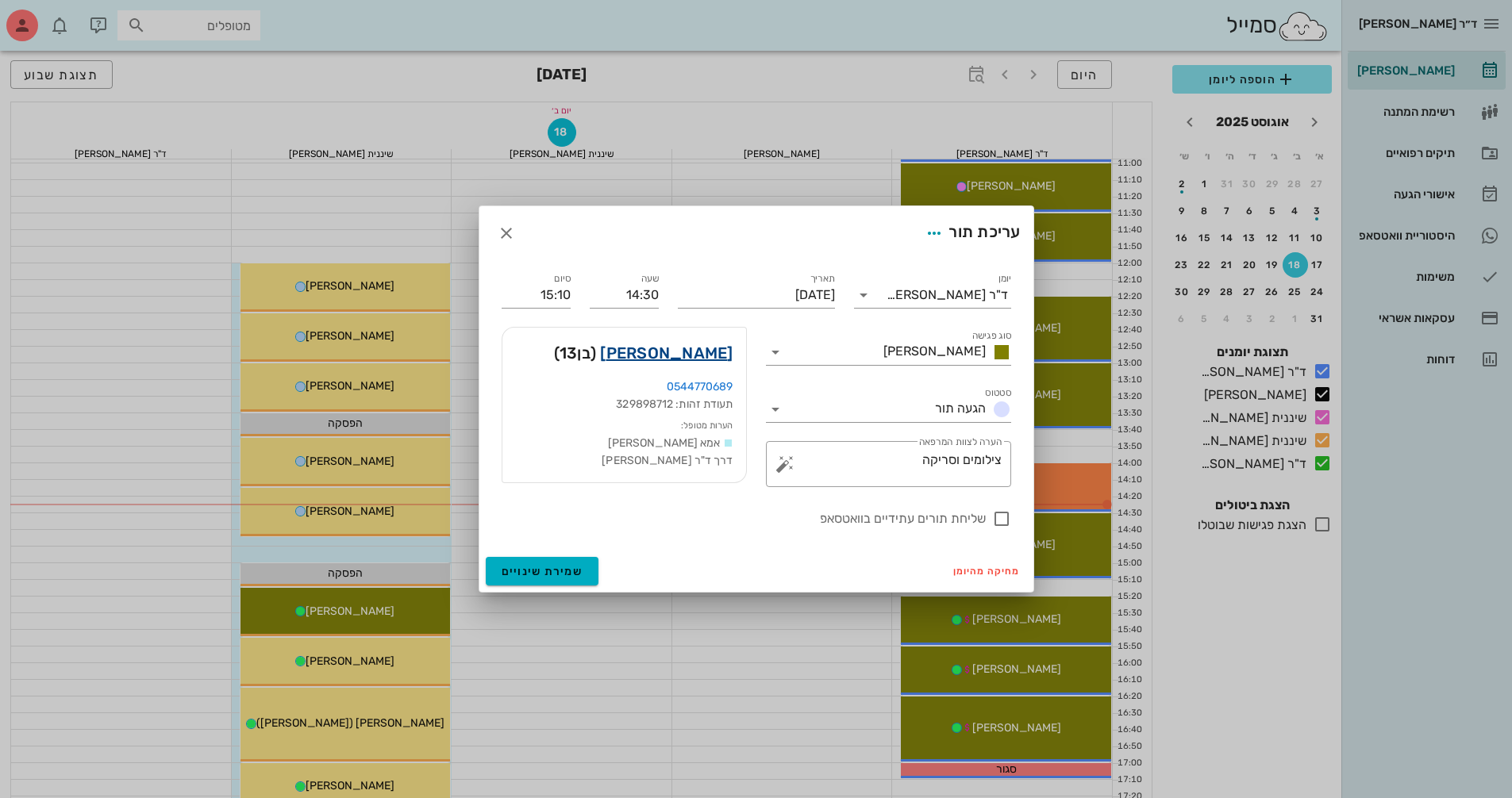
click at [676, 351] on link "[PERSON_NAME]" at bounding box center [666, 352] width 133 height 25
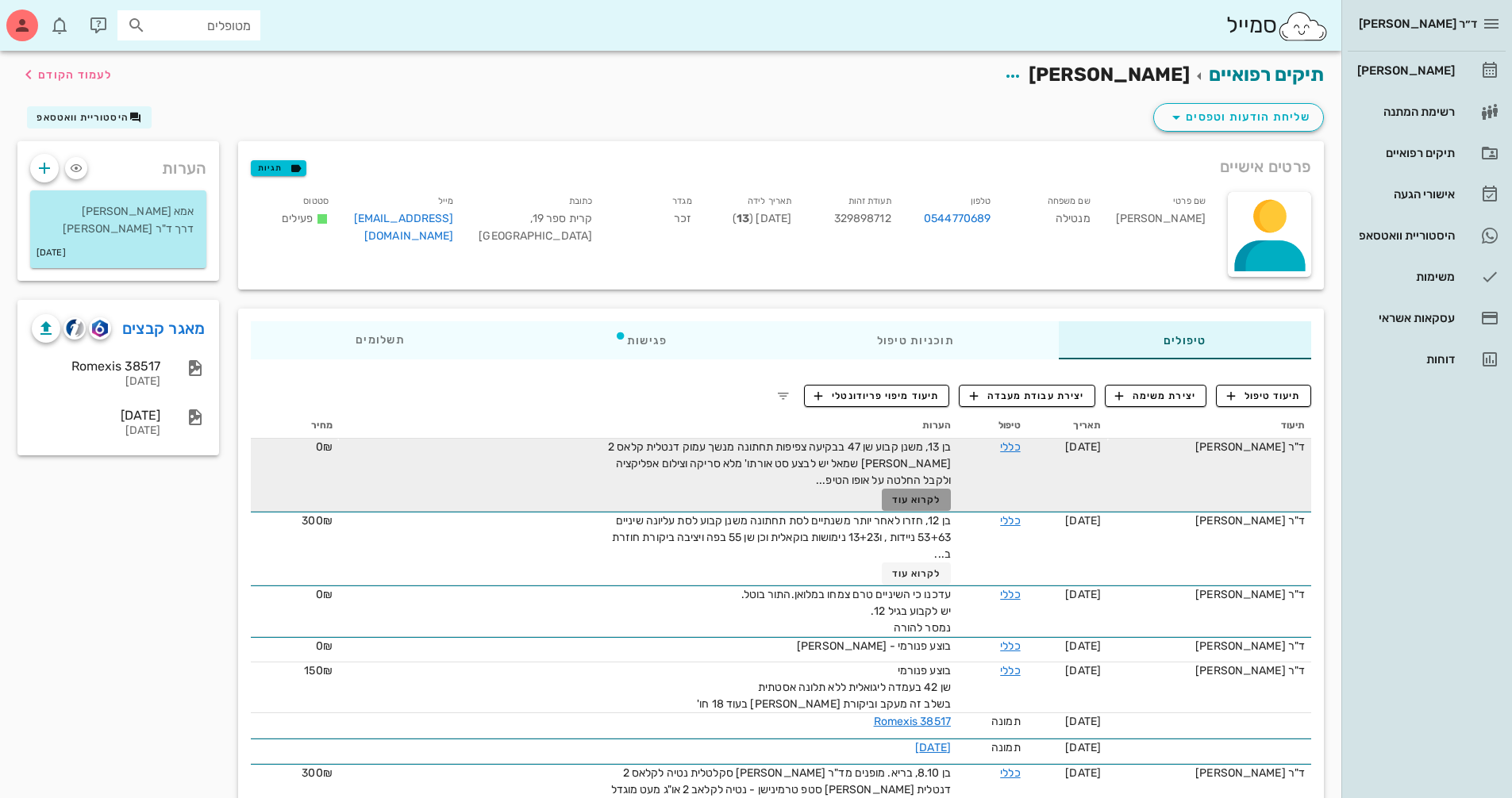
click at [918, 498] on span "לקרוא עוד" at bounding box center [917, 500] width 49 height 11
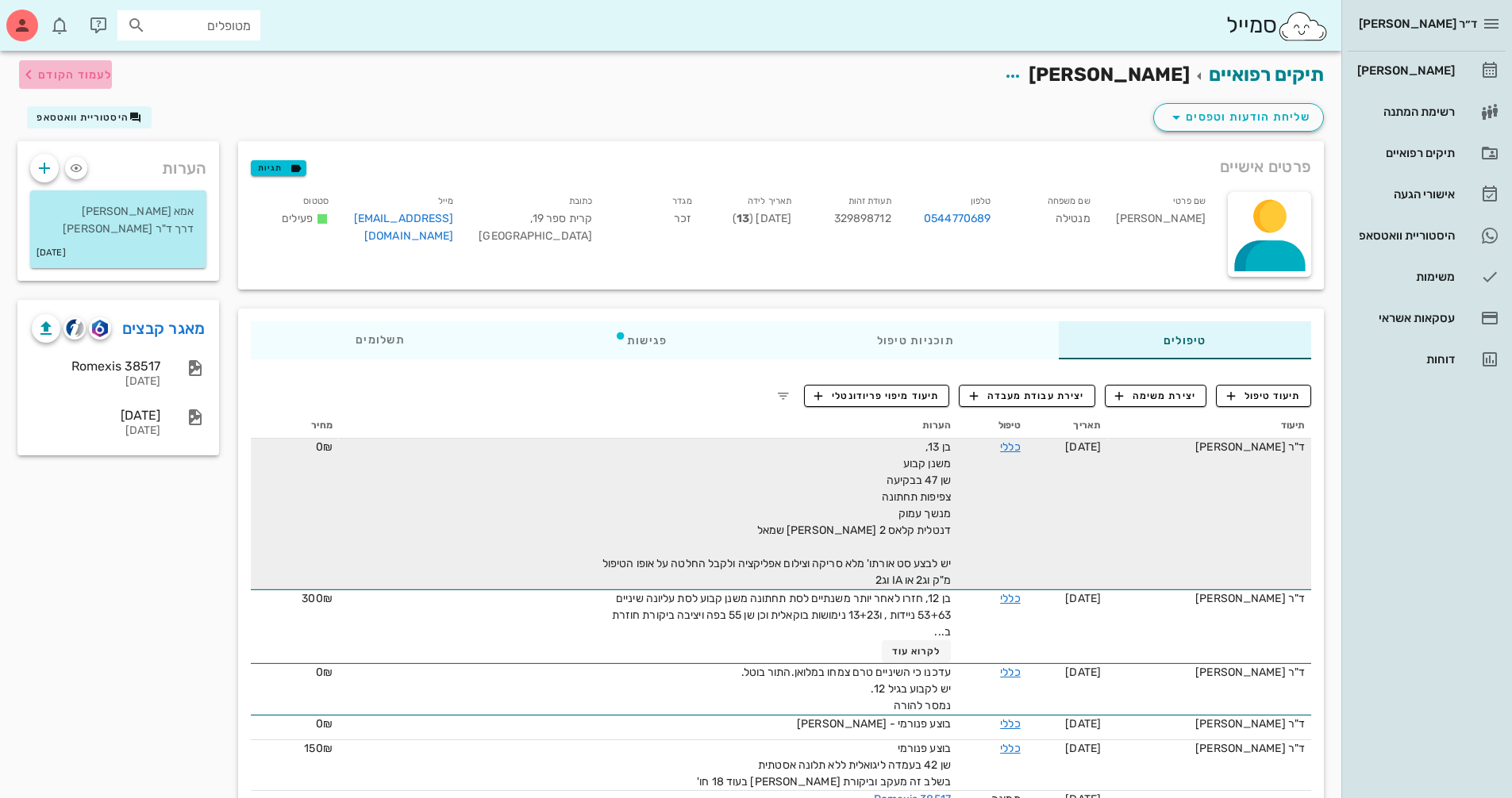
click at [57, 68] on span "לעמוד הקודם" at bounding box center [75, 75] width 74 height 13
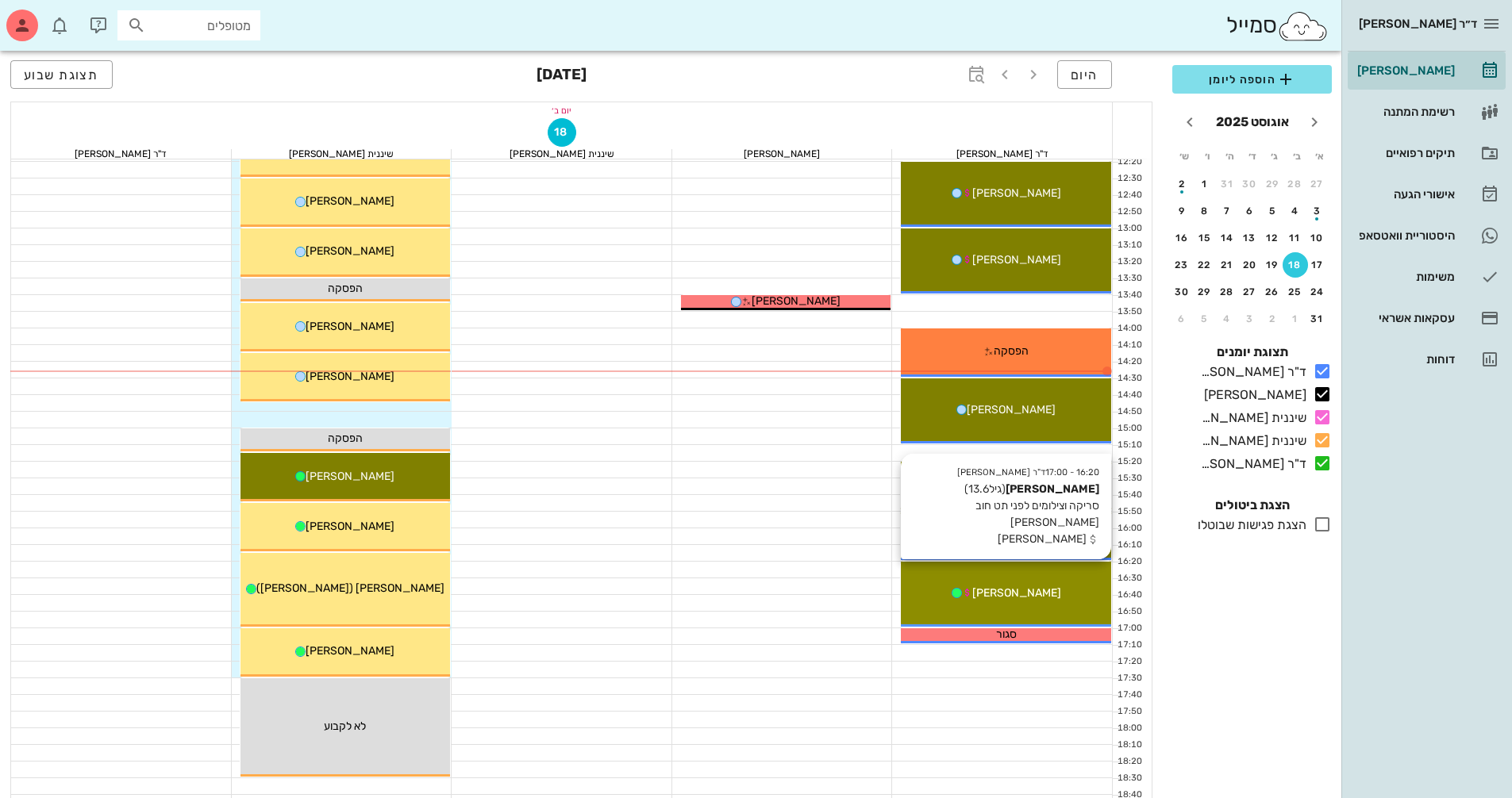
scroll to position [555, 0]
